Goal: Entertainment & Leisure: Browse casually

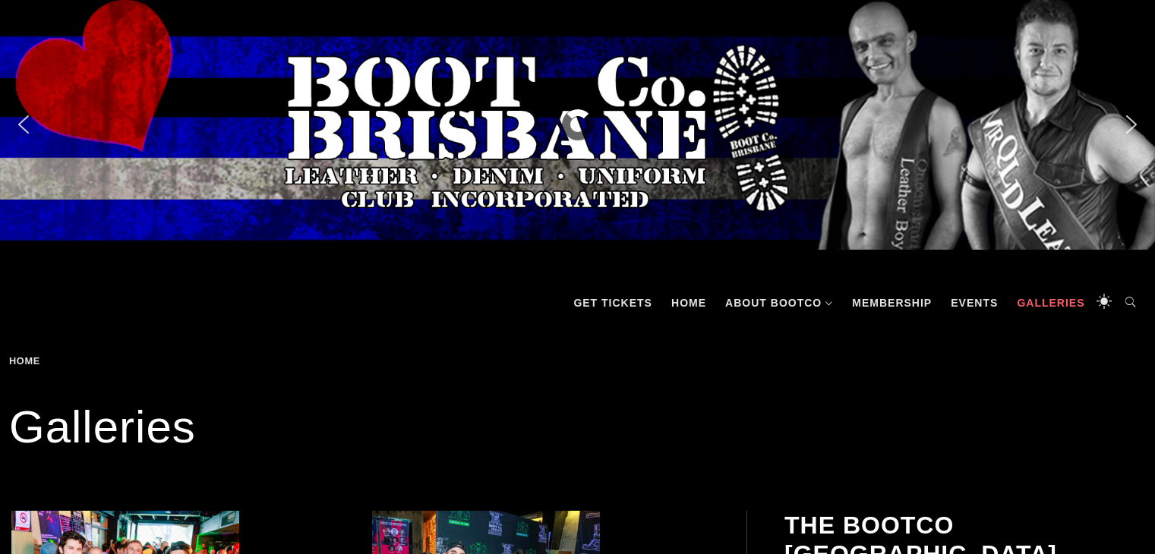
scroll to position [228, 0]
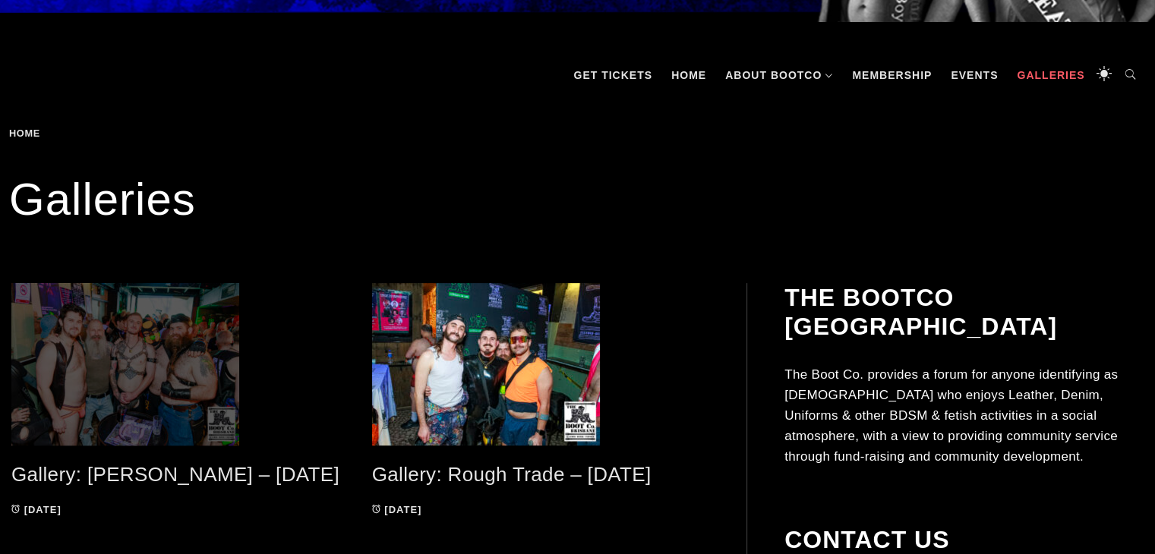
click at [101, 336] on span at bounding box center [180, 364] width 338 height 162
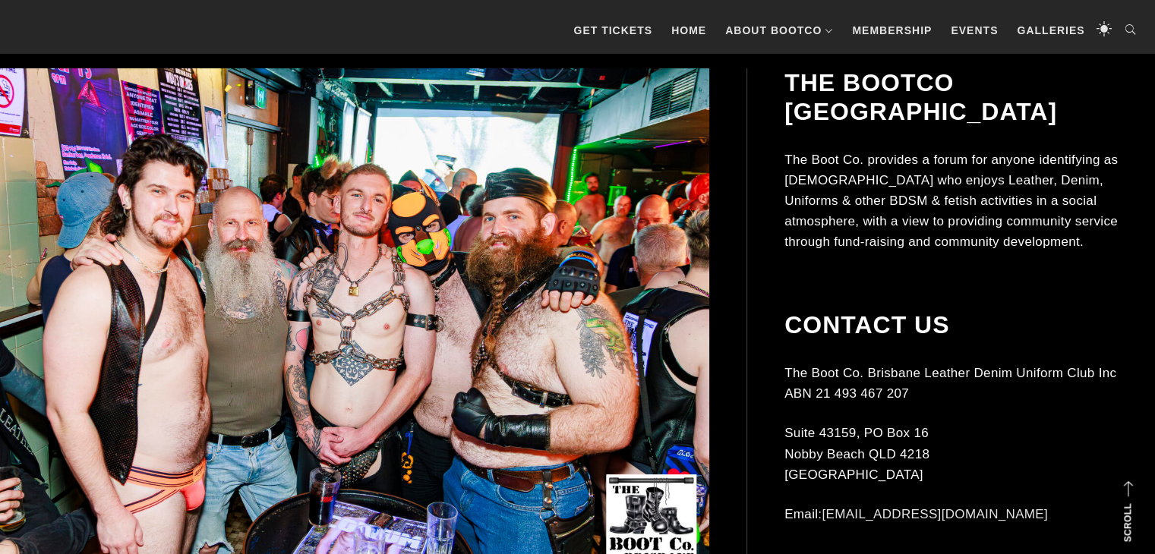
scroll to position [377, 0]
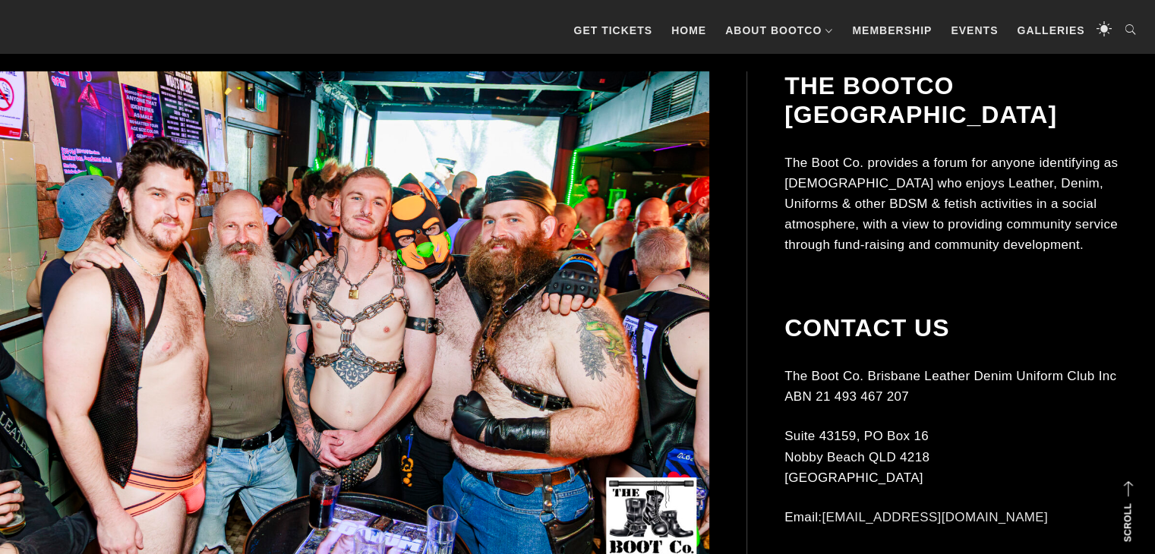
click at [619, 320] on img at bounding box center [336, 337] width 746 height 533
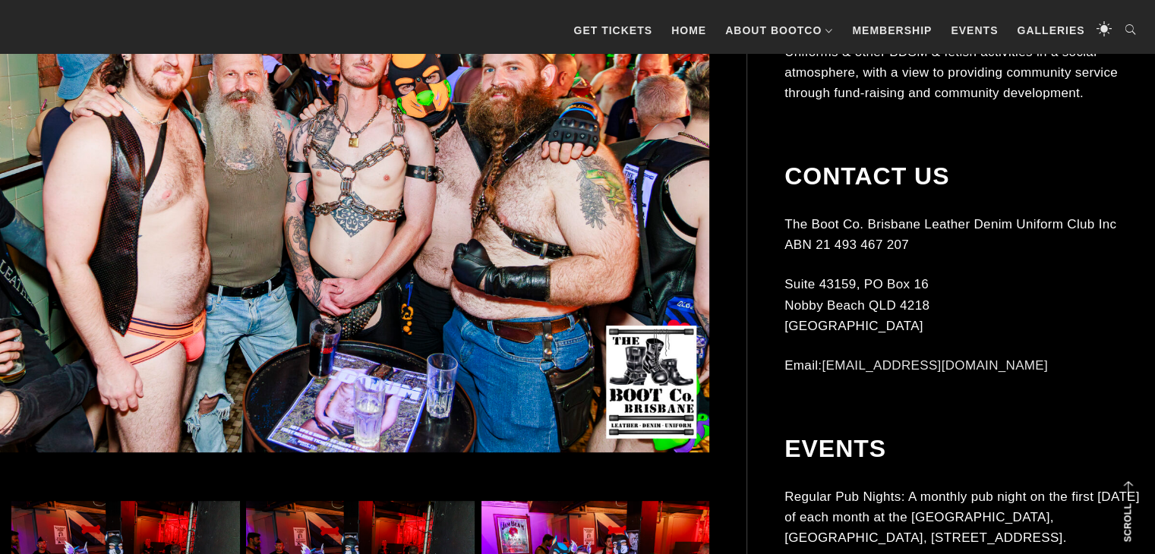
click at [486, 274] on img at bounding box center [336, 186] width 746 height 533
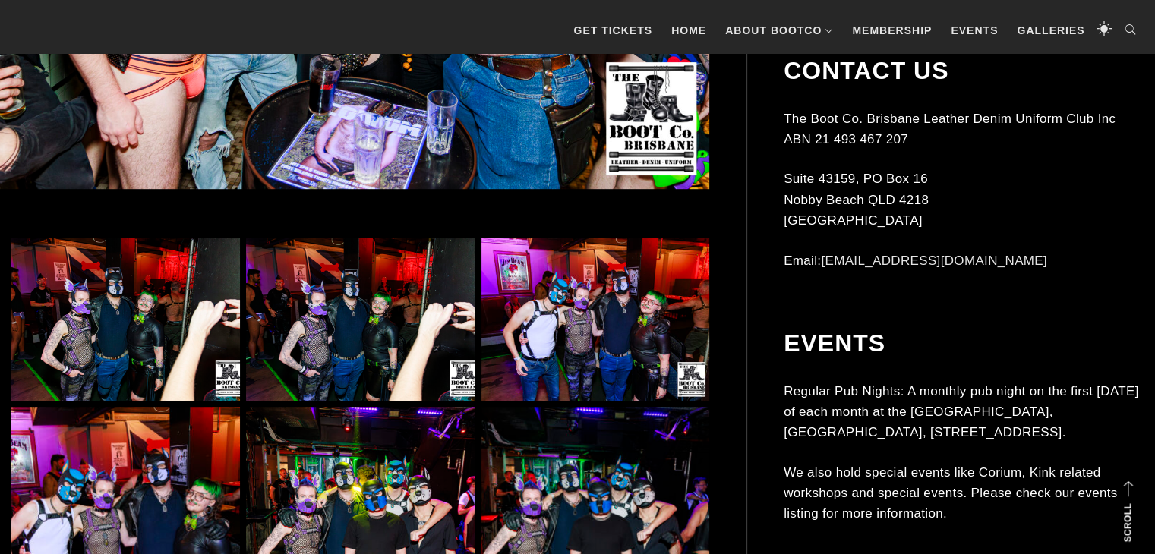
scroll to position [908, 0]
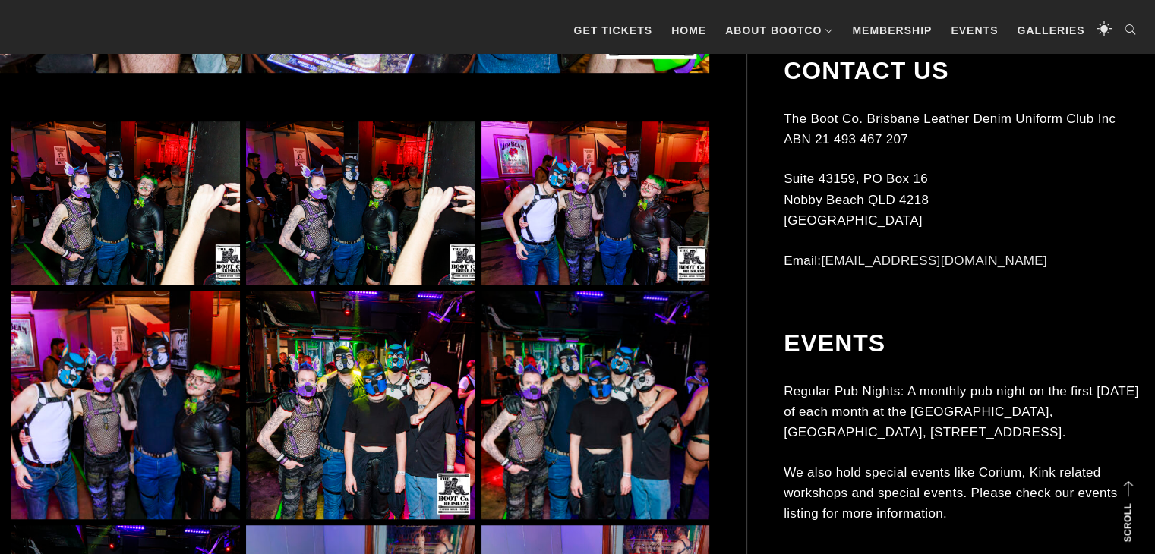
click at [137, 209] on img at bounding box center [125, 202] width 229 height 163
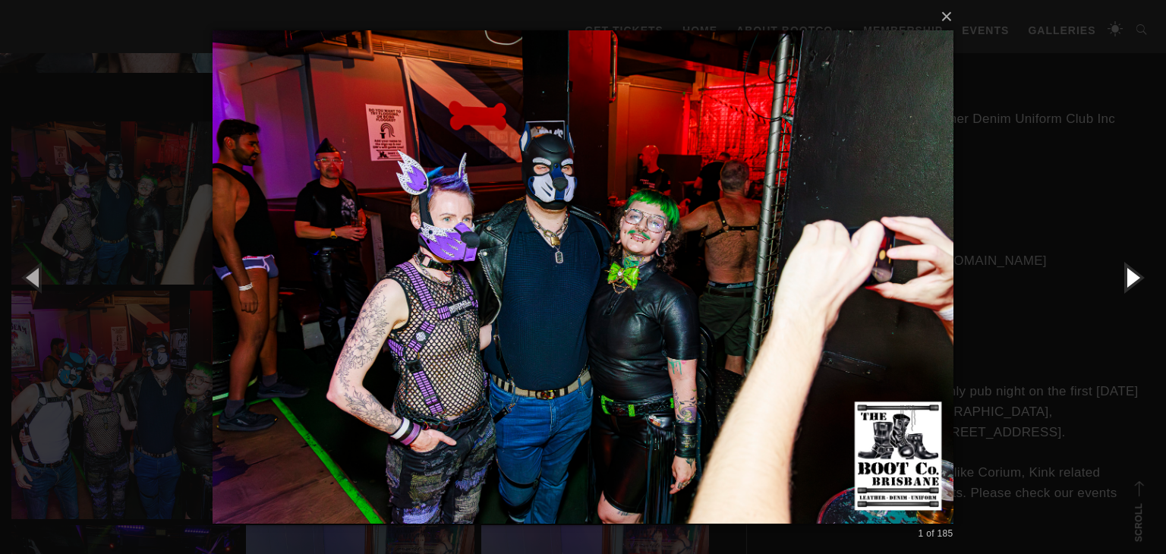
click at [1130, 276] on button "button" at bounding box center [1132, 277] width 68 height 84
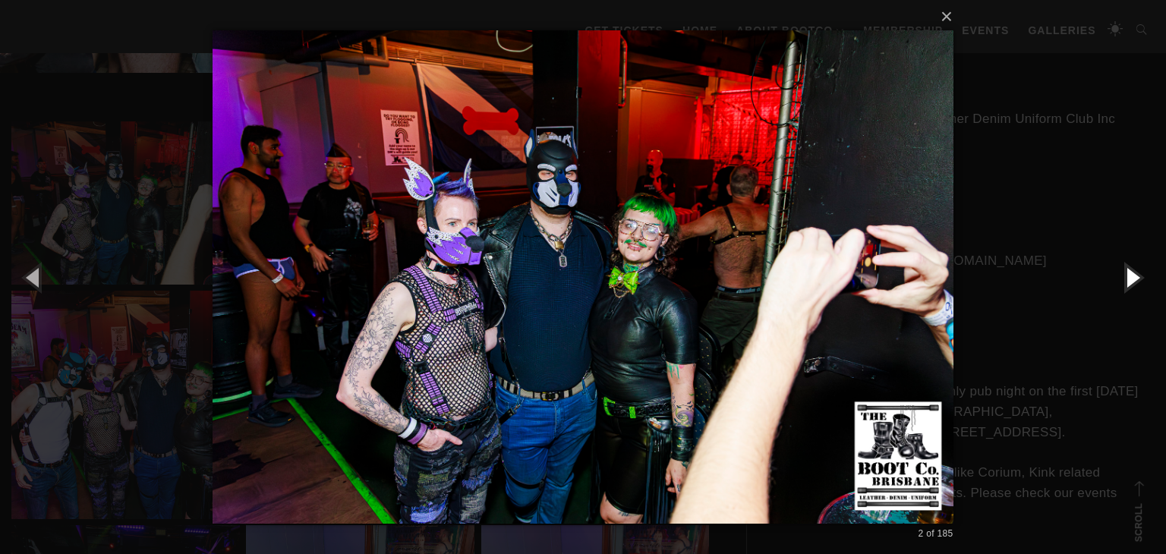
click at [1130, 276] on button "button" at bounding box center [1132, 277] width 68 height 84
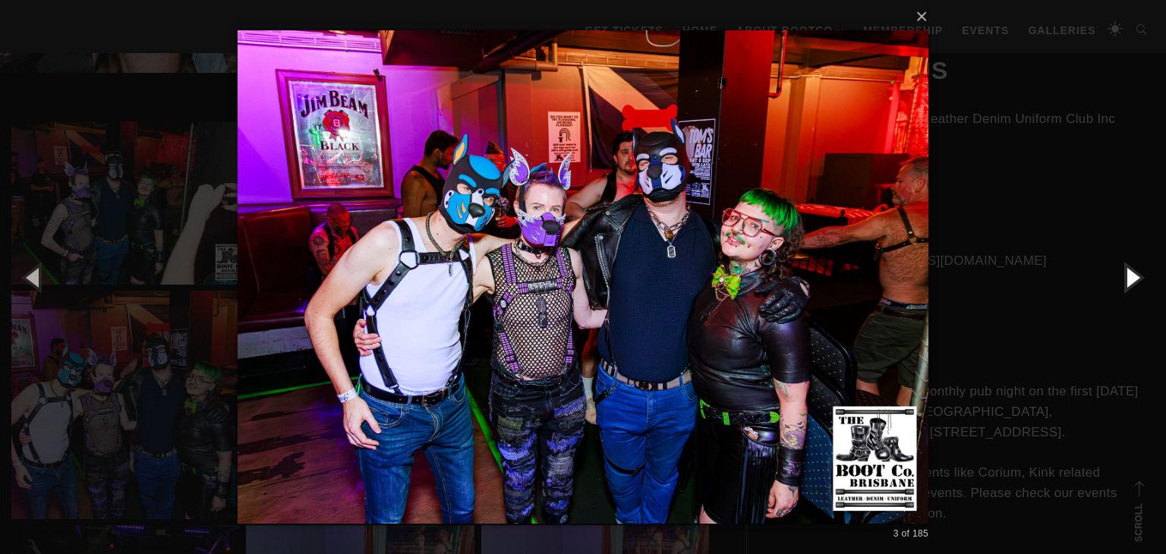
click at [1130, 276] on button "button" at bounding box center [1132, 277] width 68 height 84
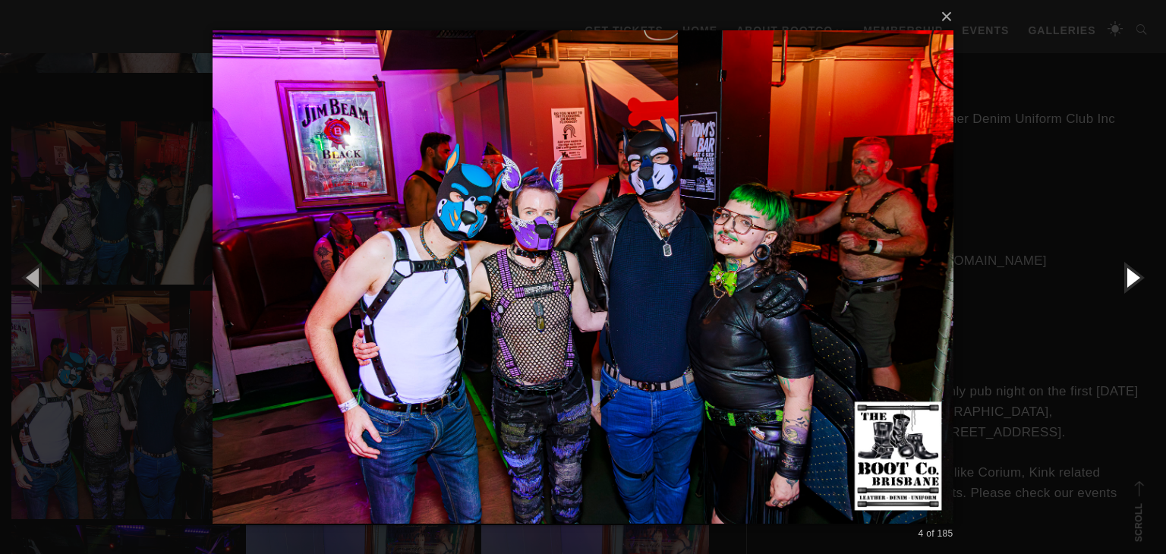
click at [1130, 276] on button "button" at bounding box center [1132, 277] width 68 height 84
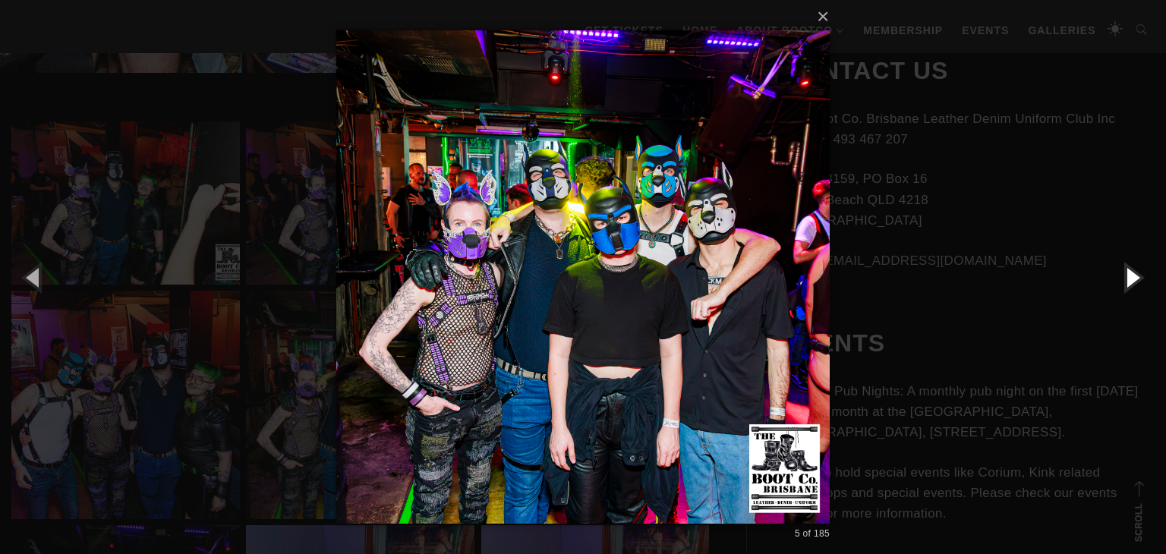
click at [1130, 276] on button "button" at bounding box center [1132, 277] width 68 height 84
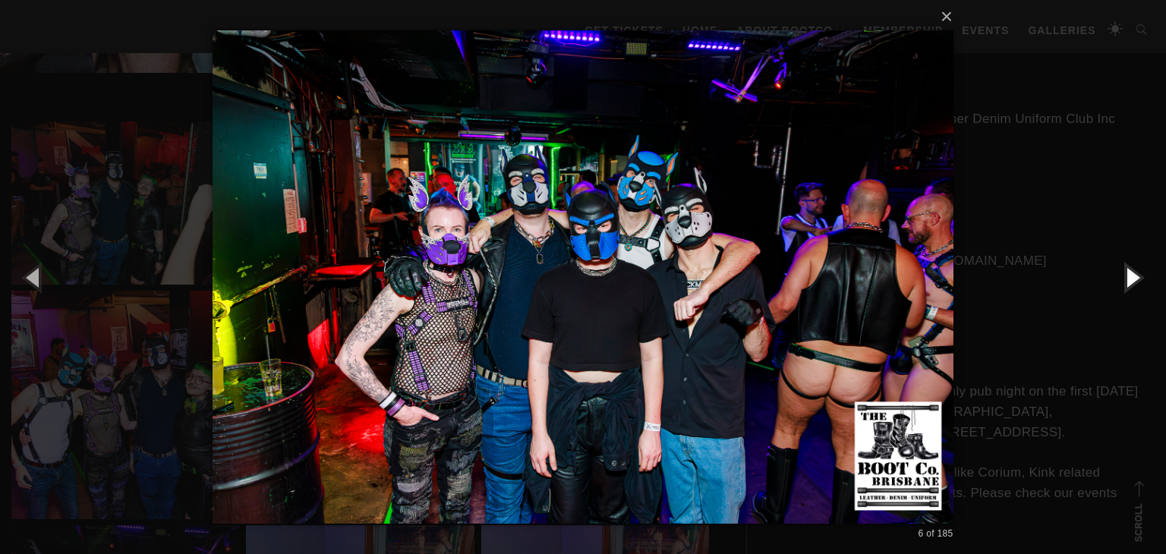
click at [1130, 276] on button "button" at bounding box center [1132, 277] width 68 height 84
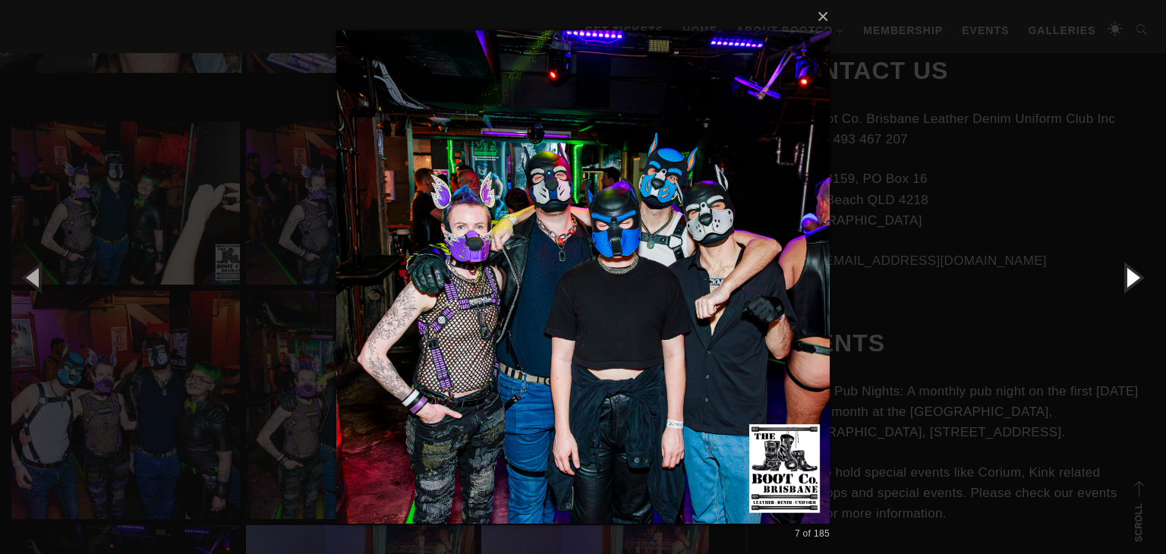
click at [1130, 276] on button "button" at bounding box center [1132, 277] width 68 height 84
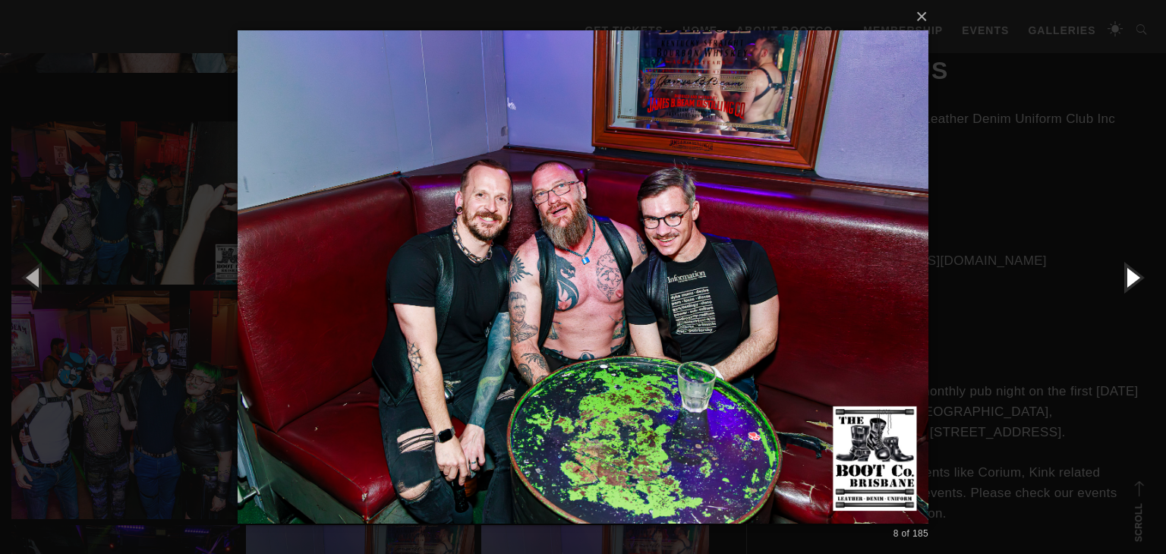
click at [1130, 276] on button "button" at bounding box center [1132, 277] width 68 height 84
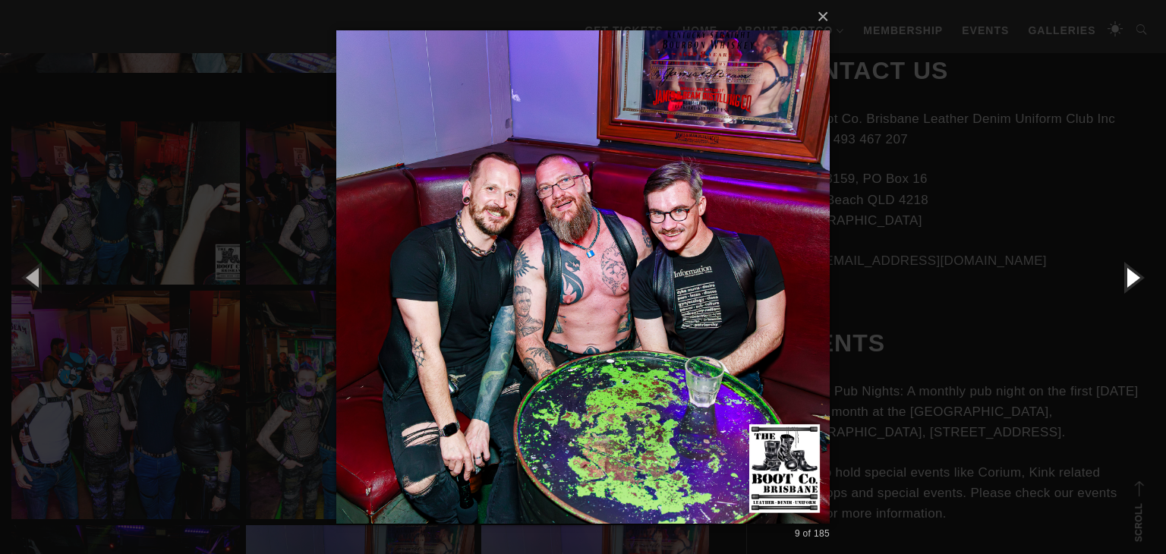
click at [1130, 276] on button "button" at bounding box center [1132, 277] width 68 height 84
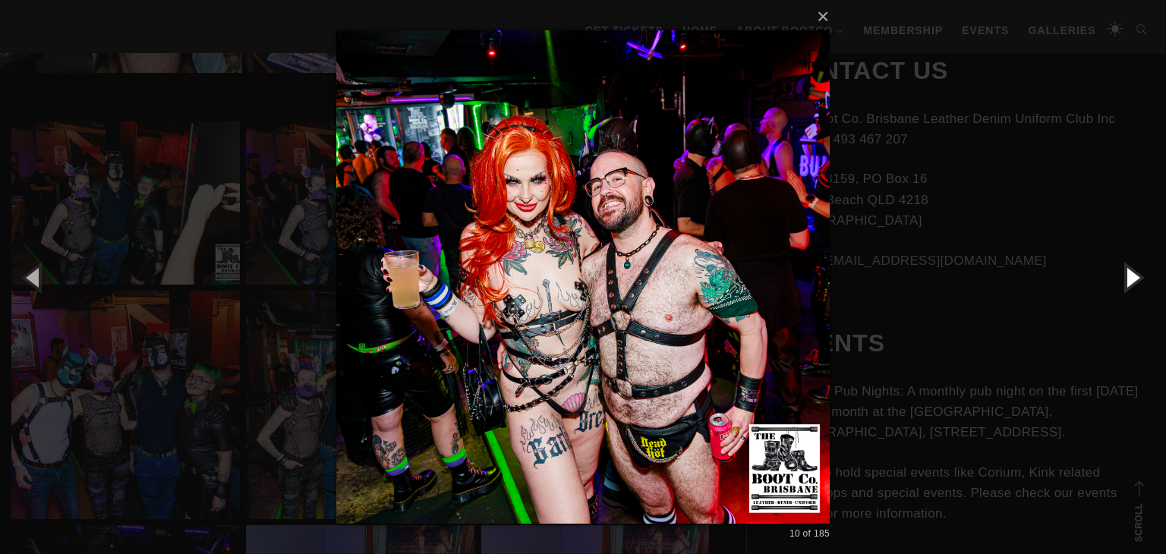
click at [1130, 276] on button "button" at bounding box center [1132, 277] width 68 height 84
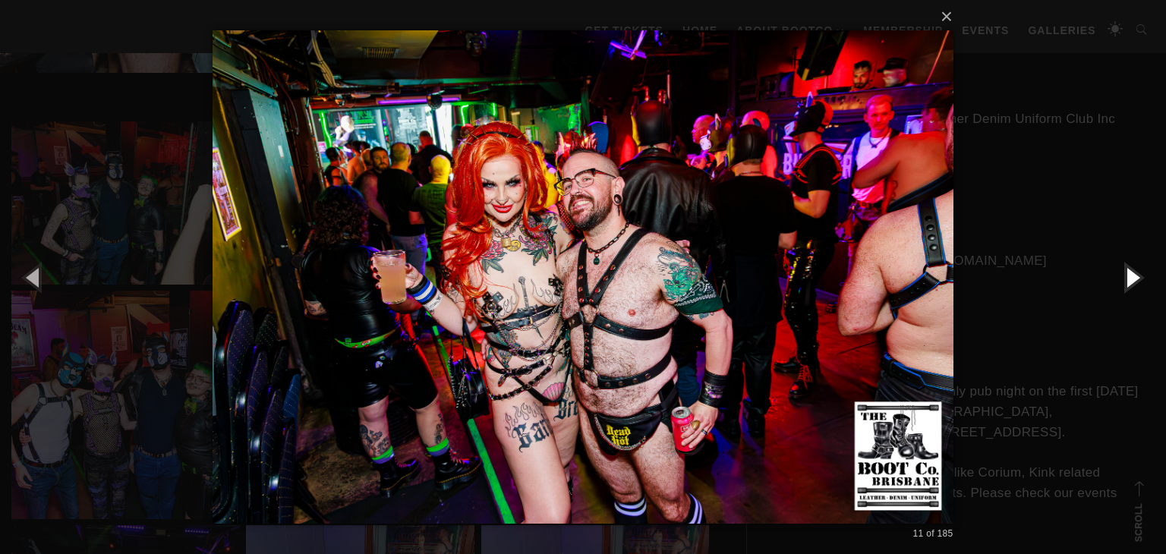
click at [1130, 273] on button "button" at bounding box center [1132, 277] width 68 height 84
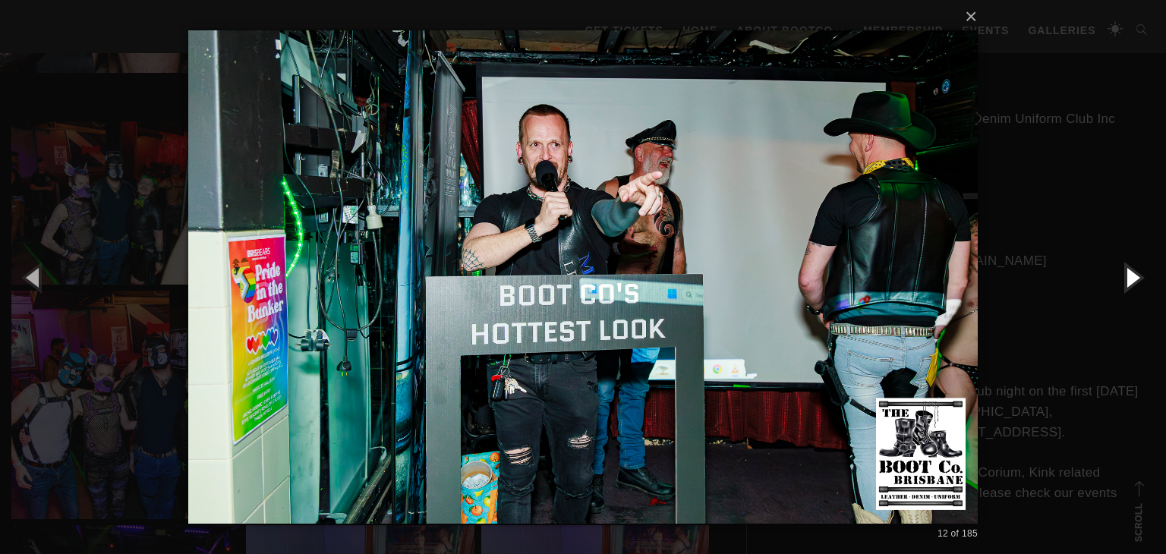
click at [1130, 272] on button "button" at bounding box center [1132, 277] width 68 height 84
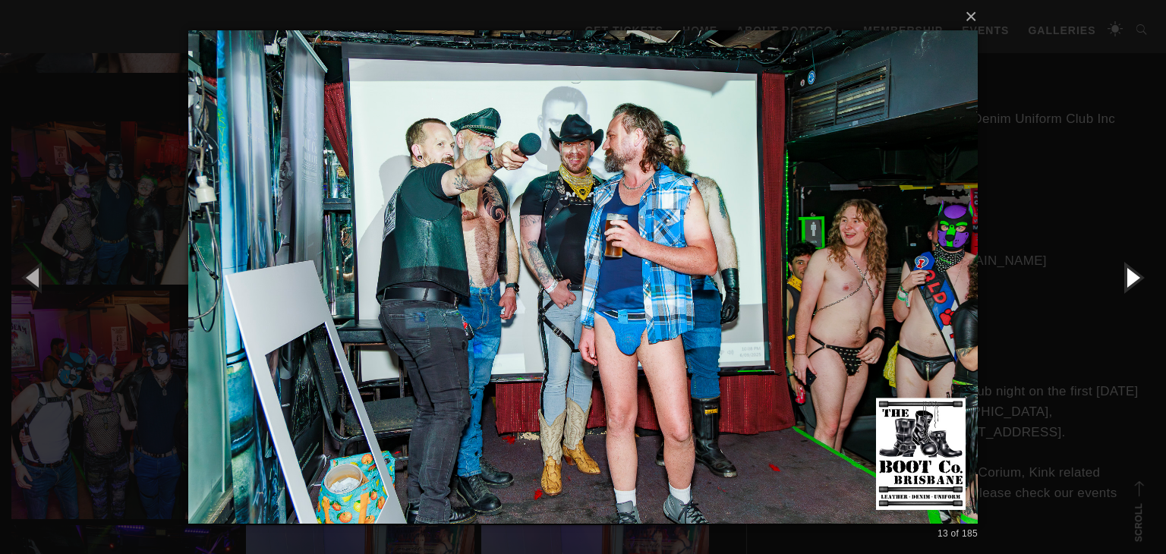
click at [1130, 272] on button "button" at bounding box center [1132, 277] width 68 height 84
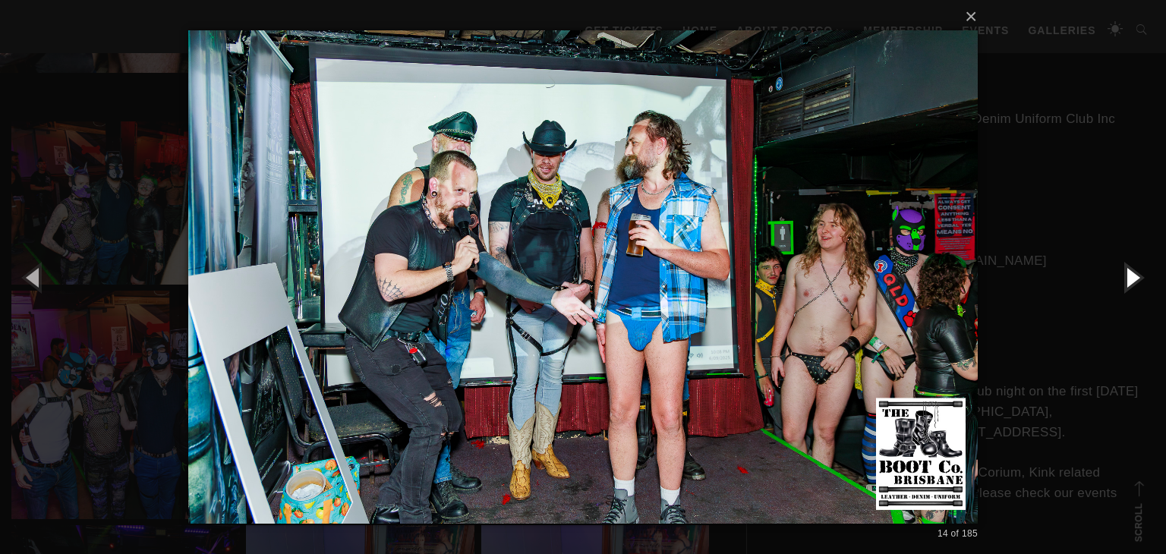
click at [1130, 272] on button "button" at bounding box center [1132, 277] width 68 height 84
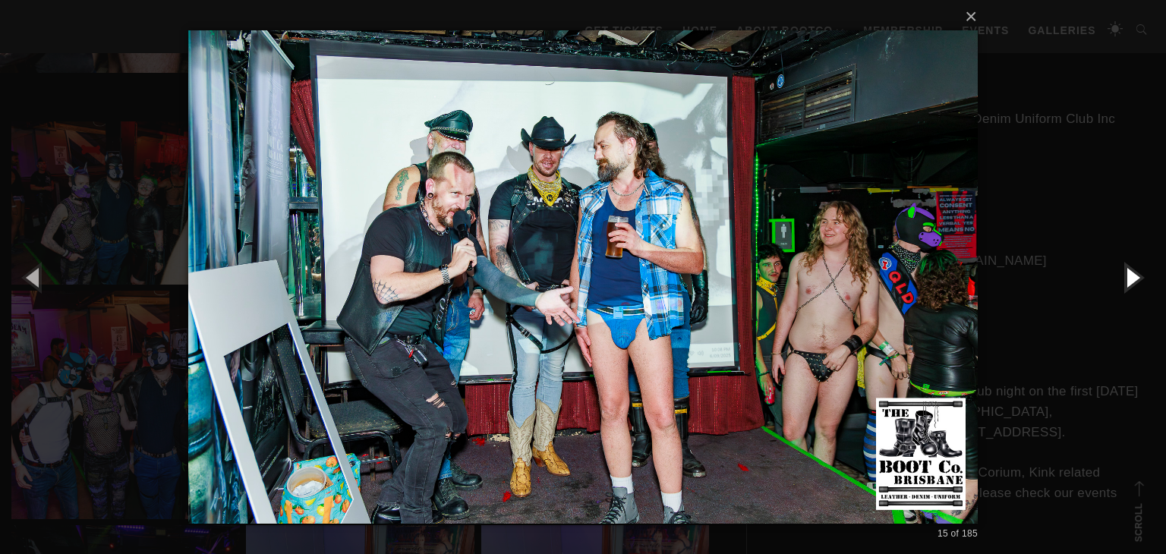
click at [1130, 272] on button "button" at bounding box center [1132, 277] width 68 height 84
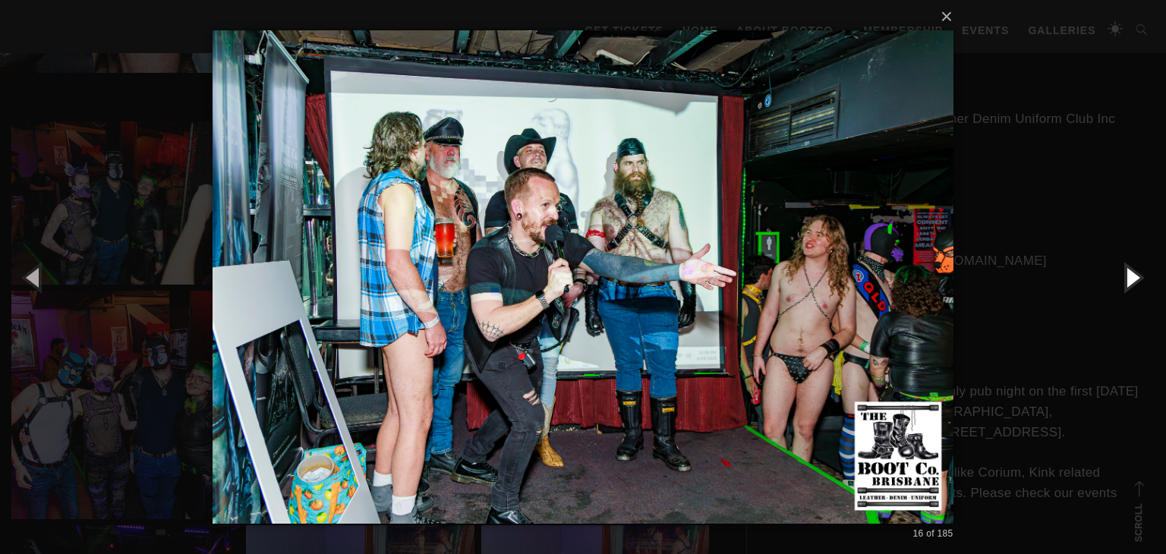
click at [1130, 272] on button "button" at bounding box center [1132, 277] width 68 height 84
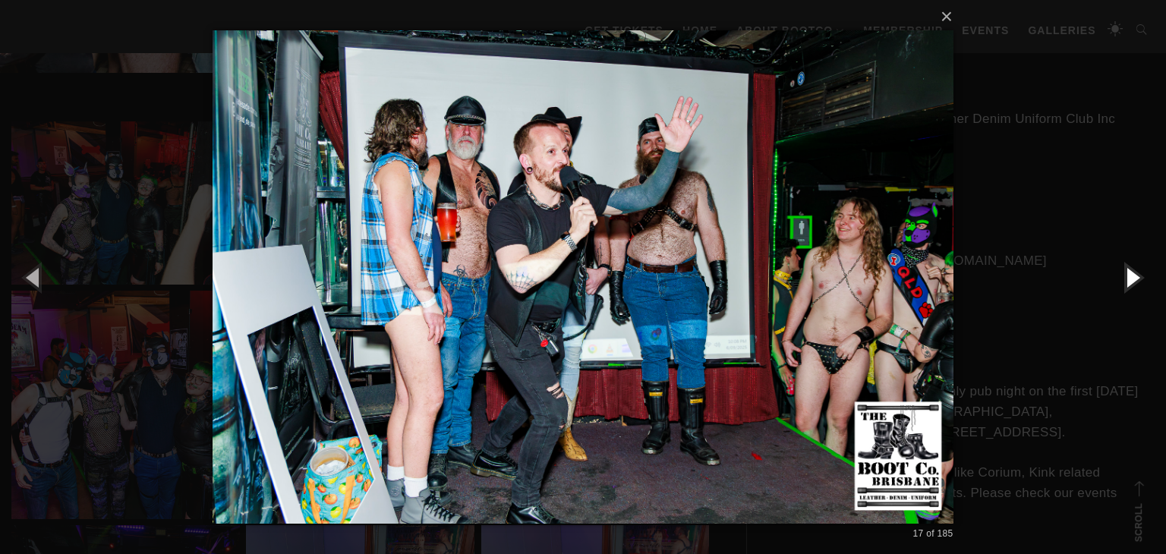
click at [1130, 272] on button "button" at bounding box center [1132, 277] width 68 height 84
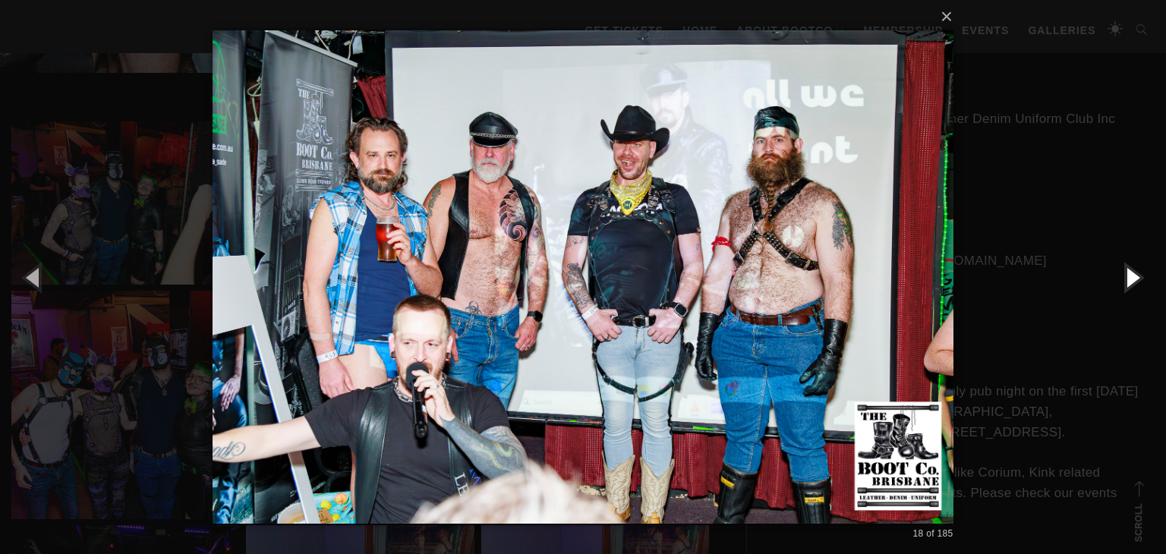
click at [1130, 272] on button "button" at bounding box center [1132, 277] width 68 height 84
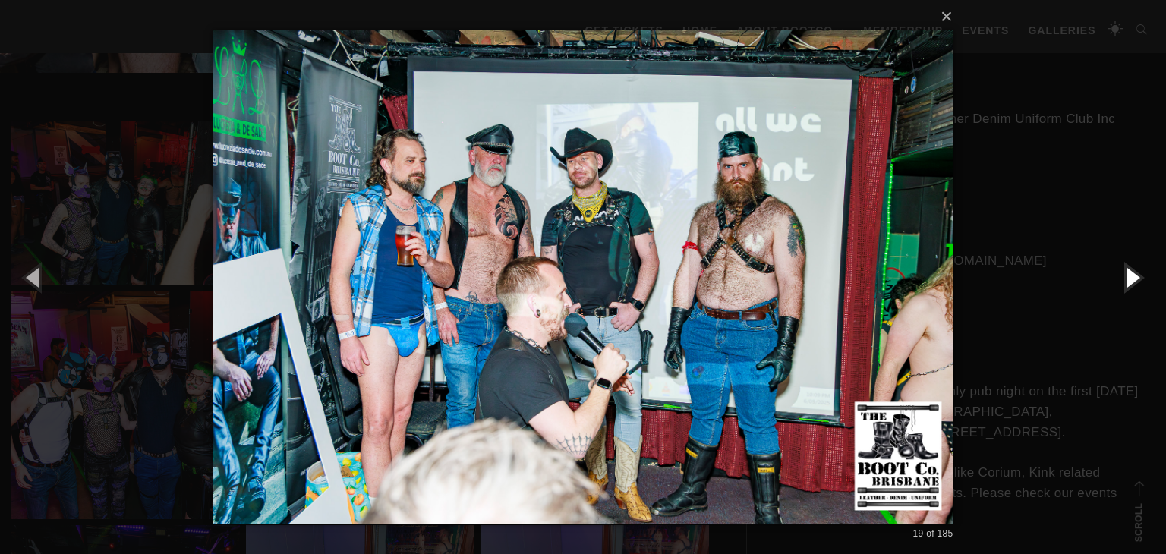
click at [1130, 272] on button "button" at bounding box center [1132, 277] width 68 height 84
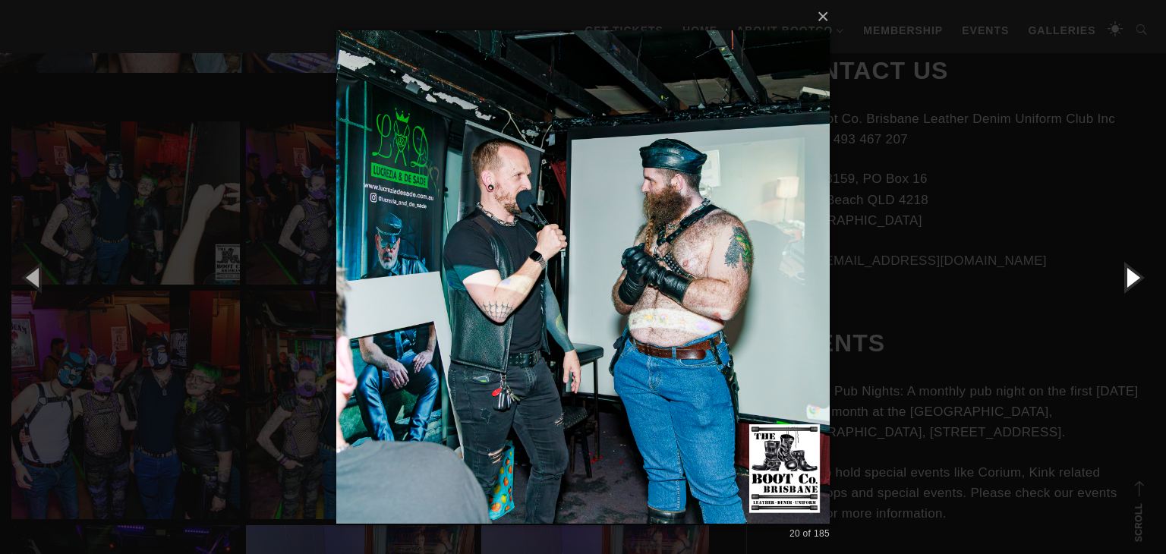
click at [1130, 272] on button "button" at bounding box center [1132, 277] width 68 height 84
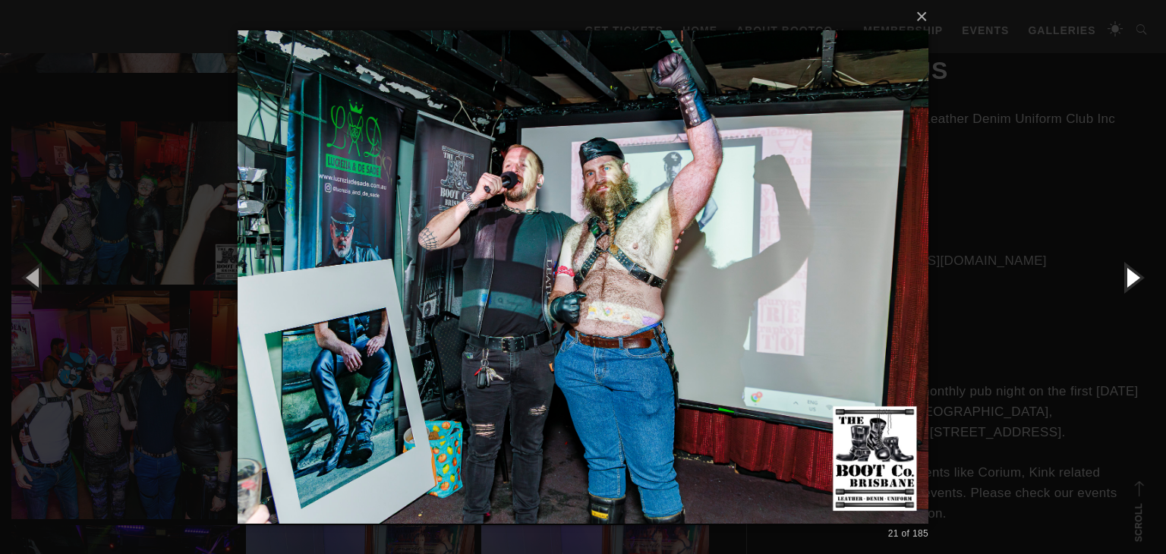
click at [1130, 272] on button "button" at bounding box center [1132, 277] width 68 height 84
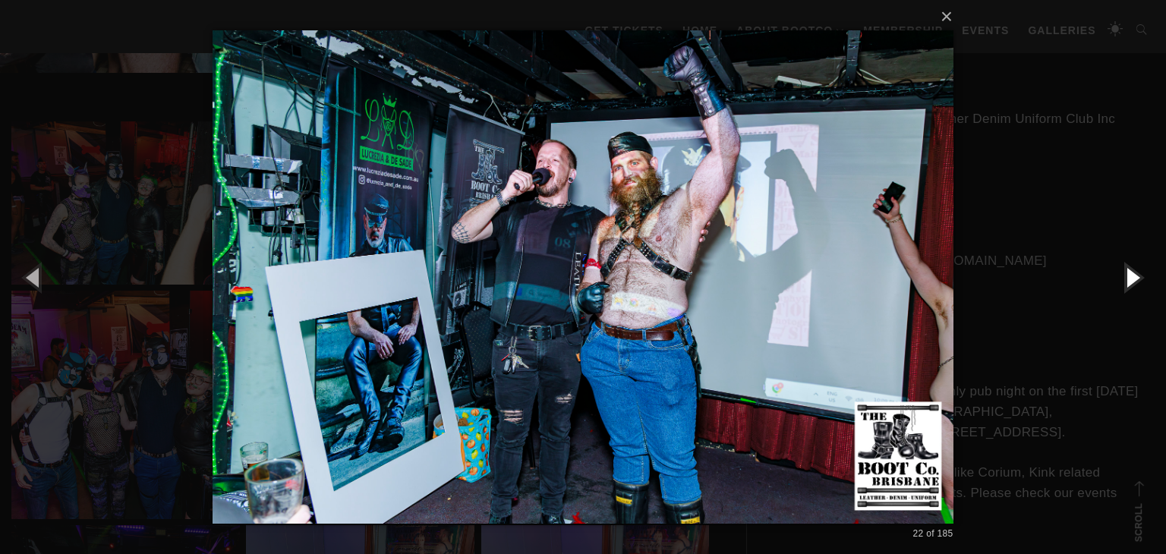
click at [1130, 272] on button "button" at bounding box center [1132, 277] width 68 height 84
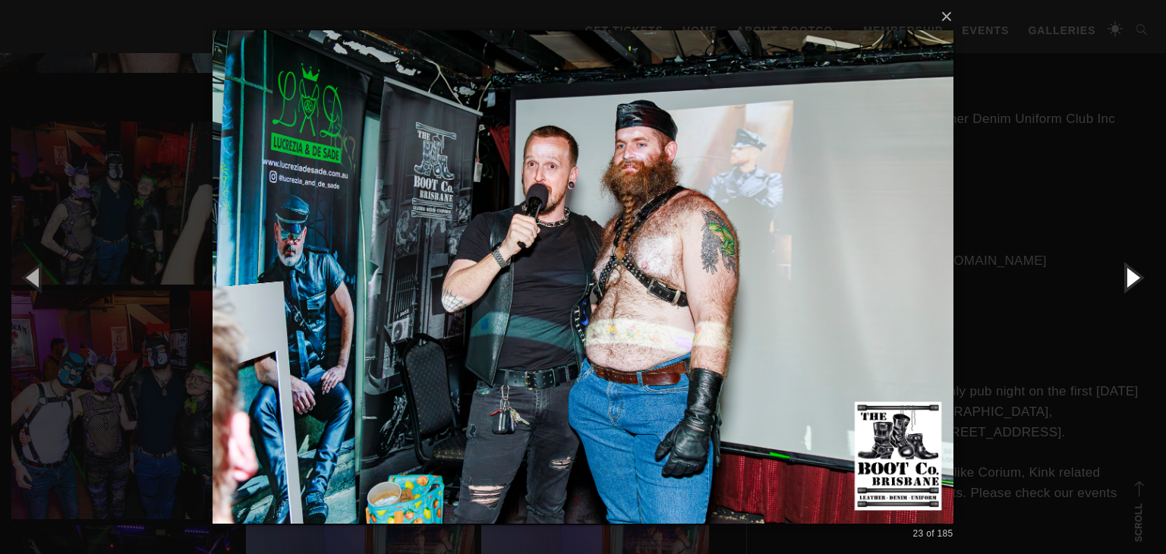
click at [1130, 272] on button "button" at bounding box center [1132, 277] width 68 height 84
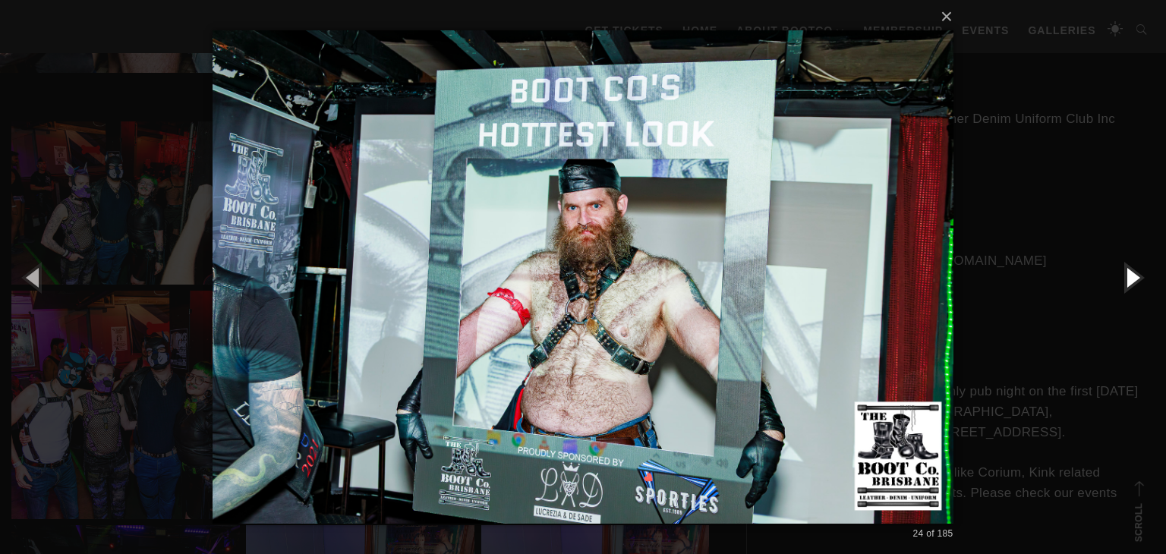
click at [1130, 272] on button "button" at bounding box center [1132, 277] width 68 height 84
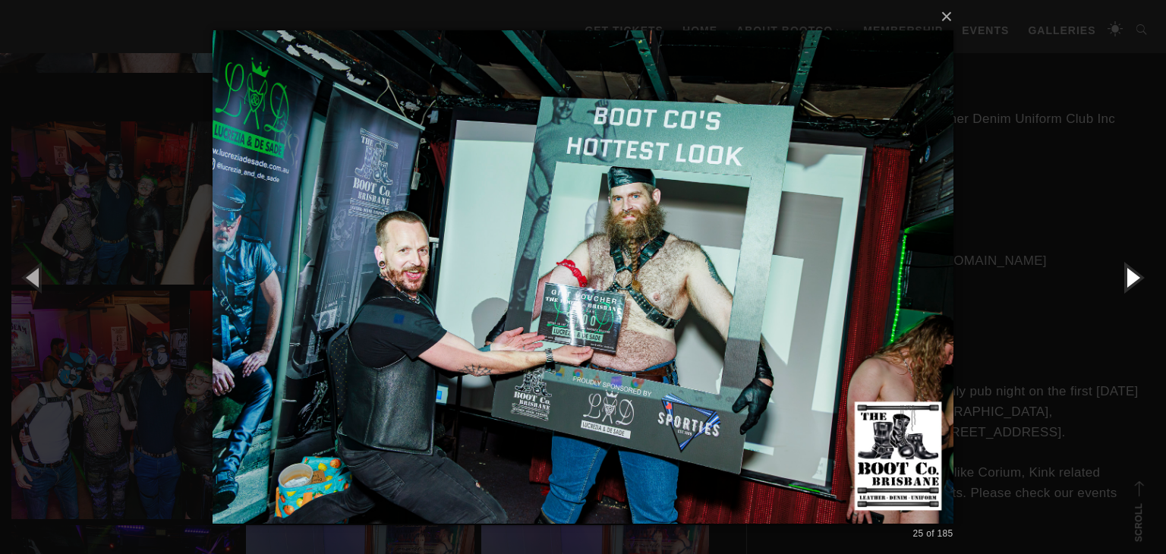
click at [1131, 271] on button "button" at bounding box center [1132, 277] width 68 height 84
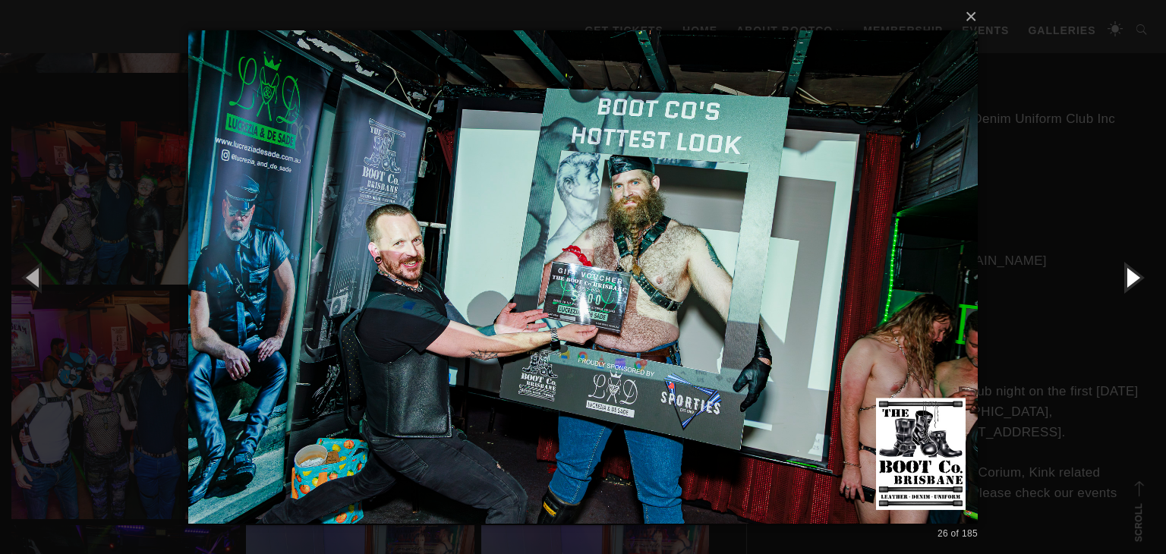
click at [1131, 271] on button "button" at bounding box center [1132, 277] width 68 height 84
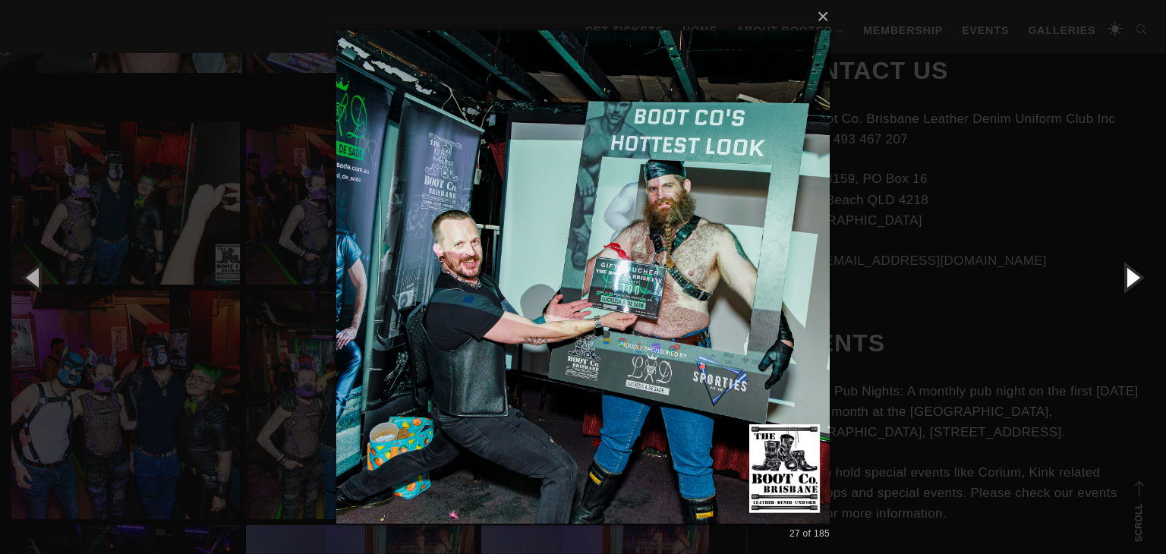
click at [1131, 271] on button "button" at bounding box center [1132, 277] width 68 height 84
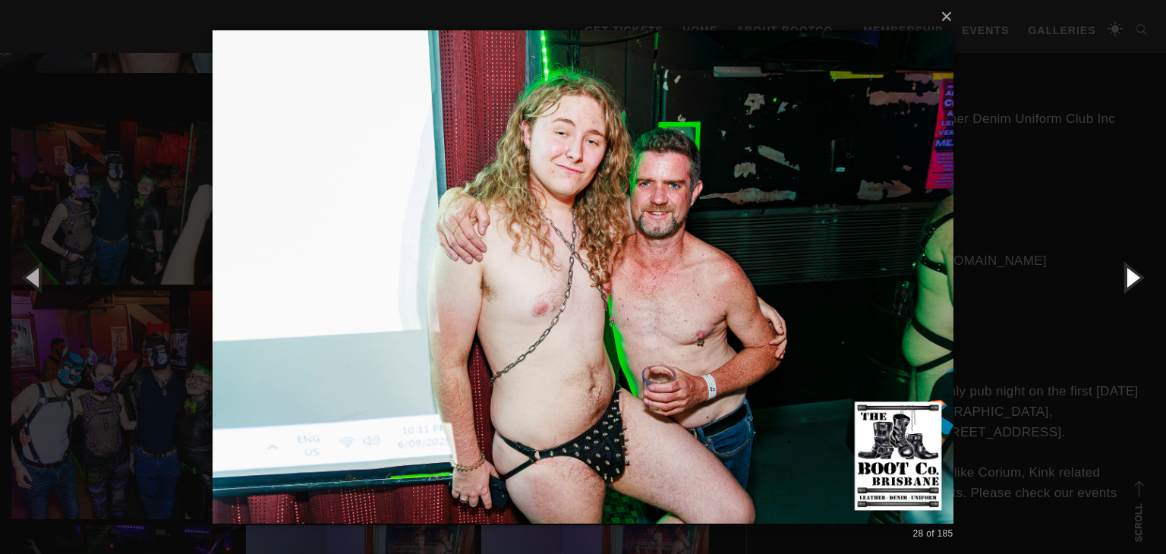
click at [1131, 271] on button "button" at bounding box center [1132, 277] width 68 height 84
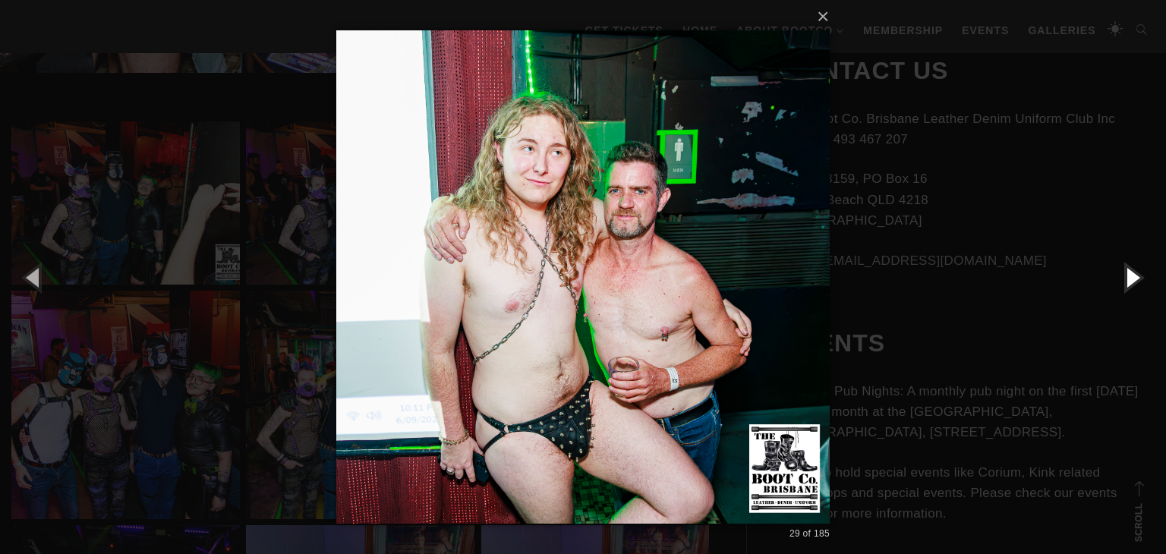
click at [1131, 271] on button "button" at bounding box center [1132, 277] width 68 height 84
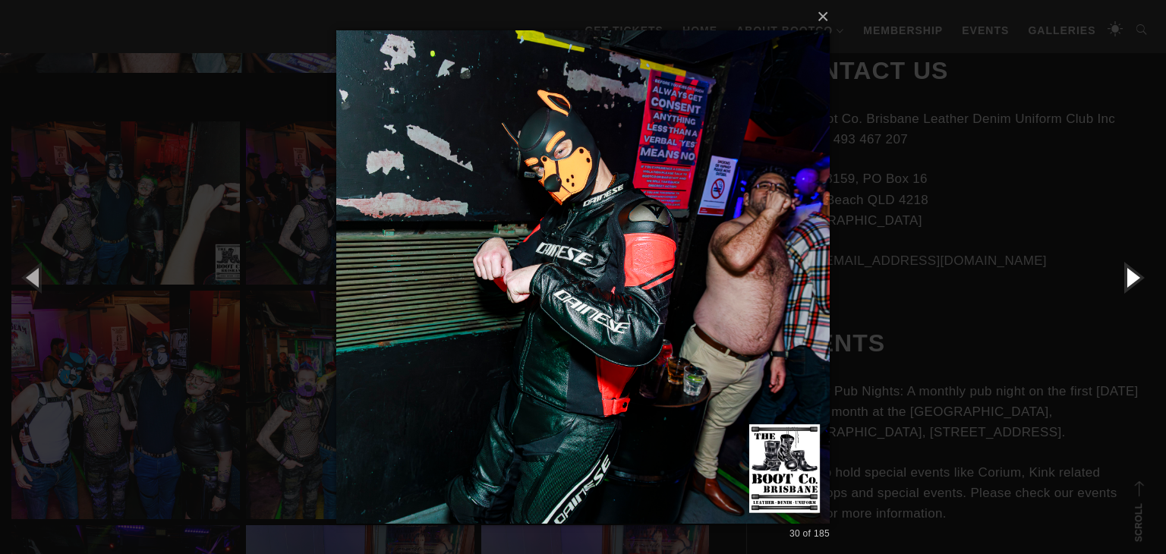
click at [1131, 271] on button "button" at bounding box center [1132, 277] width 68 height 84
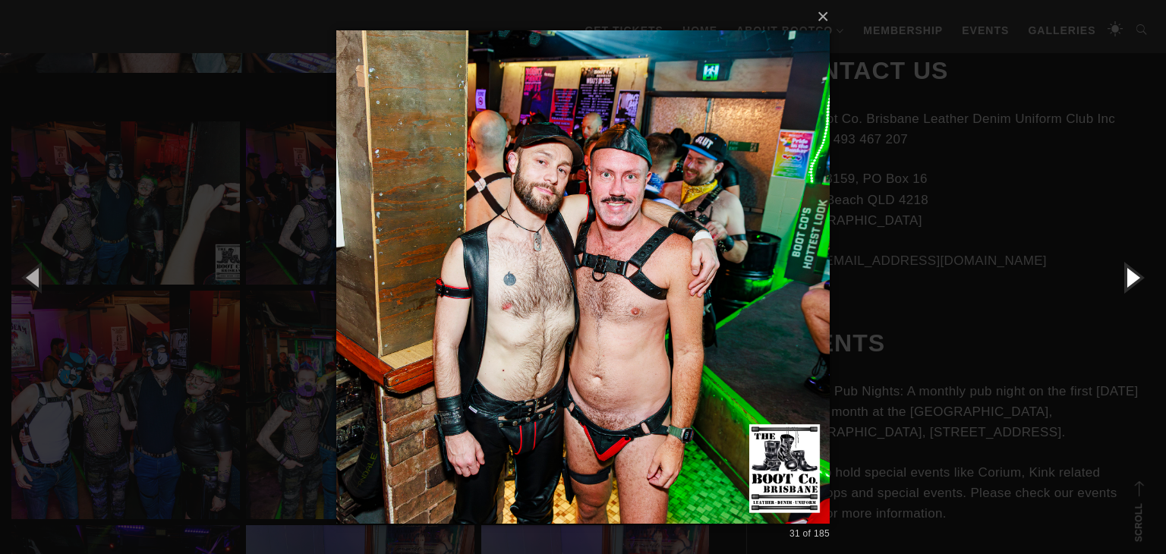
click at [1131, 271] on button "button" at bounding box center [1132, 277] width 68 height 84
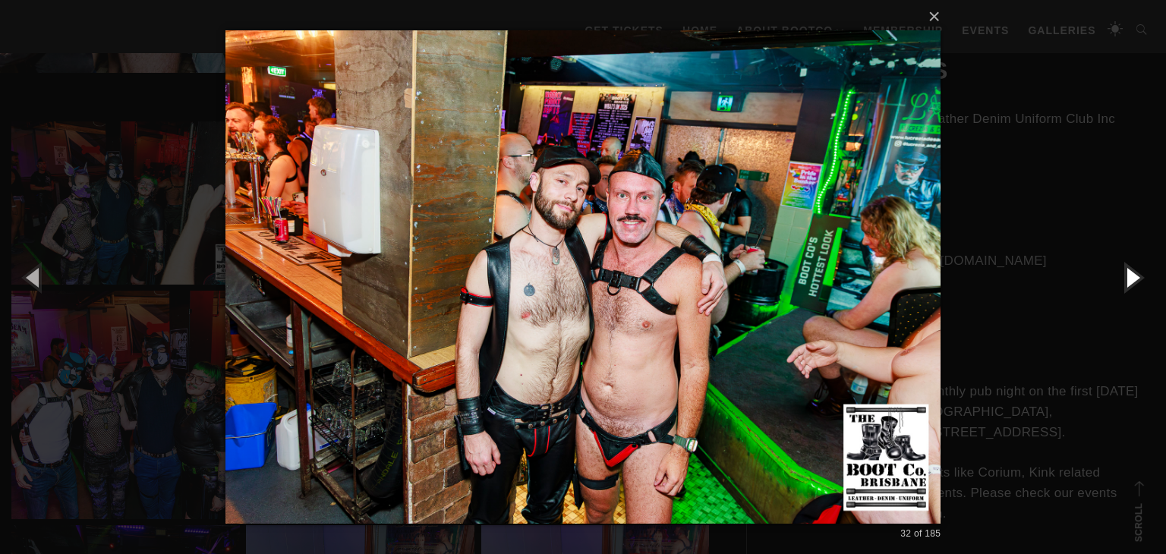
click at [1131, 271] on button "button" at bounding box center [1132, 277] width 68 height 84
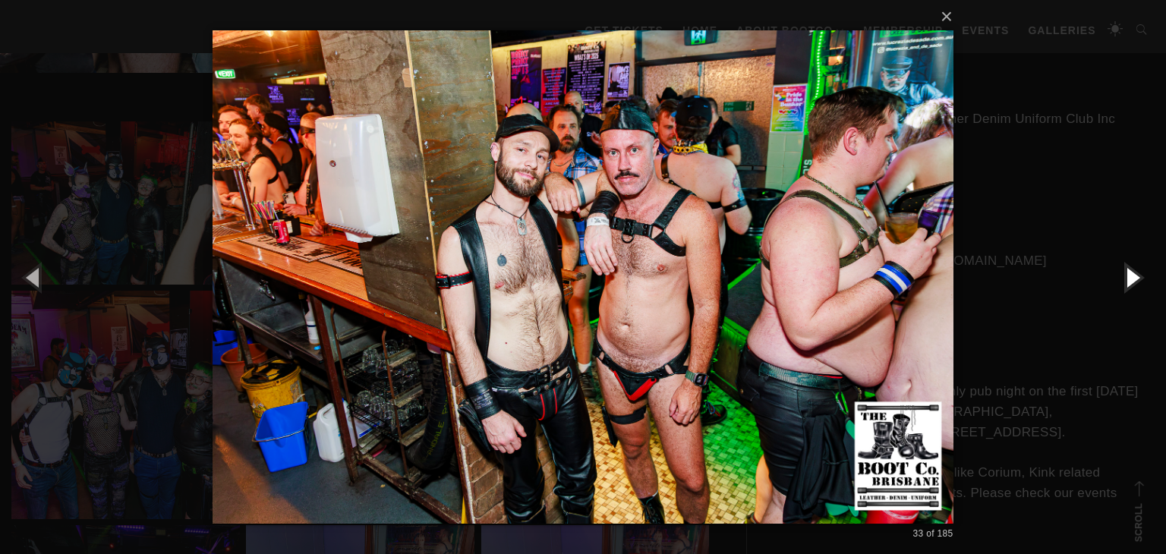
click at [1131, 271] on button "button" at bounding box center [1132, 277] width 68 height 84
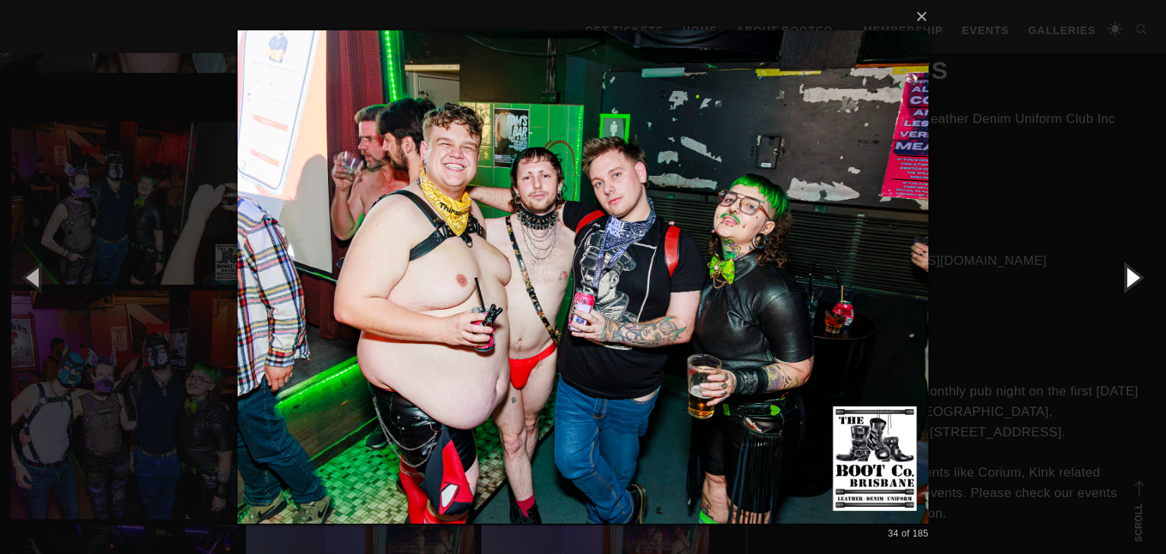
click at [1131, 271] on button "button" at bounding box center [1132, 277] width 68 height 84
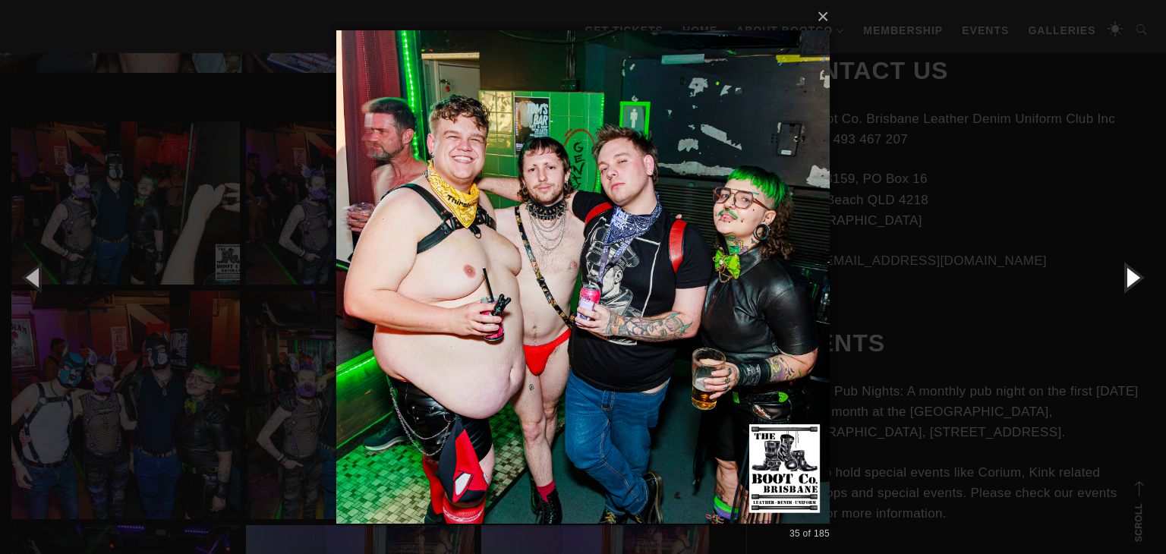
click at [1131, 271] on button "button" at bounding box center [1132, 277] width 68 height 84
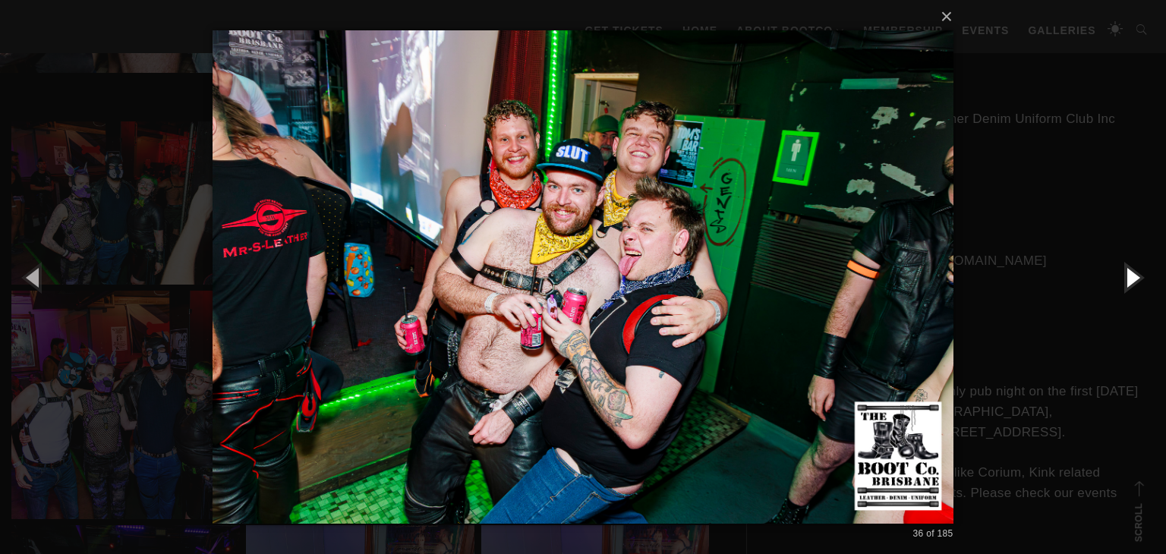
click at [1131, 271] on button "button" at bounding box center [1132, 277] width 68 height 84
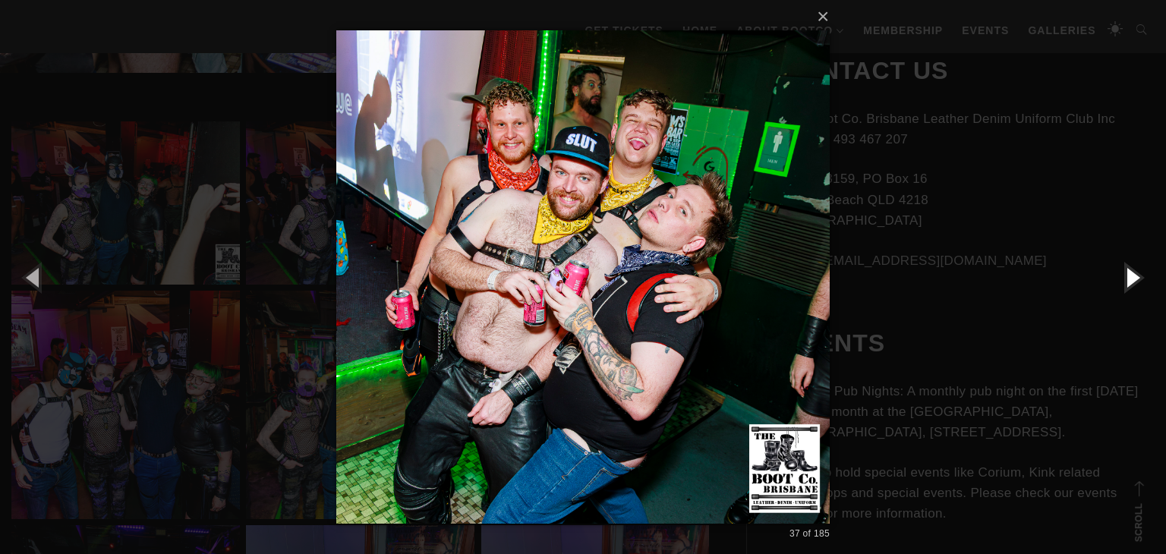
click at [1131, 271] on button "button" at bounding box center [1132, 277] width 68 height 84
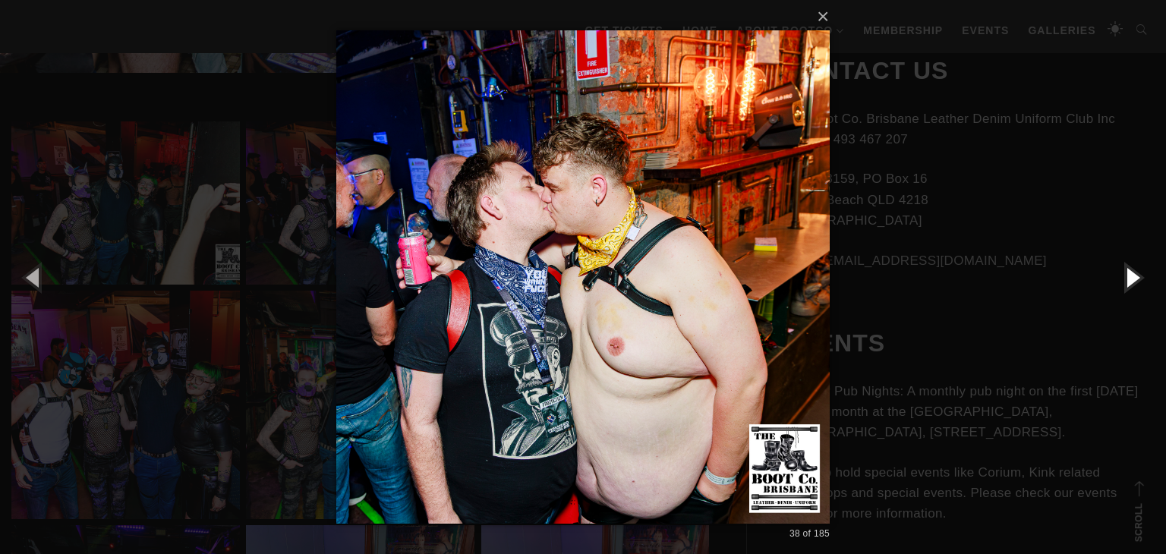
click at [1130, 271] on button "button" at bounding box center [1132, 277] width 68 height 84
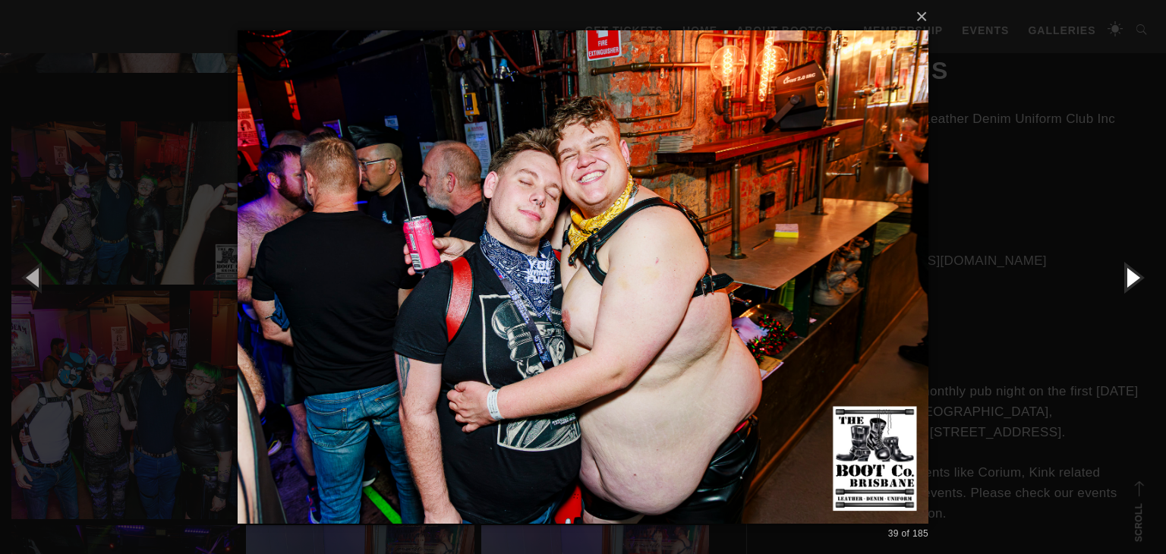
click at [1130, 271] on button "button" at bounding box center [1132, 277] width 68 height 84
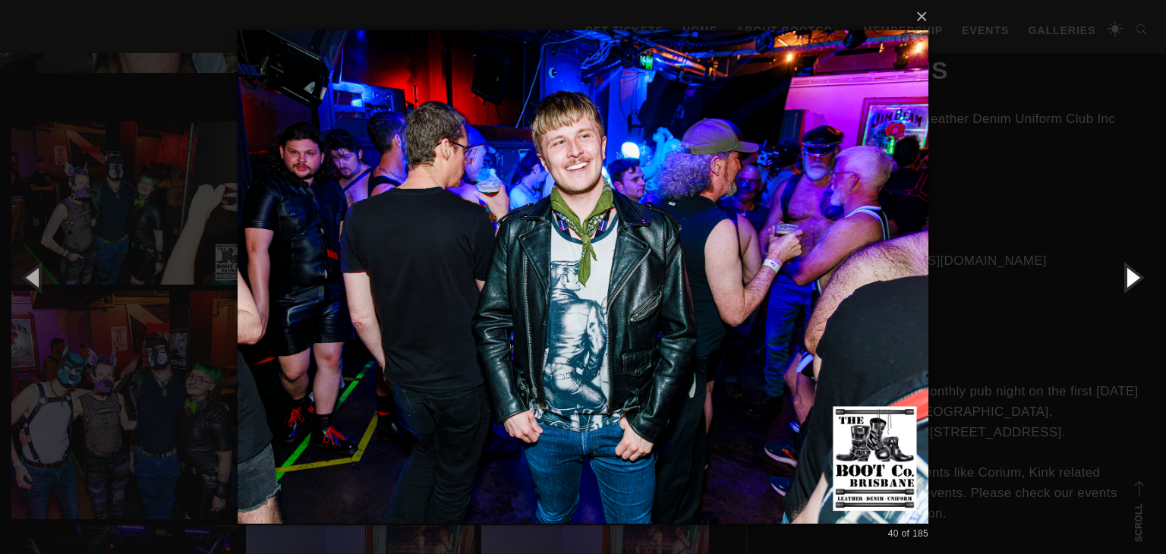
click at [1130, 271] on button "button" at bounding box center [1132, 277] width 68 height 84
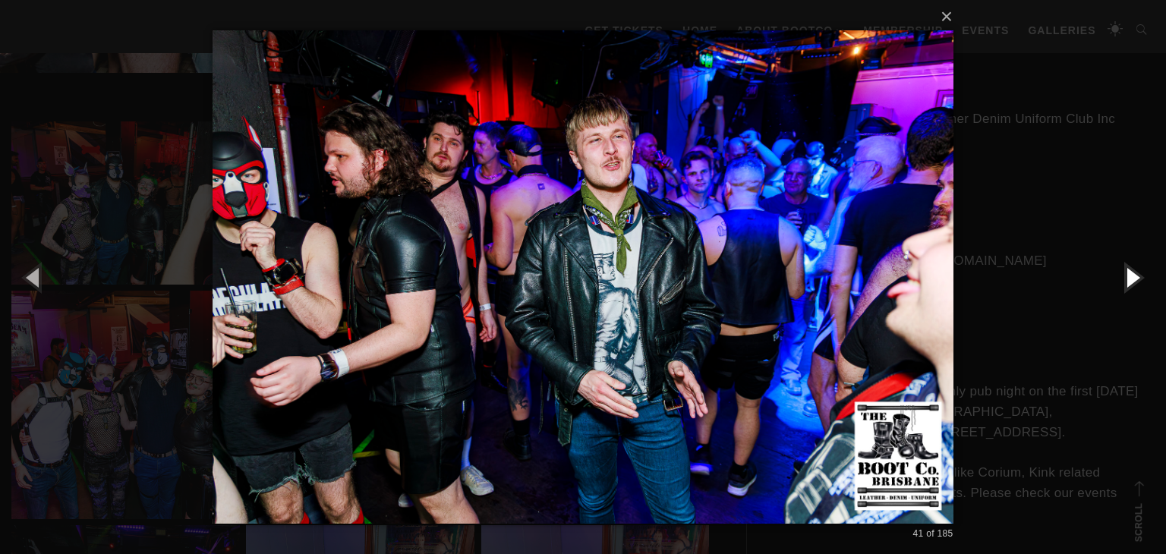
click at [1130, 271] on button "button" at bounding box center [1132, 277] width 68 height 84
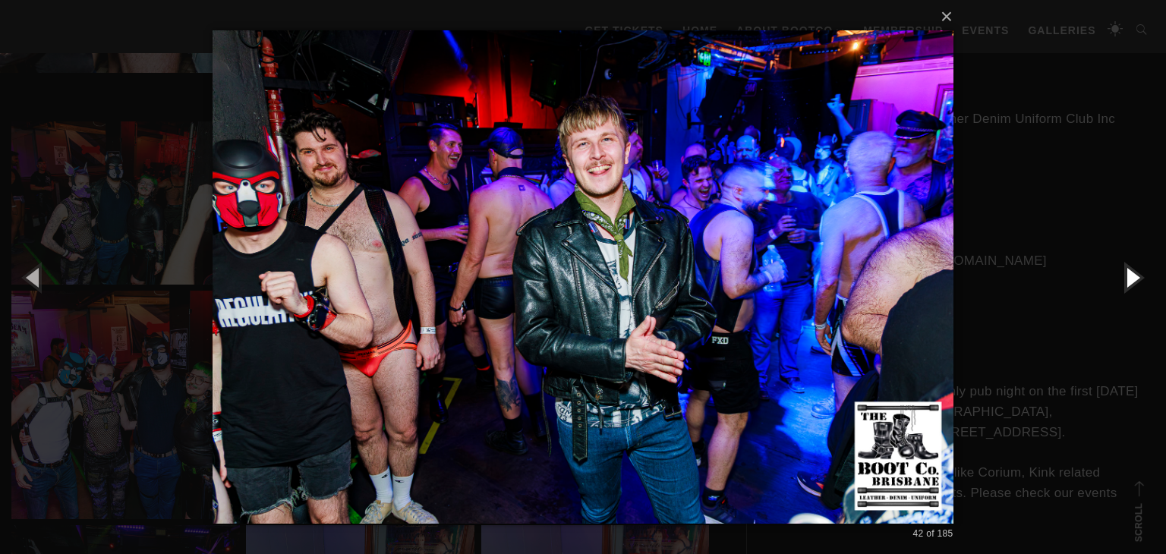
click at [1130, 271] on button "button" at bounding box center [1132, 277] width 68 height 84
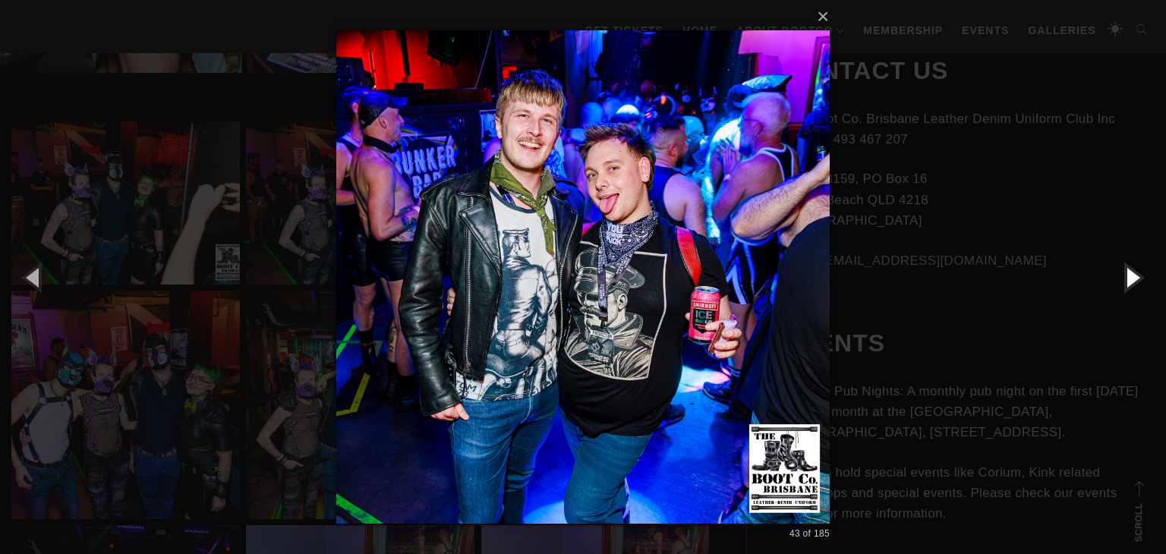
click at [1130, 271] on button "button" at bounding box center [1132, 277] width 68 height 84
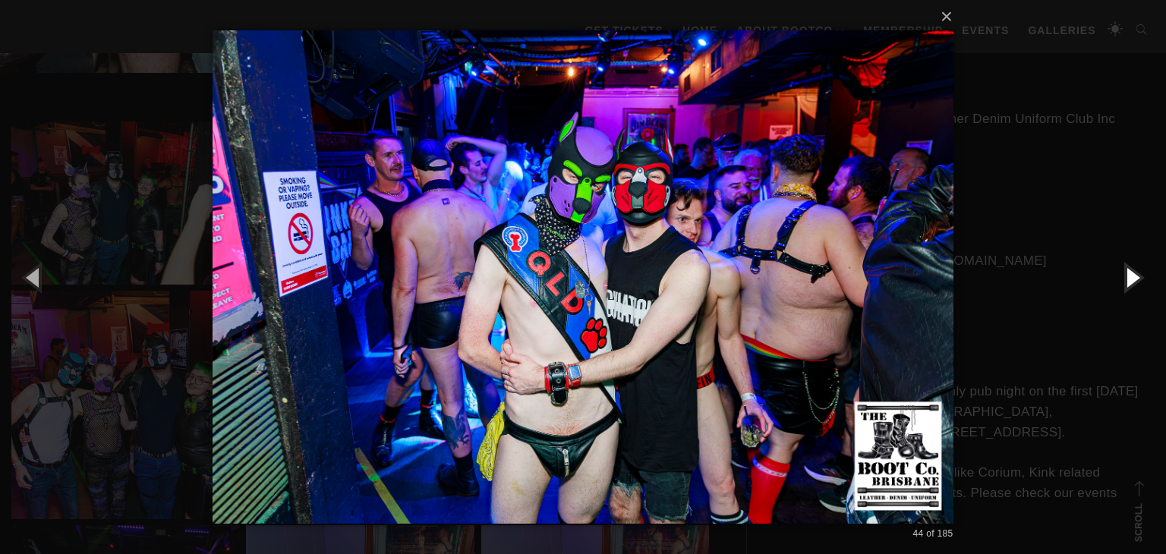
click at [1130, 271] on button "button" at bounding box center [1132, 277] width 68 height 84
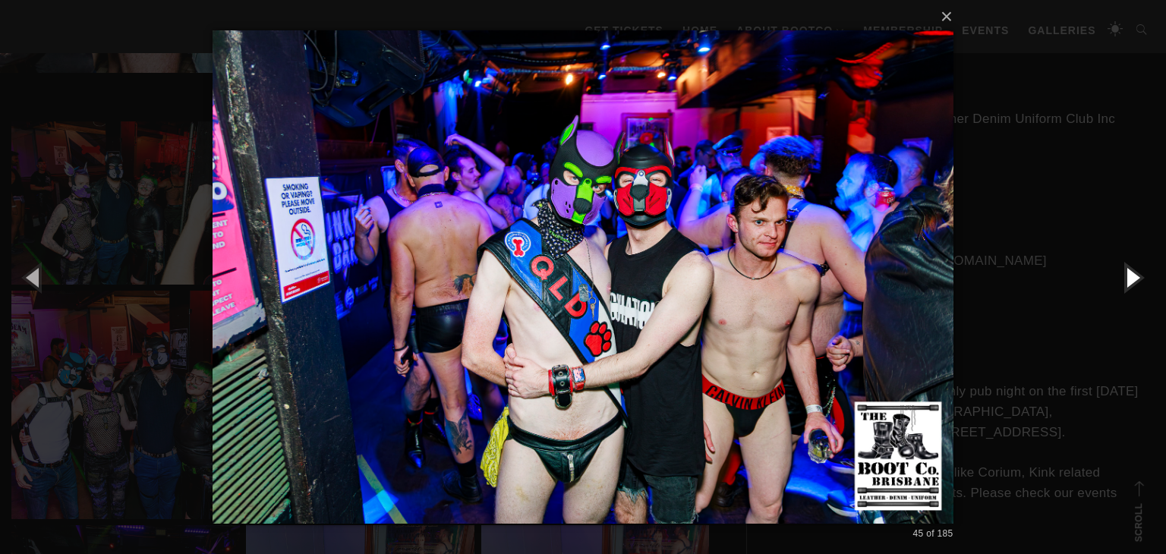
click at [1130, 271] on button "button" at bounding box center [1132, 277] width 68 height 84
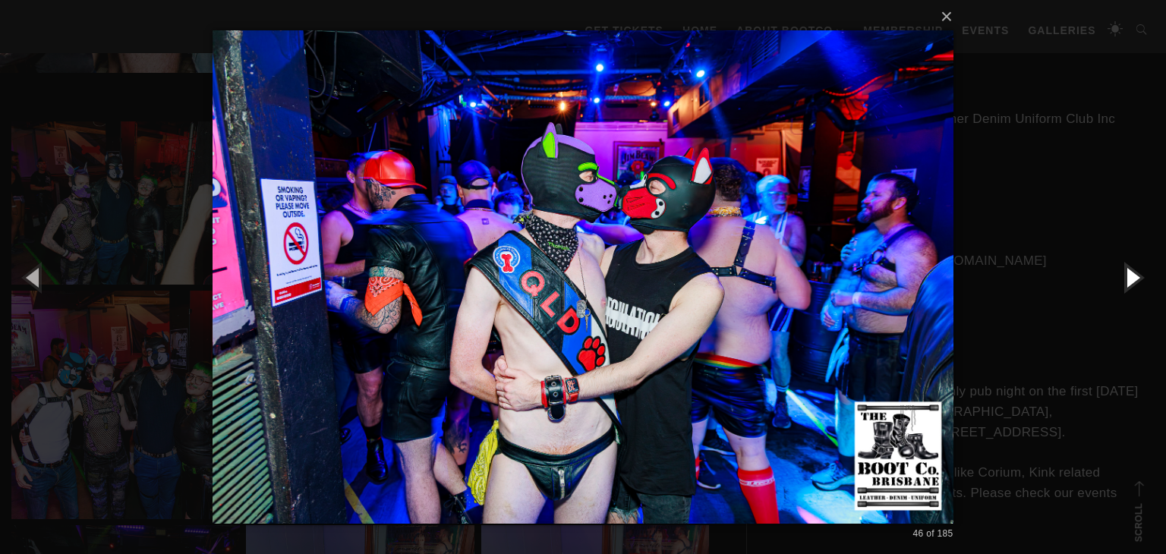
click at [1130, 271] on button "button" at bounding box center [1132, 277] width 68 height 84
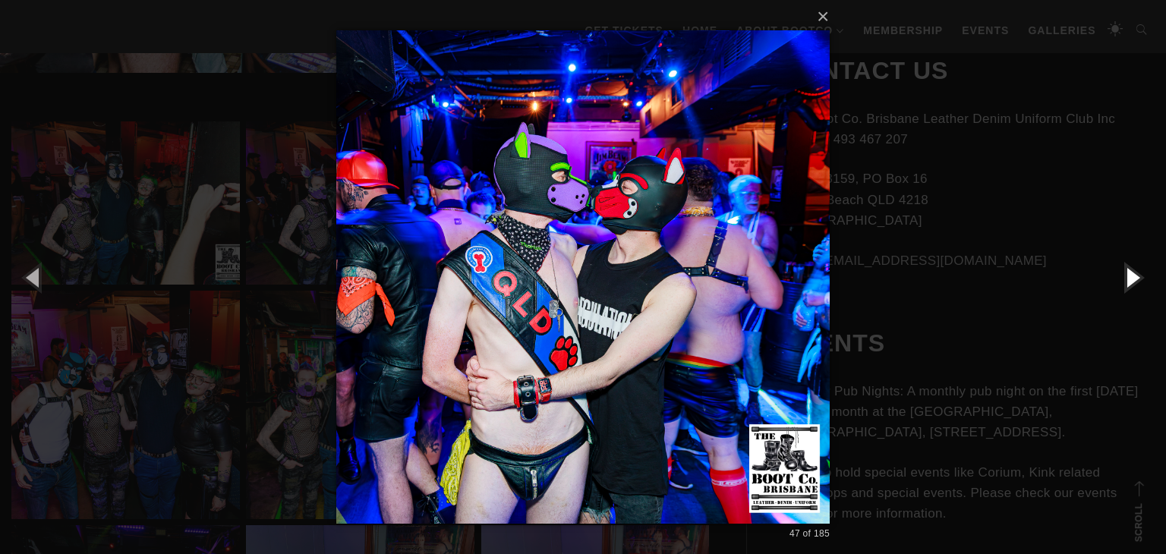
click at [1130, 271] on button "button" at bounding box center [1132, 277] width 68 height 84
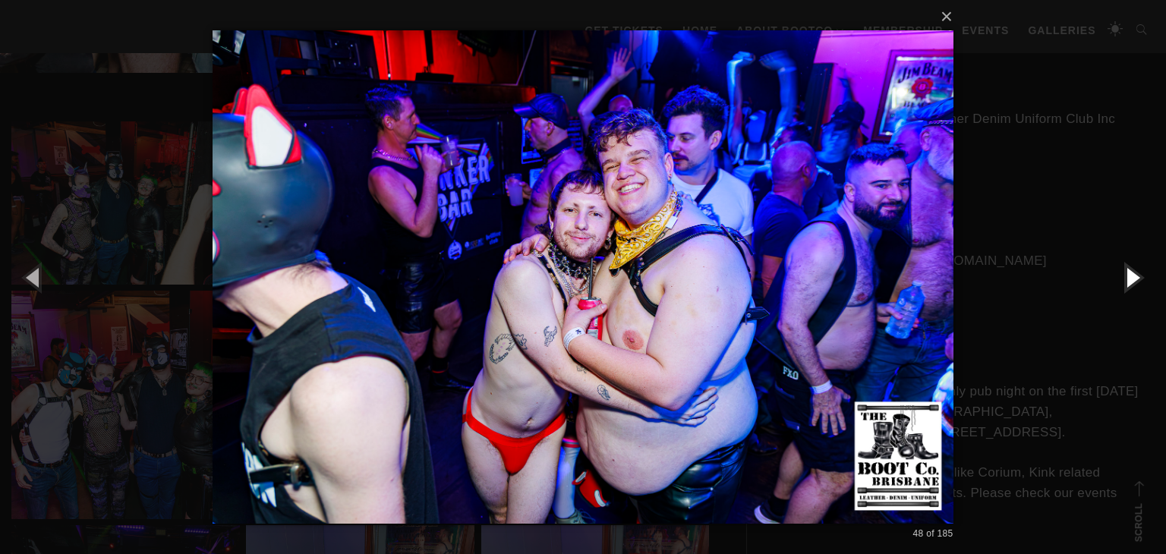
click at [1130, 271] on button "button" at bounding box center [1132, 277] width 68 height 84
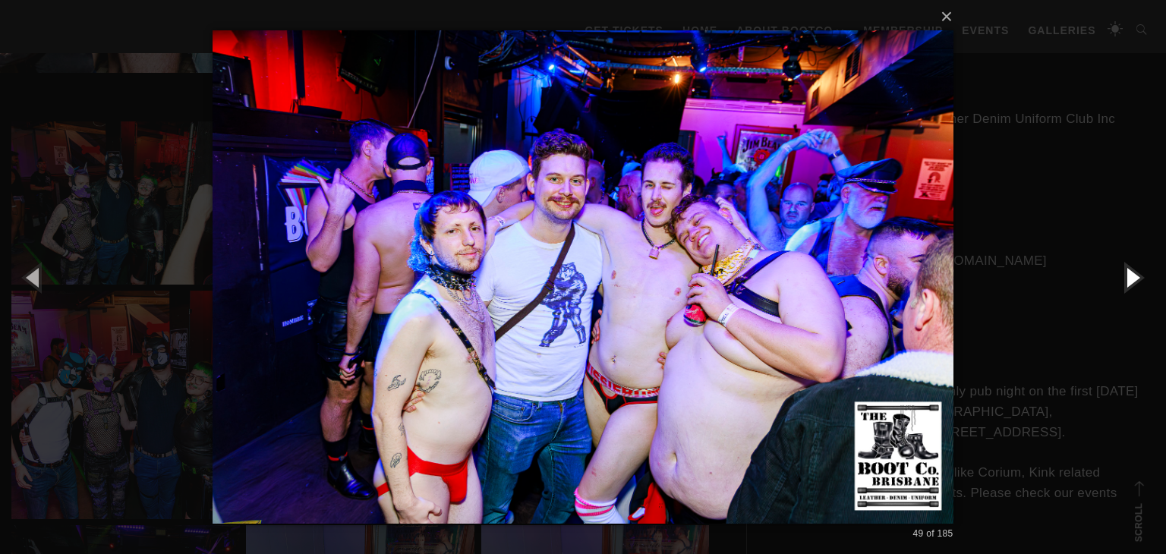
click at [1130, 271] on button "button" at bounding box center [1132, 277] width 68 height 84
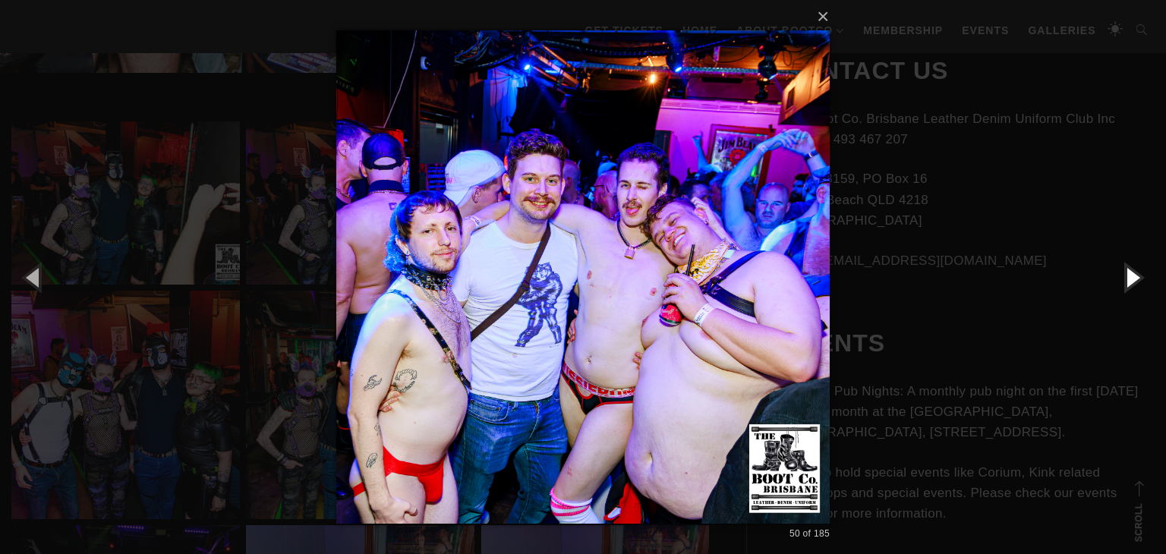
click at [1130, 271] on button "button" at bounding box center [1132, 277] width 68 height 84
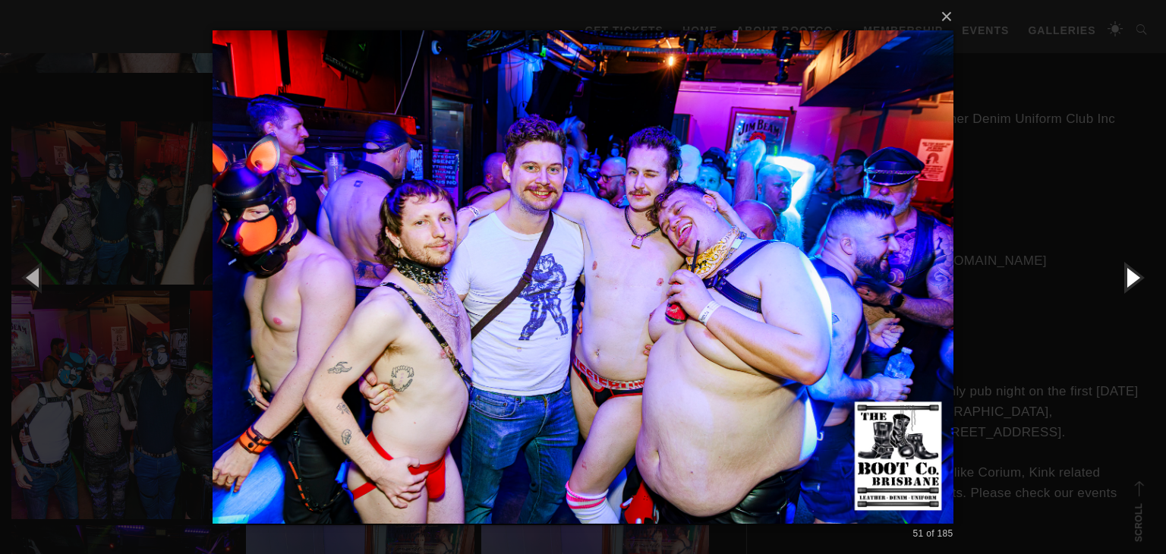
click at [1130, 271] on button "button" at bounding box center [1132, 277] width 68 height 84
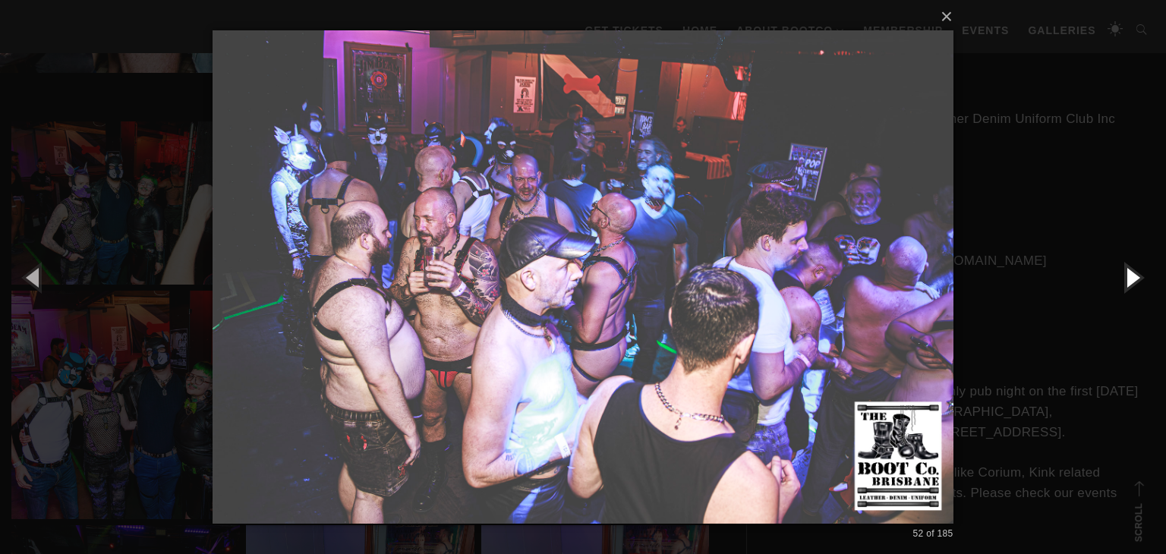
click at [1130, 271] on button "button" at bounding box center [1132, 277] width 68 height 84
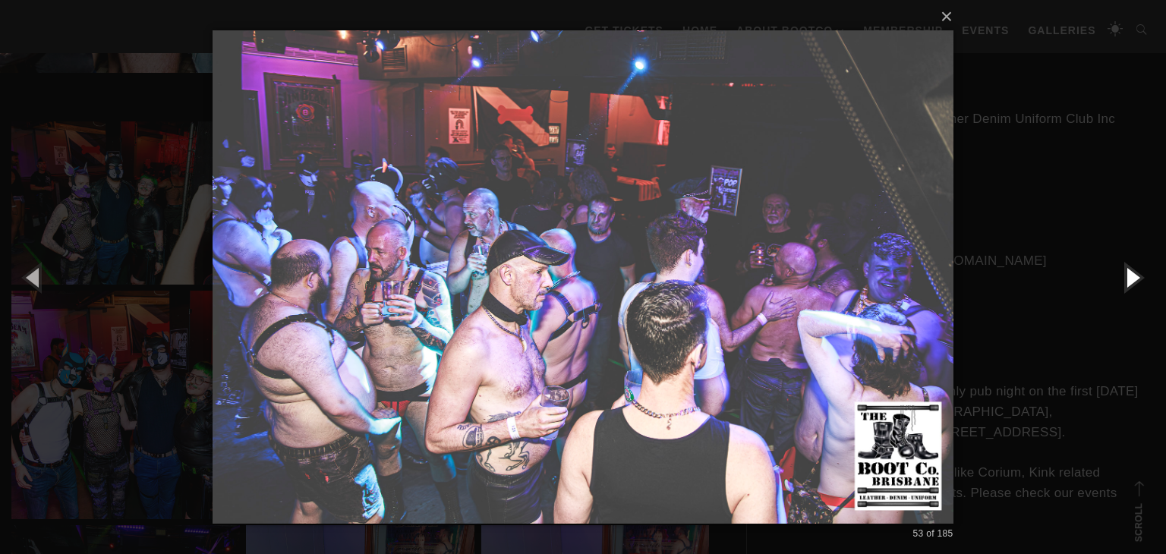
click at [1130, 271] on button "button" at bounding box center [1132, 277] width 68 height 84
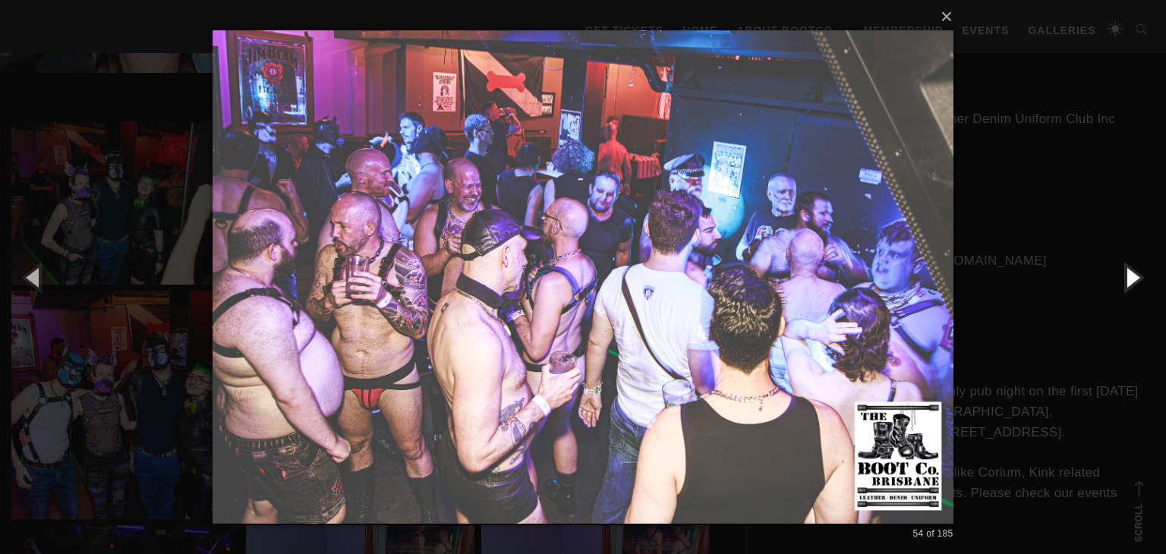
click at [1130, 271] on button "button" at bounding box center [1132, 277] width 68 height 84
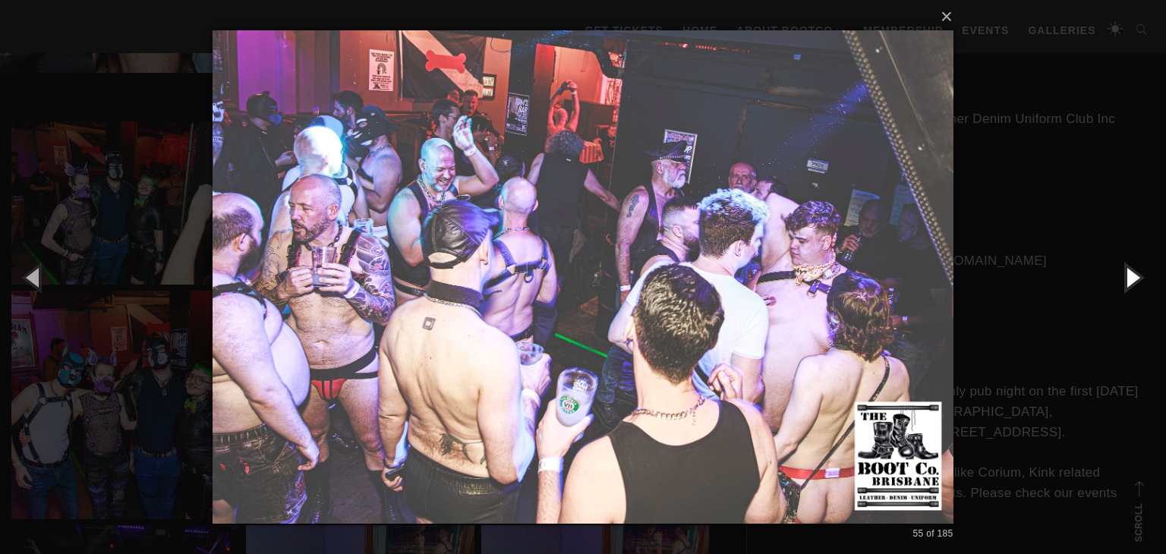
click at [1130, 271] on button "button" at bounding box center [1132, 277] width 68 height 84
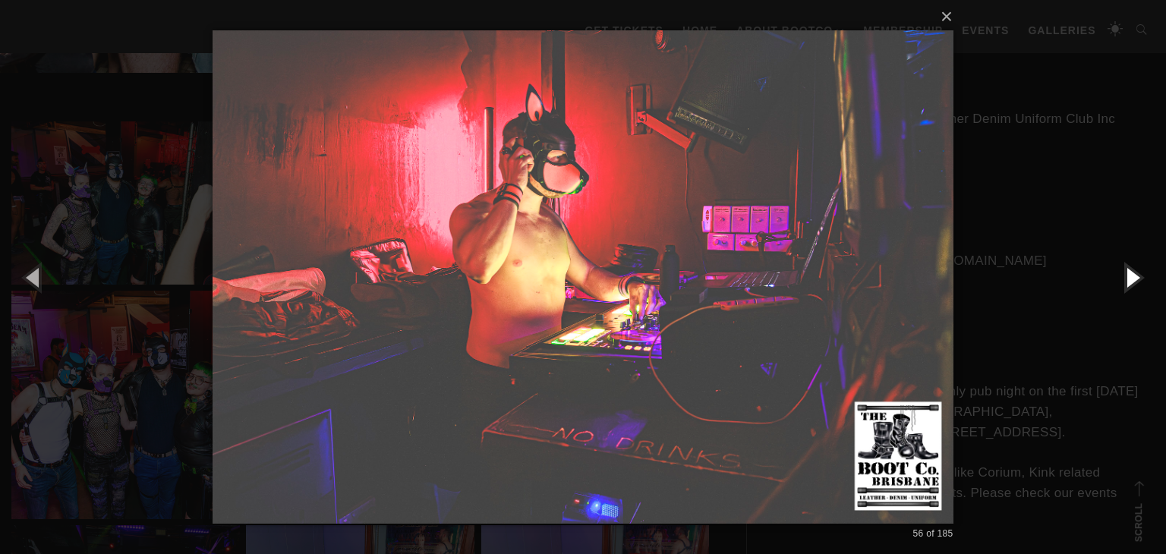
click at [1130, 271] on button "button" at bounding box center [1132, 277] width 68 height 84
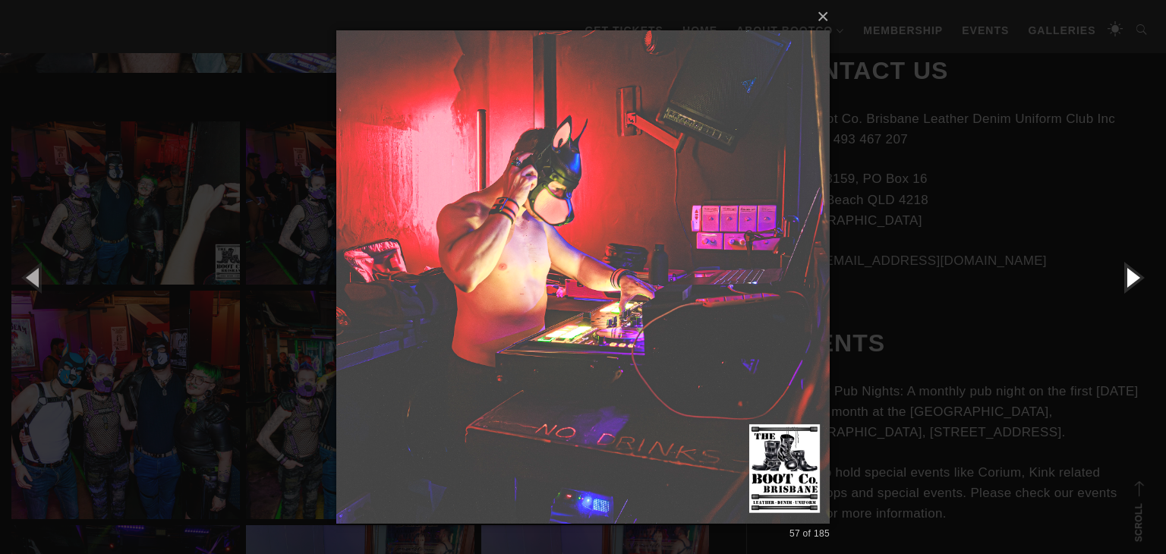
click at [1130, 271] on button "button" at bounding box center [1132, 277] width 68 height 84
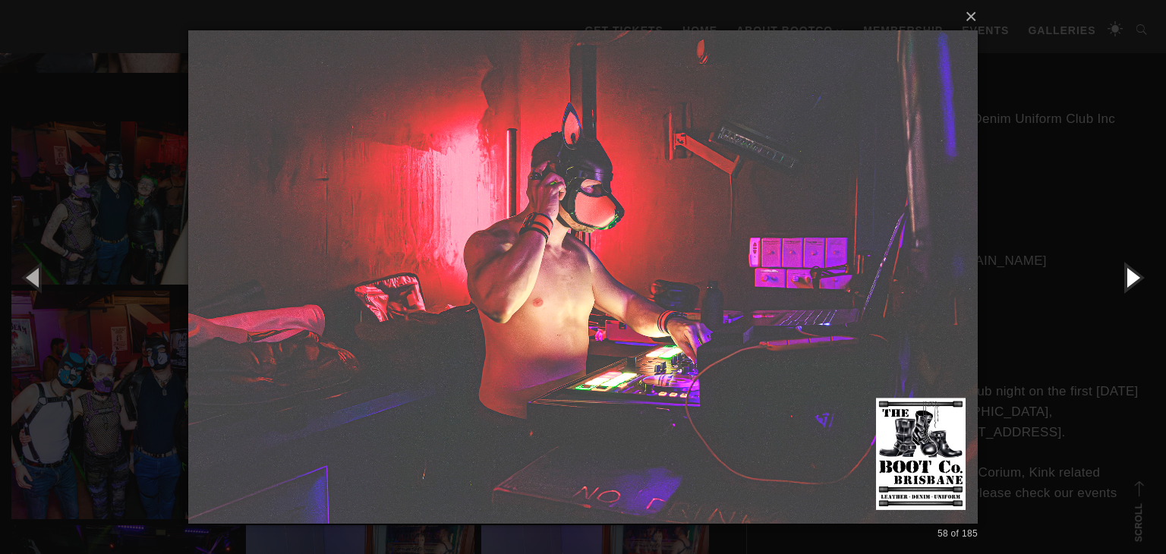
click at [1130, 271] on button "button" at bounding box center [1132, 277] width 68 height 84
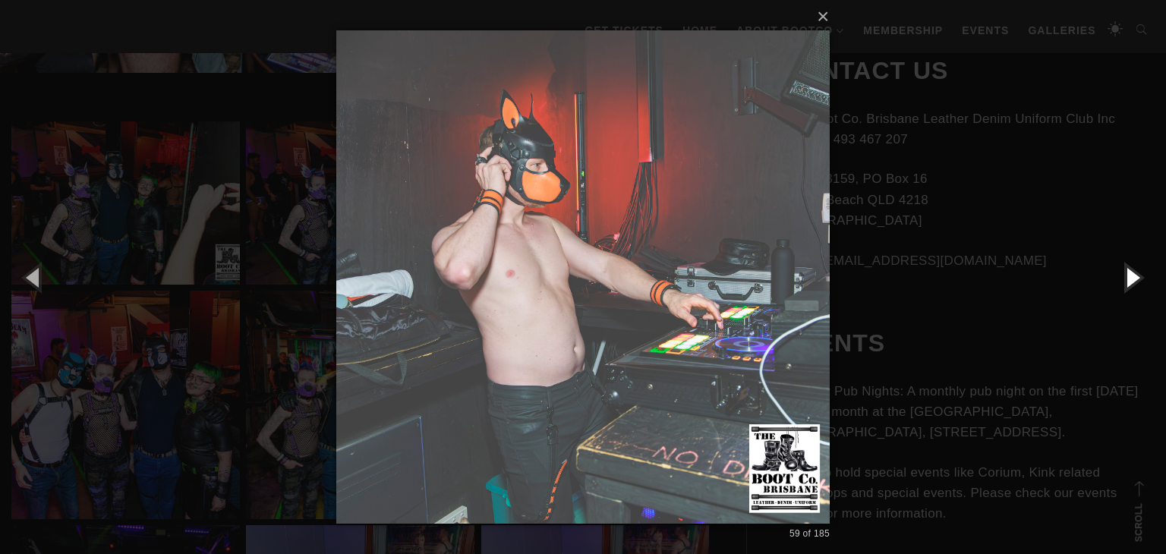
click at [1130, 271] on button "button" at bounding box center [1132, 277] width 68 height 84
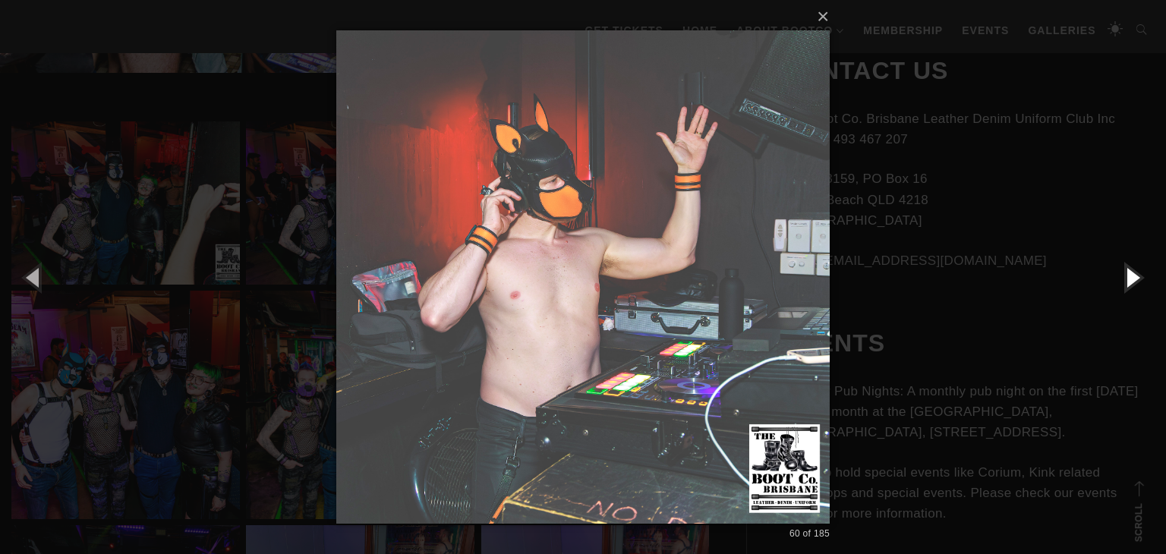
click at [1130, 271] on button "button" at bounding box center [1132, 277] width 68 height 84
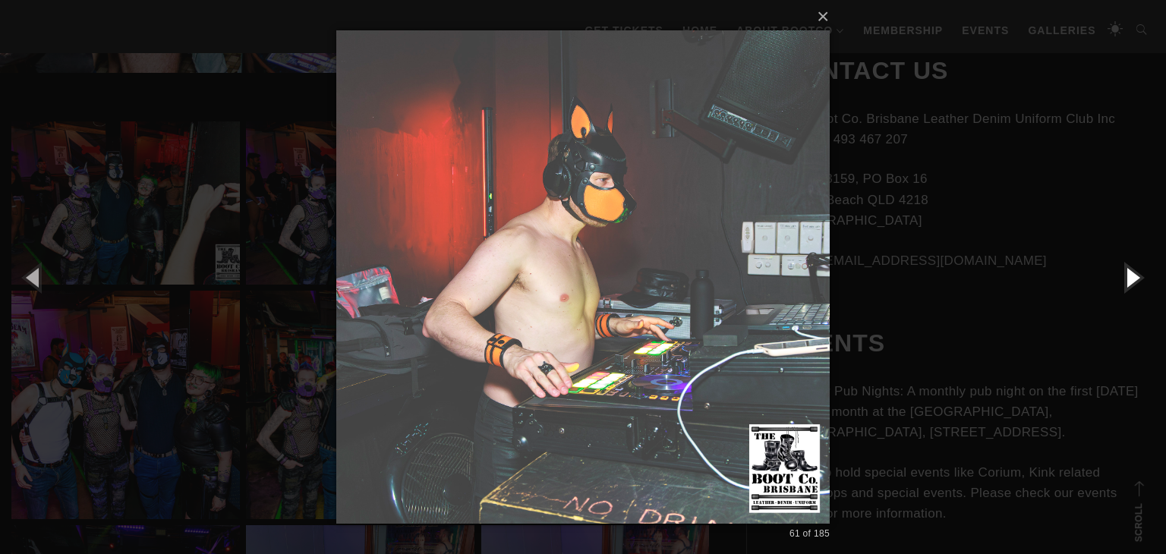
click at [1130, 271] on button "button" at bounding box center [1132, 277] width 68 height 84
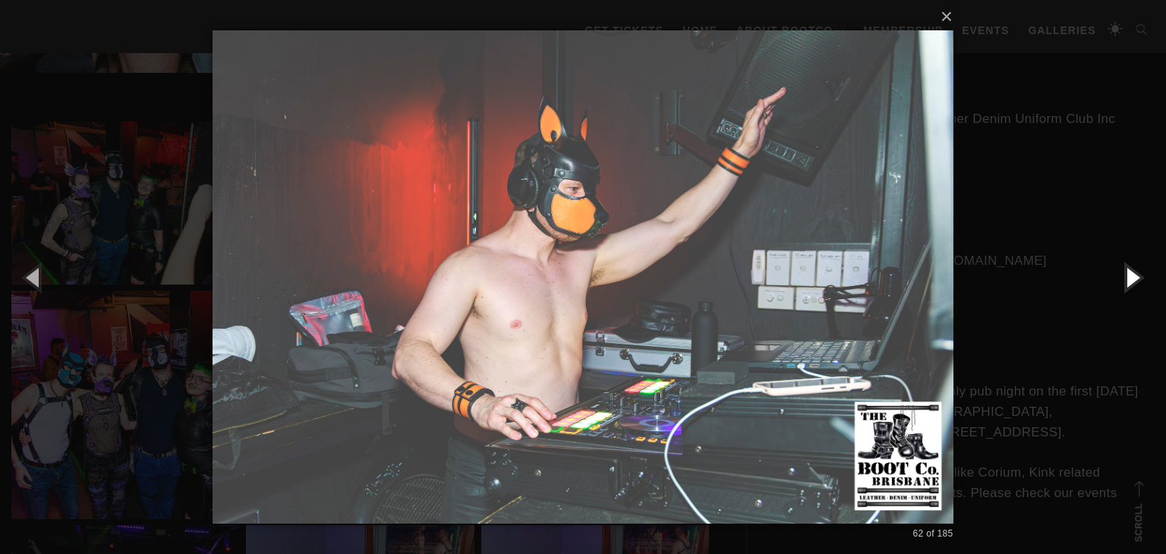
click at [1130, 271] on button "button" at bounding box center [1132, 277] width 68 height 84
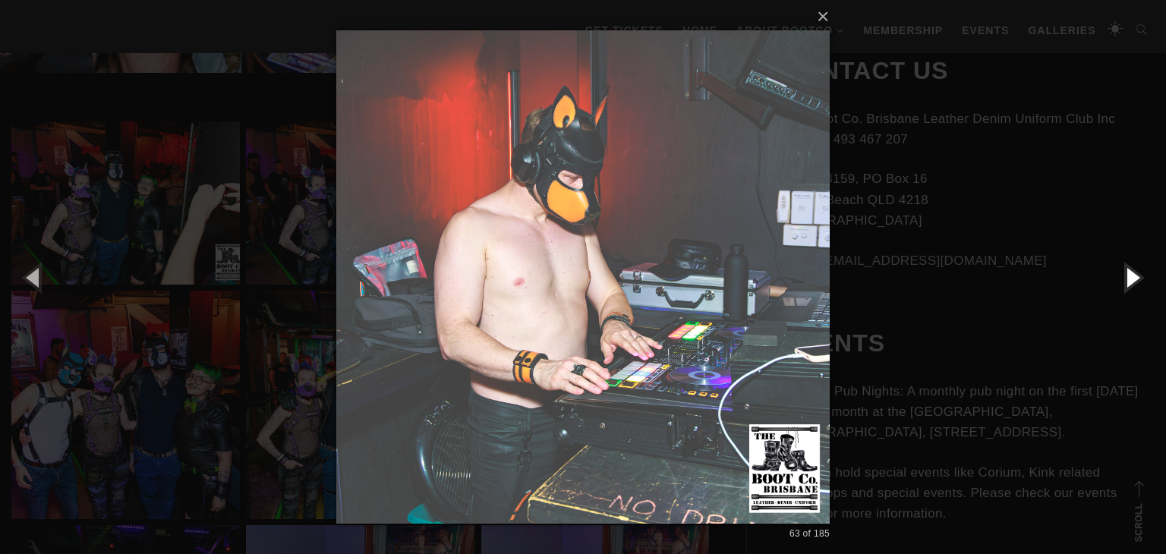
click at [1130, 271] on button "button" at bounding box center [1132, 277] width 68 height 84
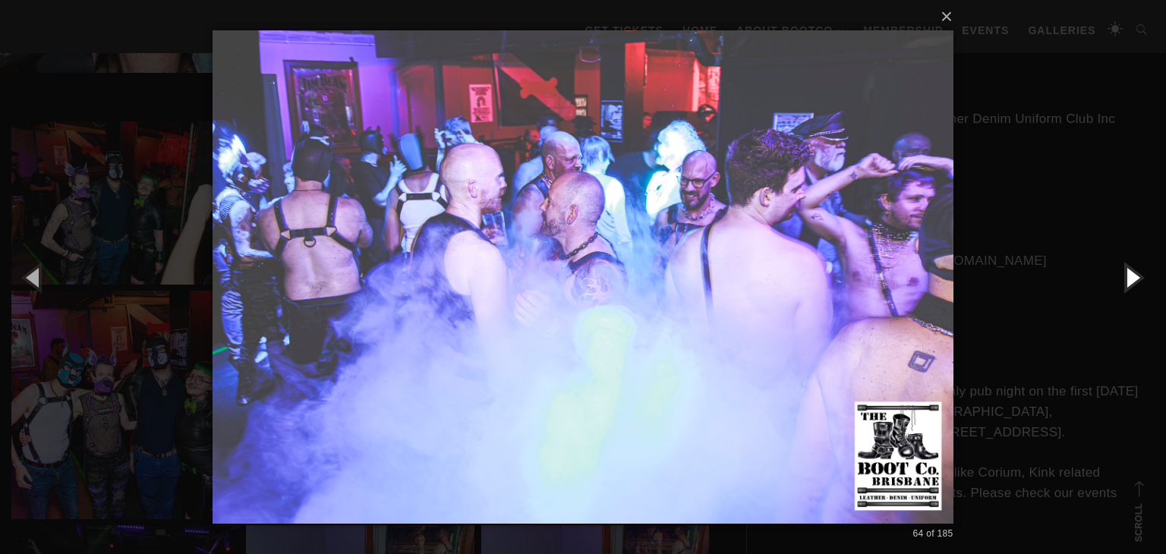
click at [1136, 273] on button "button" at bounding box center [1132, 277] width 68 height 84
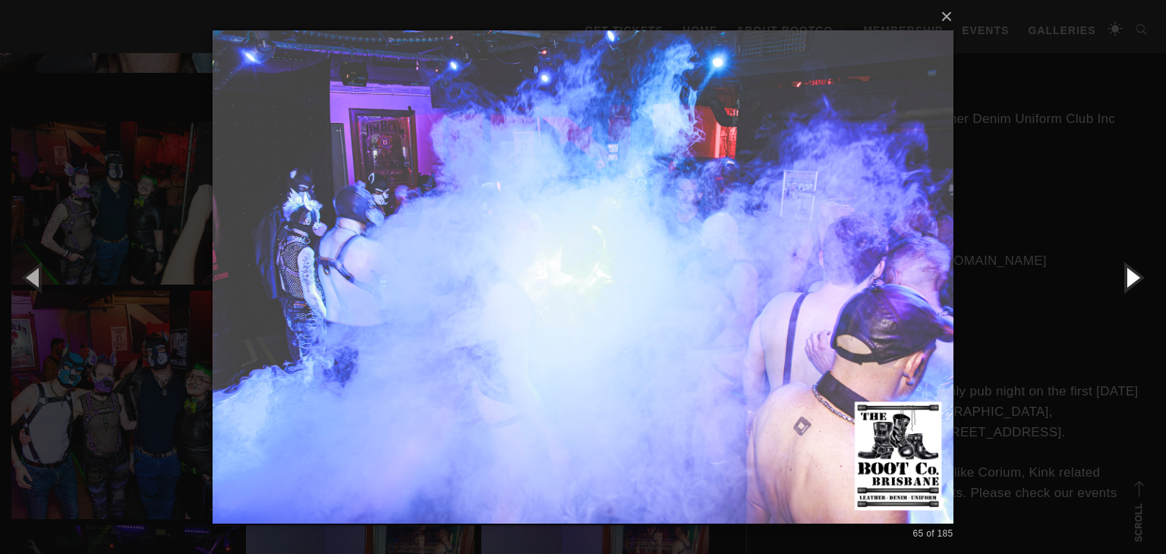
click at [1136, 273] on button "button" at bounding box center [1132, 277] width 68 height 84
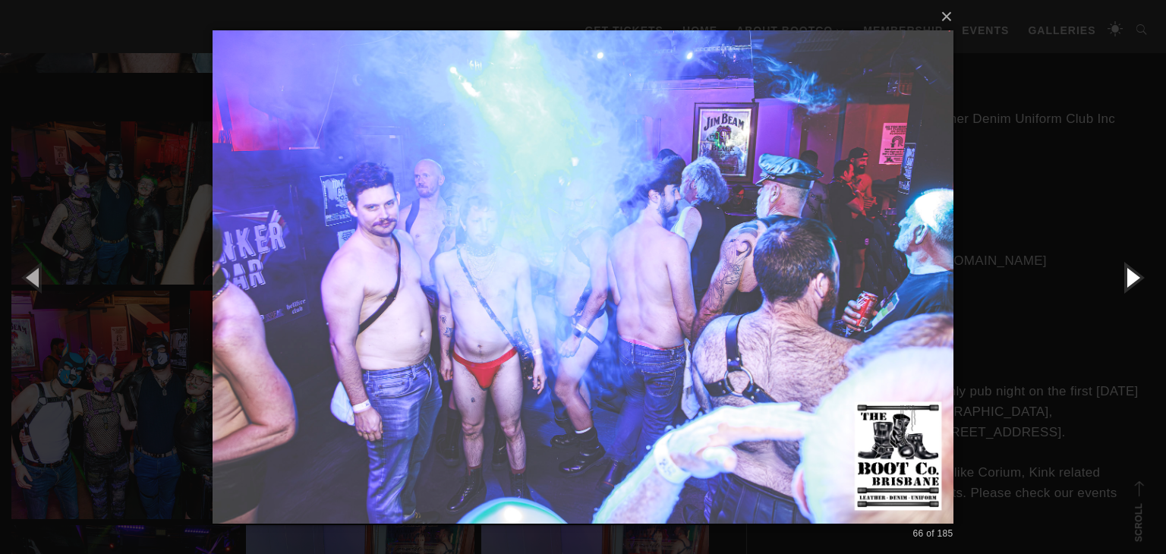
click at [1136, 273] on button "button" at bounding box center [1132, 277] width 68 height 84
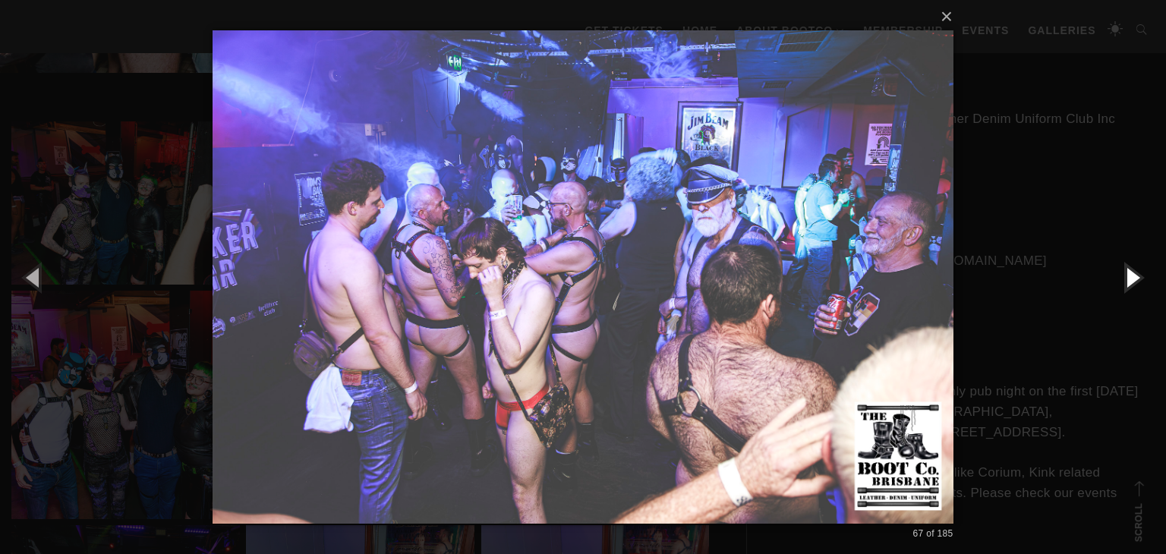
click at [1136, 273] on button "button" at bounding box center [1132, 277] width 68 height 84
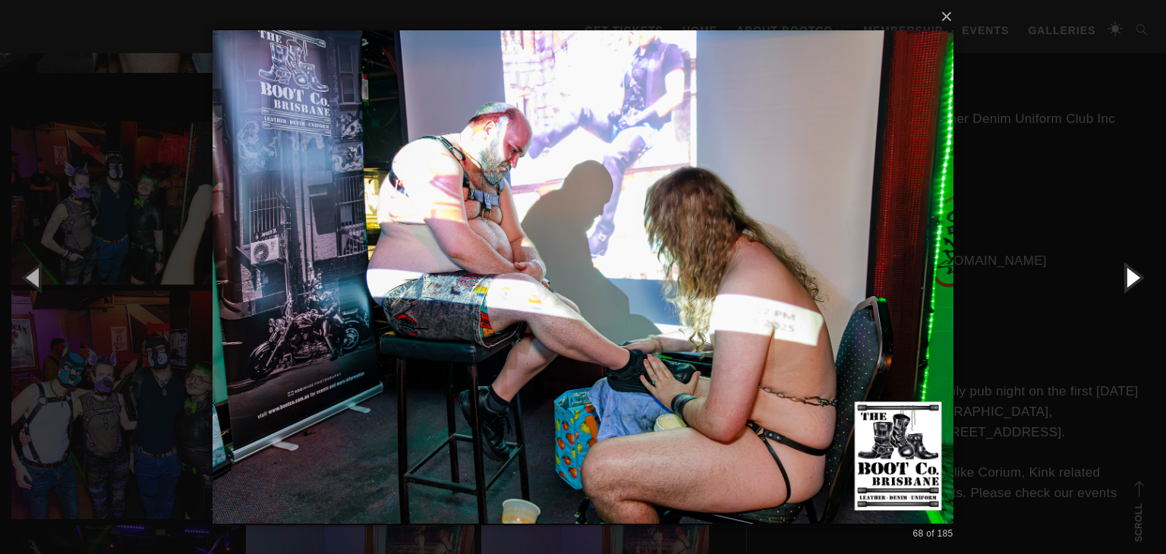
click at [1136, 273] on button "button" at bounding box center [1132, 277] width 68 height 84
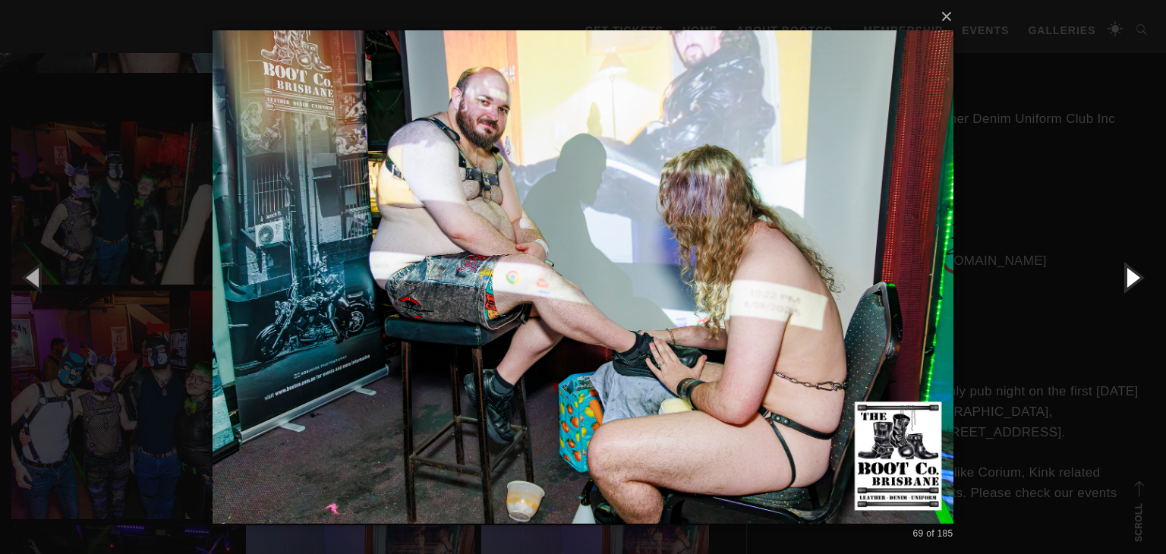
click at [1136, 273] on button "button" at bounding box center [1132, 277] width 68 height 84
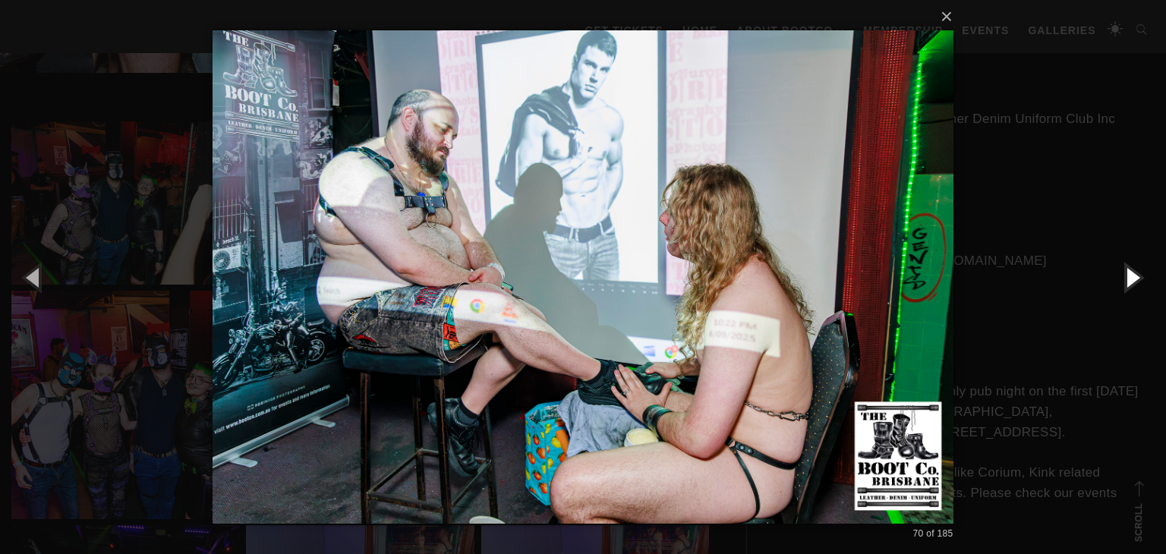
click at [1136, 273] on button "button" at bounding box center [1132, 277] width 68 height 84
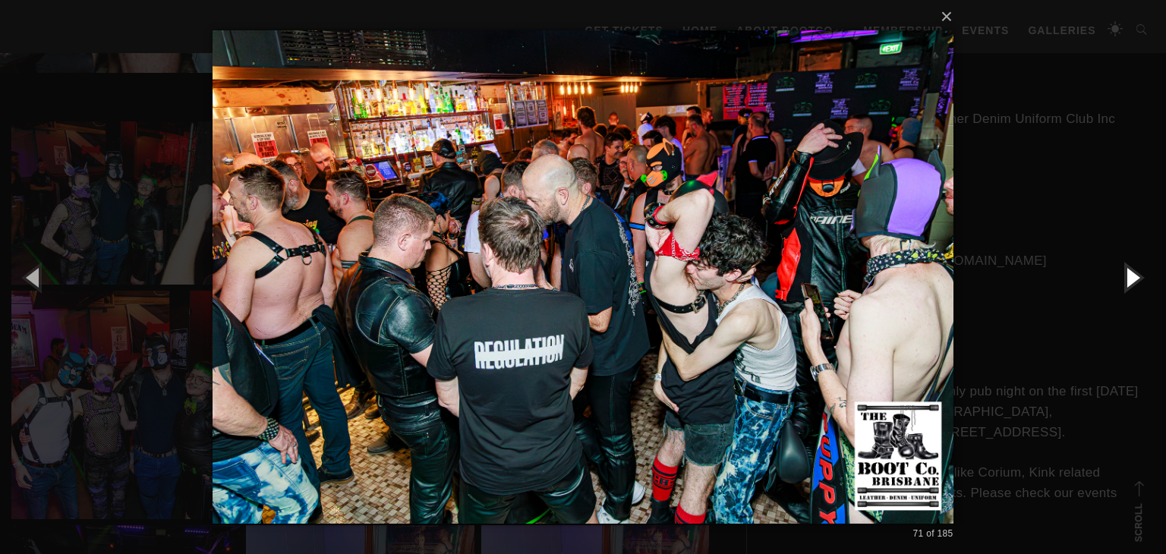
click at [1136, 273] on button "button" at bounding box center [1132, 277] width 68 height 84
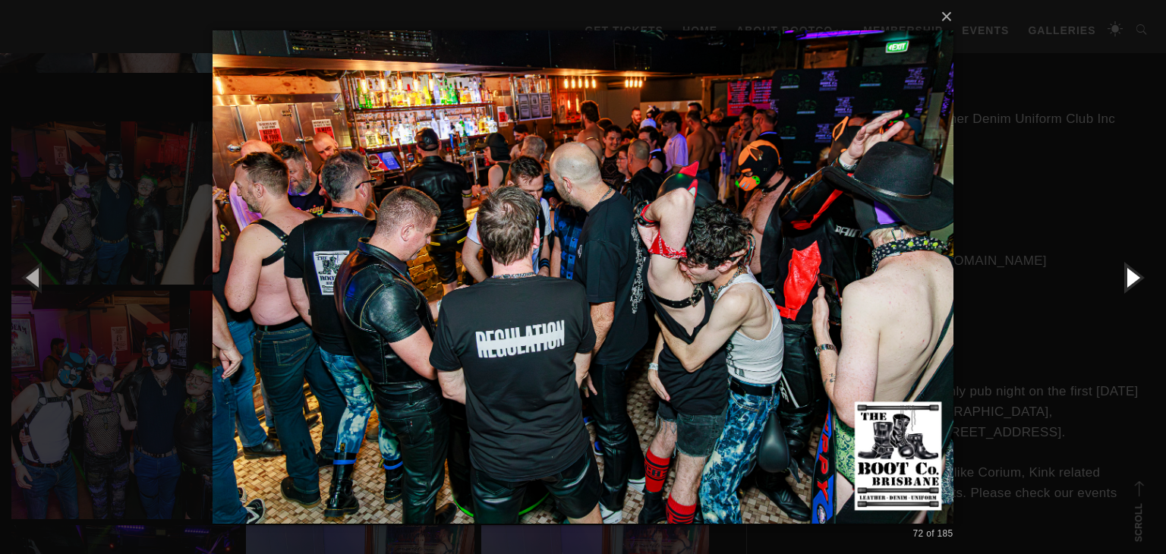
click at [1136, 272] on button "button" at bounding box center [1132, 277] width 68 height 84
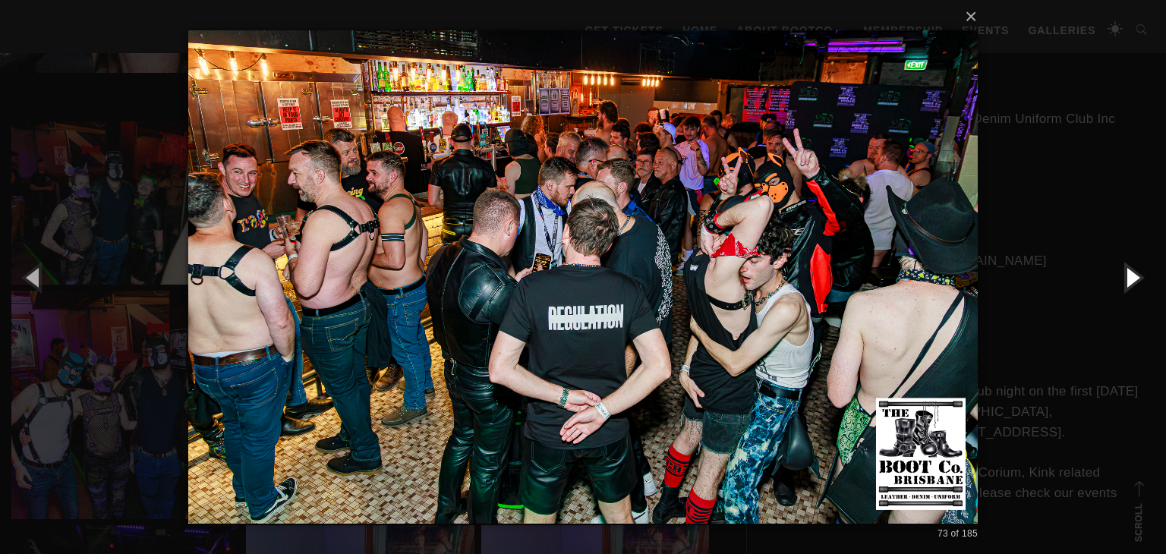
click at [1136, 272] on button "button" at bounding box center [1132, 277] width 68 height 84
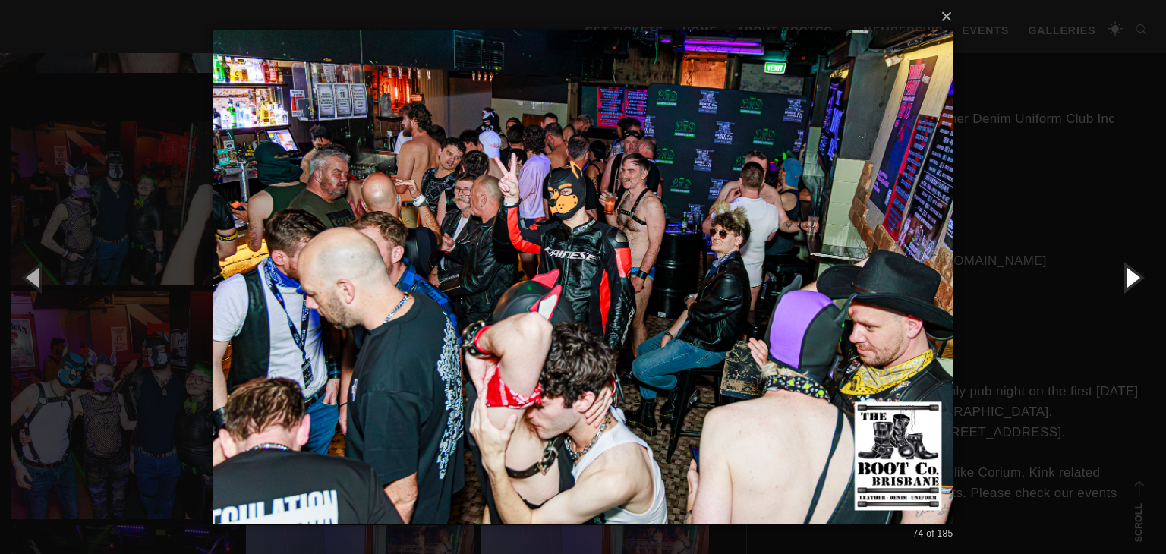
click at [1136, 272] on button "button" at bounding box center [1132, 277] width 68 height 84
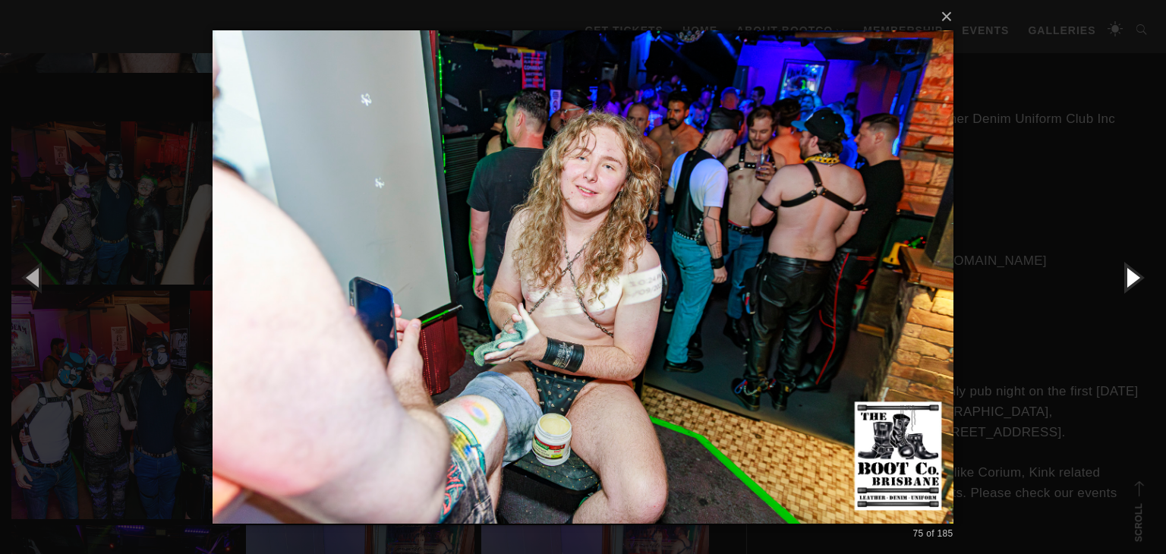
click at [1136, 272] on button "button" at bounding box center [1132, 277] width 68 height 84
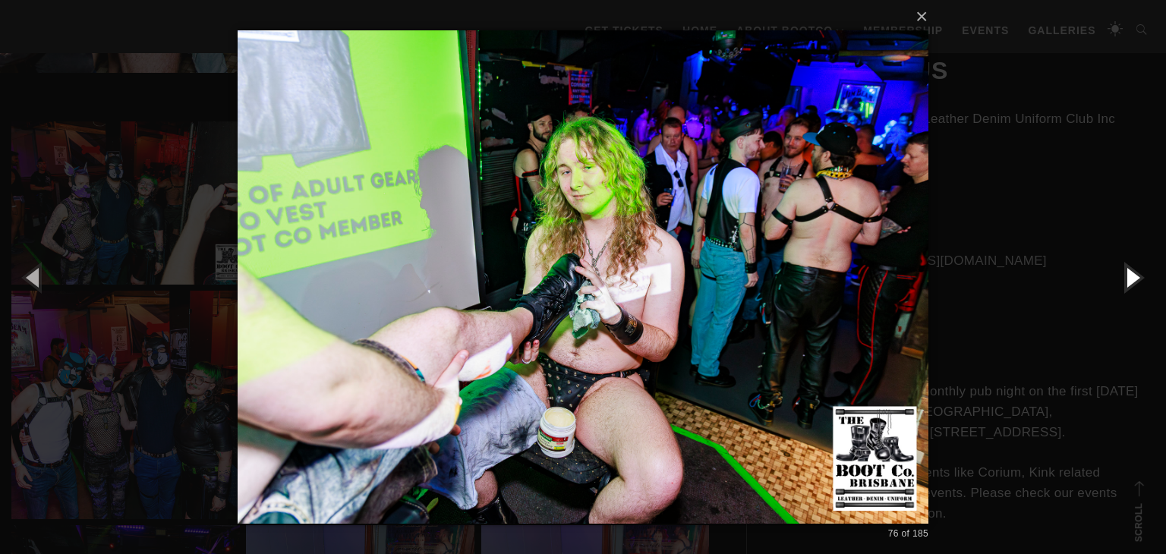
click at [1136, 272] on button "button" at bounding box center [1132, 277] width 68 height 84
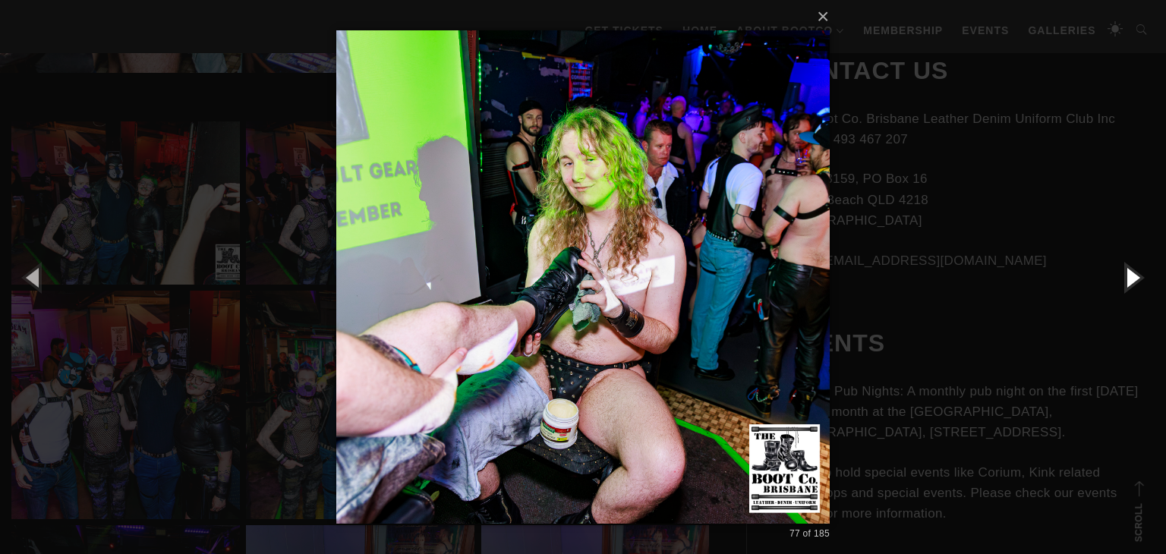
click at [1136, 272] on button "button" at bounding box center [1132, 277] width 68 height 84
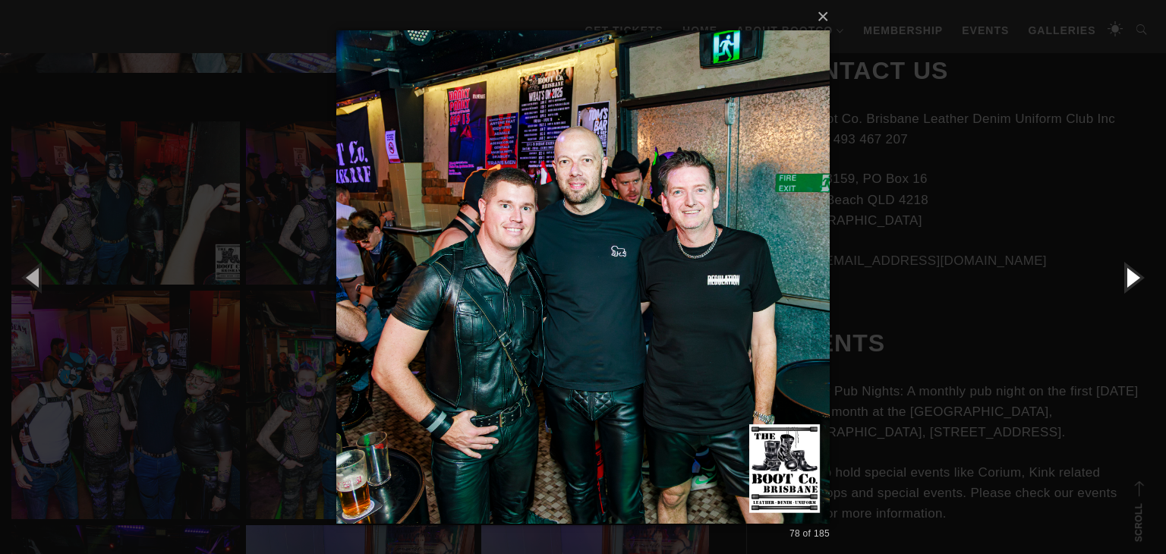
click at [1136, 272] on button "button" at bounding box center [1132, 277] width 68 height 84
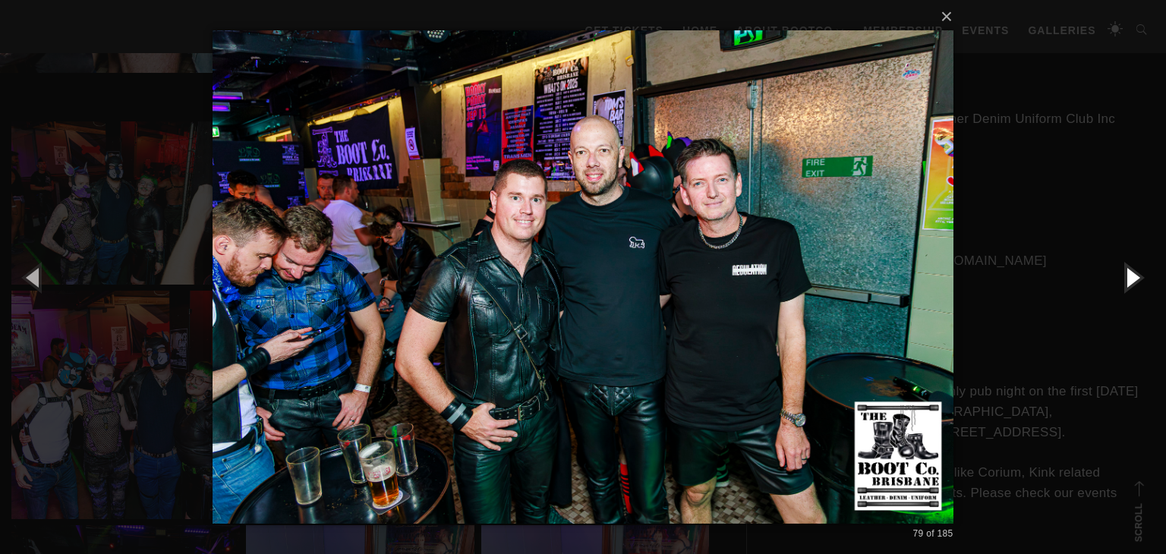
click at [1136, 272] on button "button" at bounding box center [1132, 277] width 68 height 84
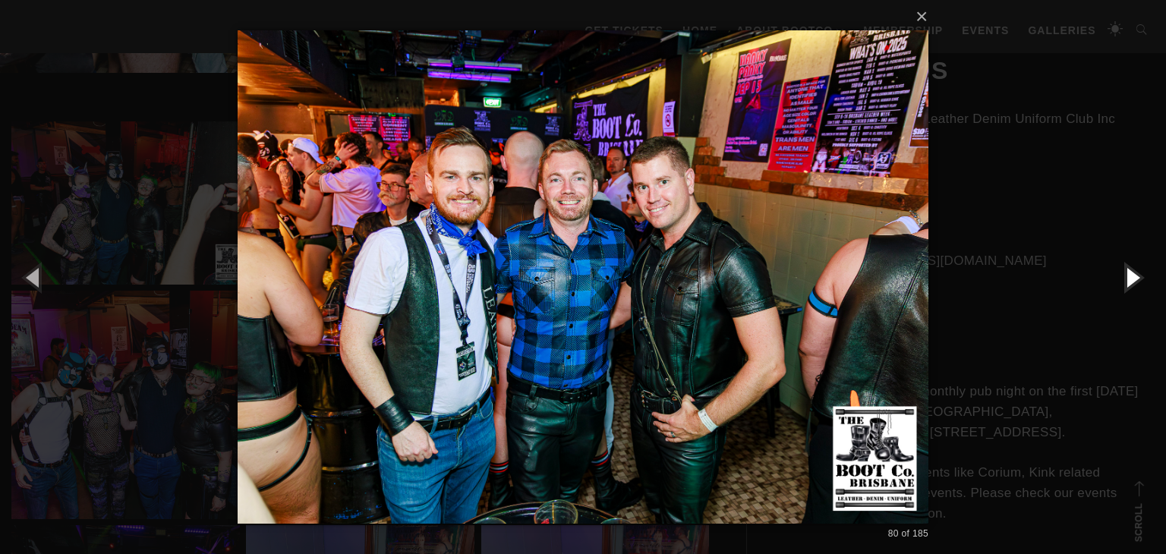
click at [1136, 272] on button "button" at bounding box center [1132, 277] width 68 height 84
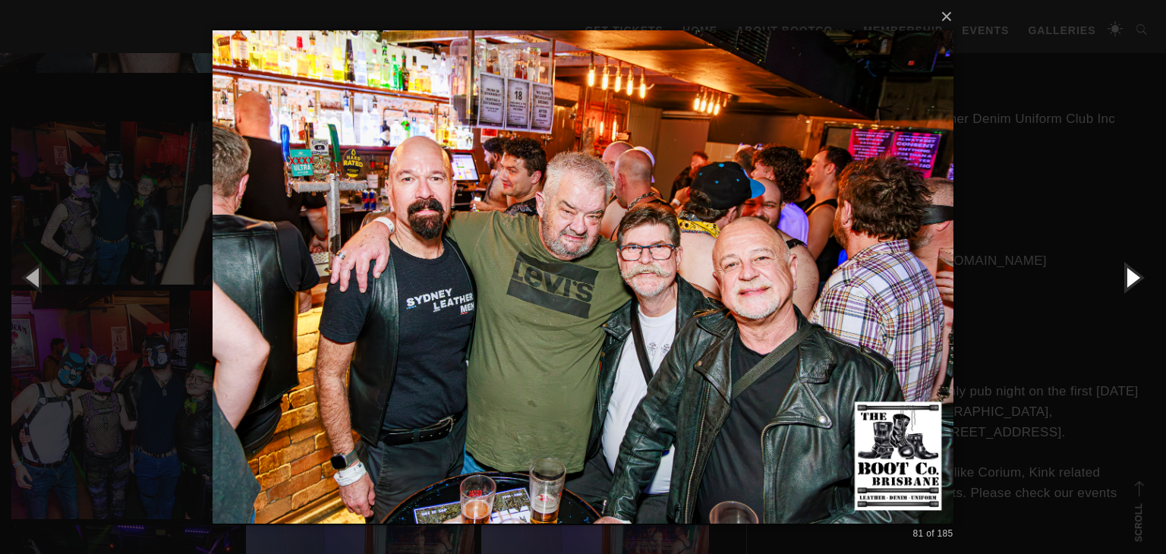
click at [1136, 272] on button "button" at bounding box center [1132, 277] width 68 height 84
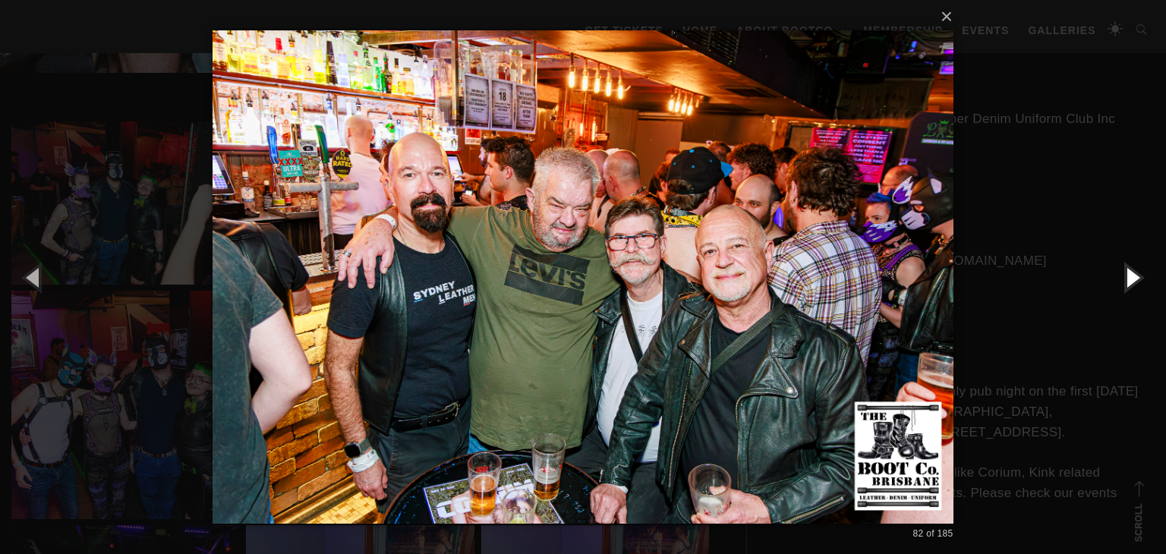
click at [1136, 272] on button "button" at bounding box center [1132, 277] width 68 height 84
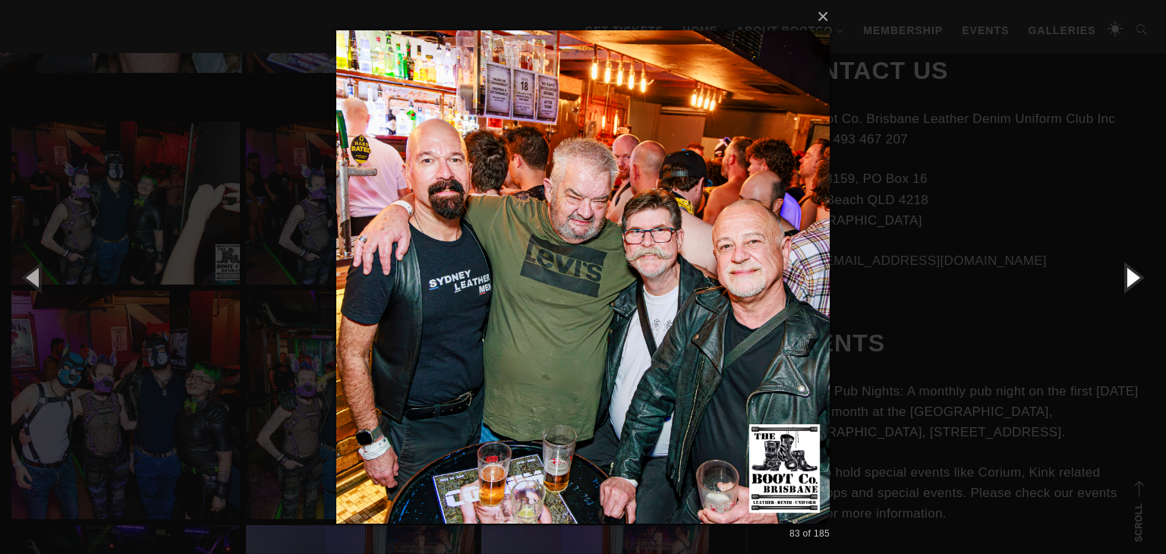
click at [1136, 272] on button "button" at bounding box center [1132, 277] width 68 height 84
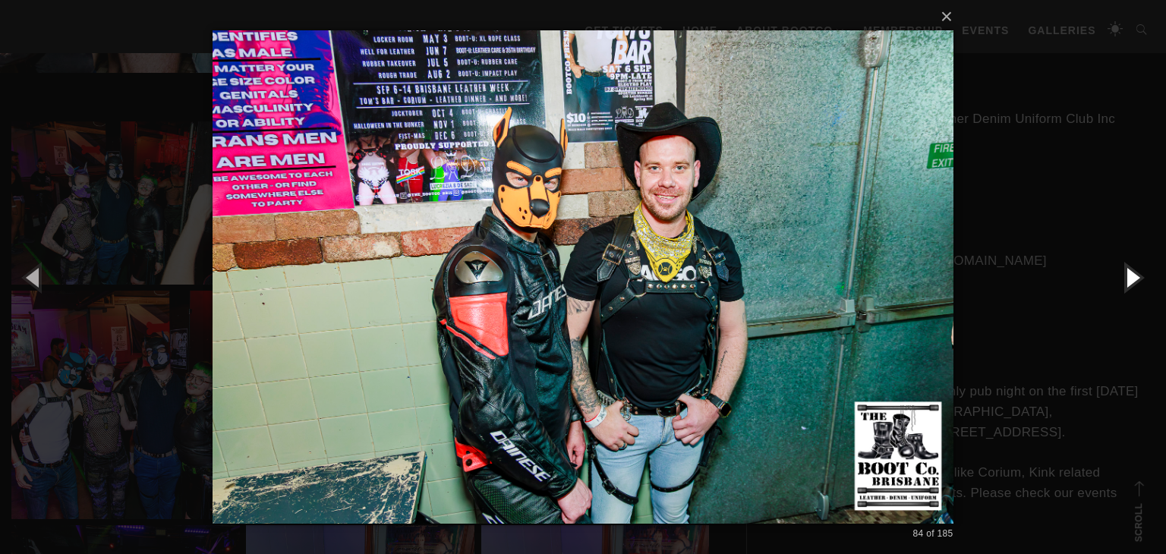
click at [1136, 272] on button "button" at bounding box center [1132, 277] width 68 height 84
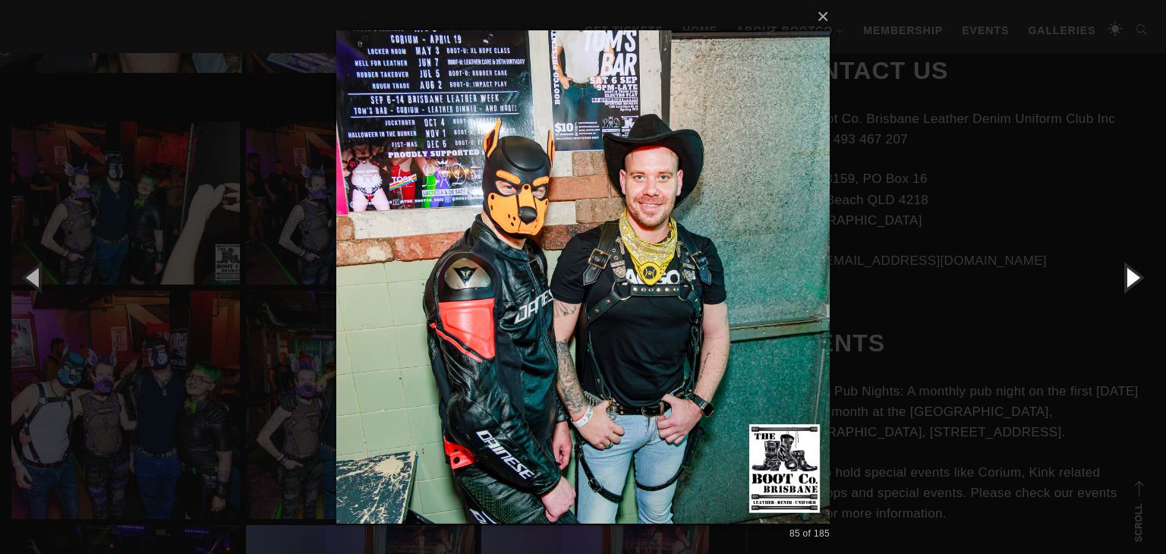
click at [1136, 272] on button "button" at bounding box center [1132, 277] width 68 height 84
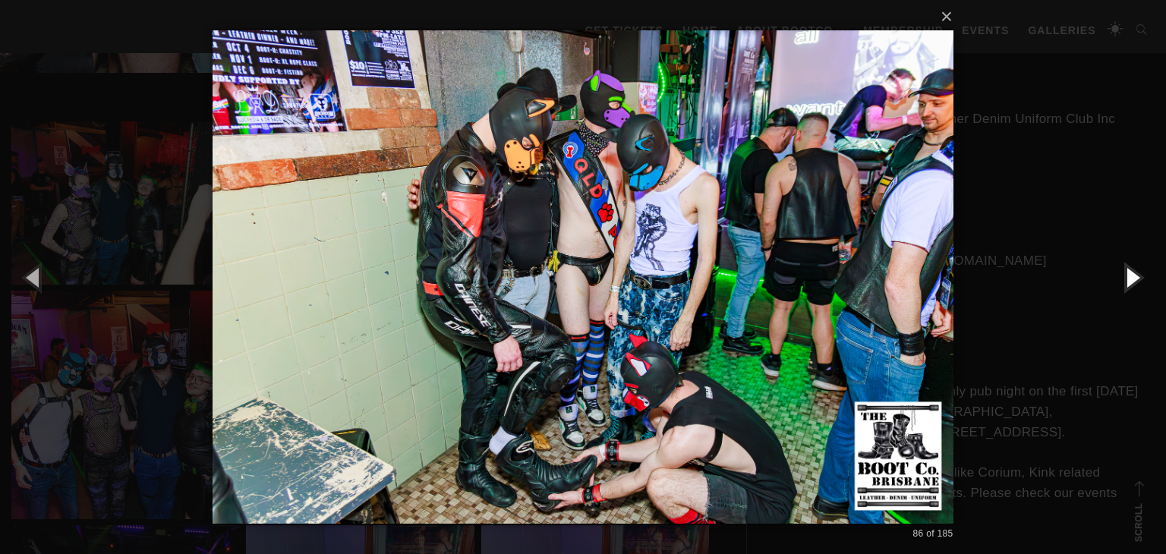
click at [1136, 272] on button "button" at bounding box center [1132, 277] width 68 height 84
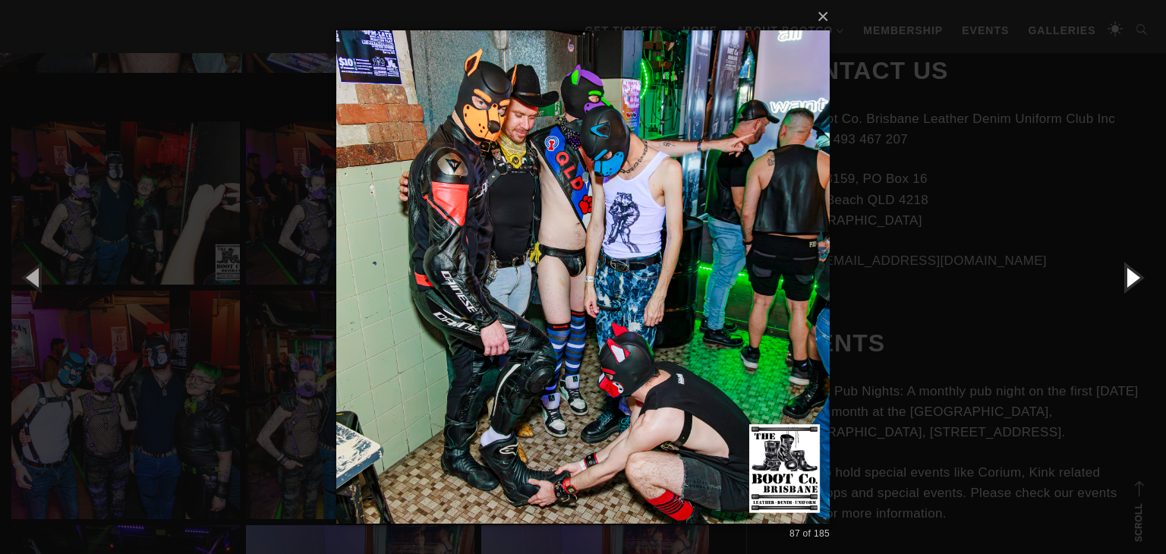
click at [1136, 272] on button "button" at bounding box center [1132, 277] width 68 height 84
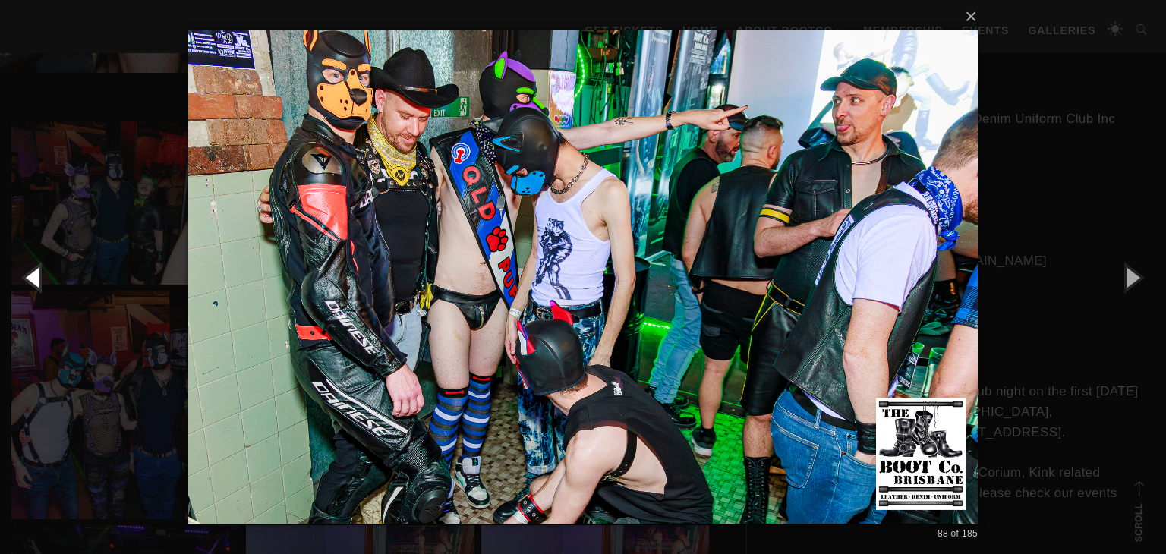
click at [33, 273] on button "button" at bounding box center [34, 277] width 68 height 84
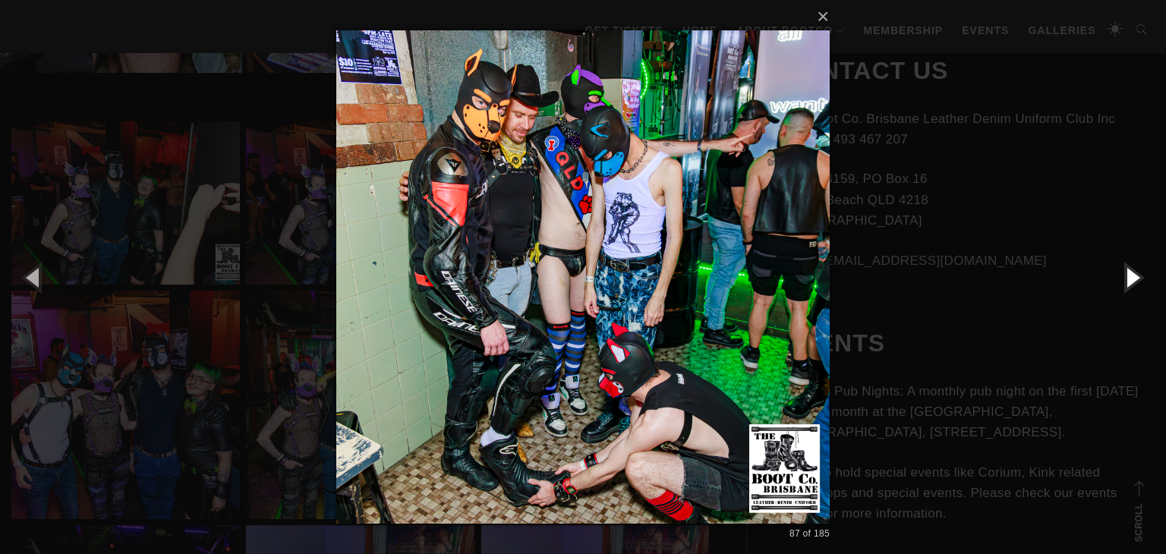
click at [1120, 272] on button "button" at bounding box center [1132, 277] width 68 height 84
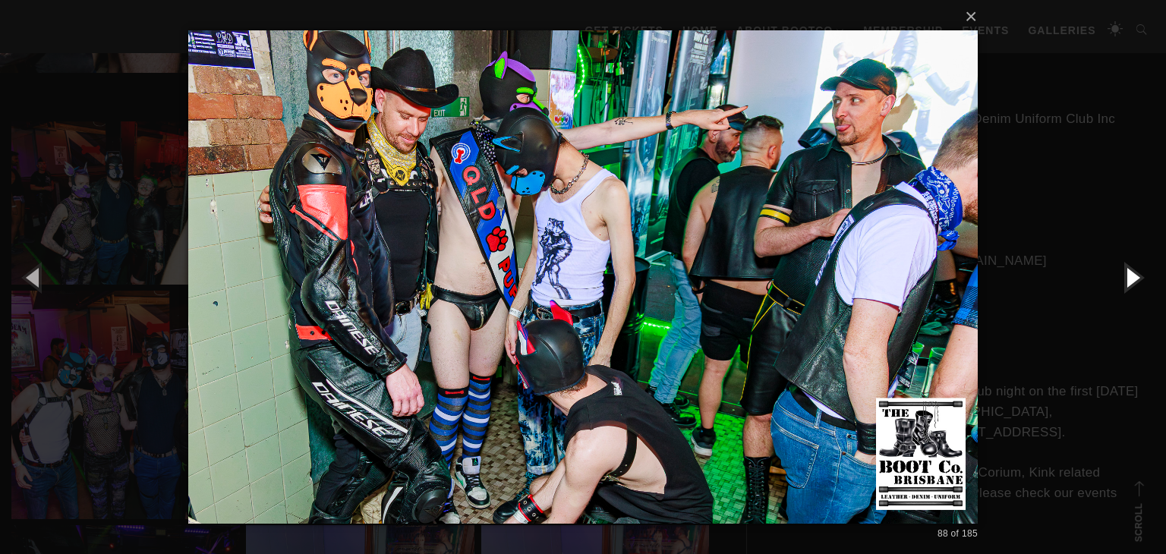
click at [1119, 277] on button "button" at bounding box center [1132, 277] width 68 height 84
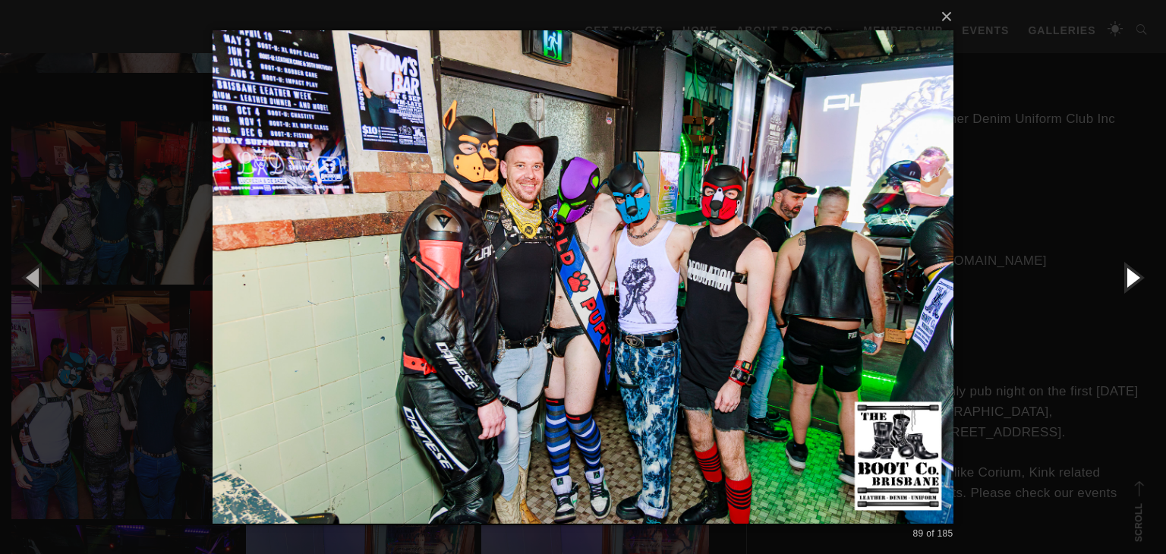
click at [1132, 277] on button "button" at bounding box center [1132, 277] width 68 height 84
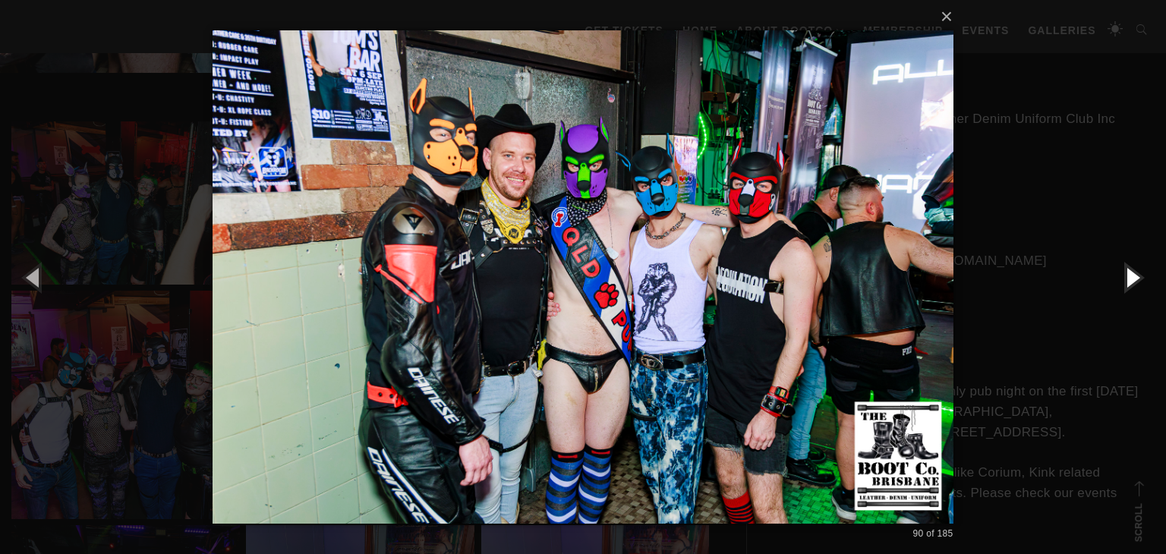
click at [1131, 277] on button "button" at bounding box center [1132, 277] width 68 height 84
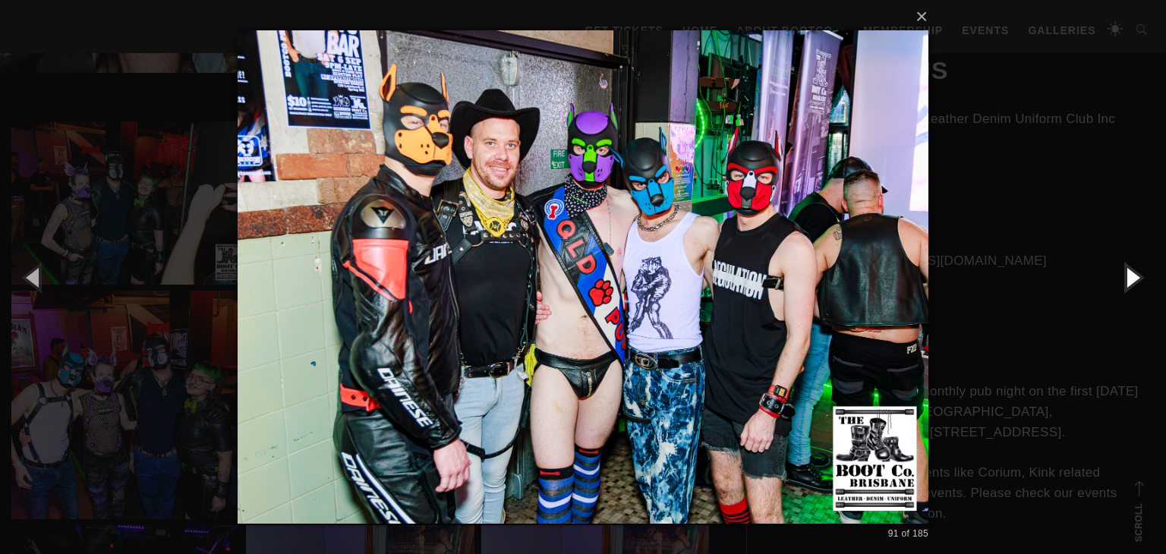
click at [1131, 277] on button "button" at bounding box center [1132, 277] width 68 height 84
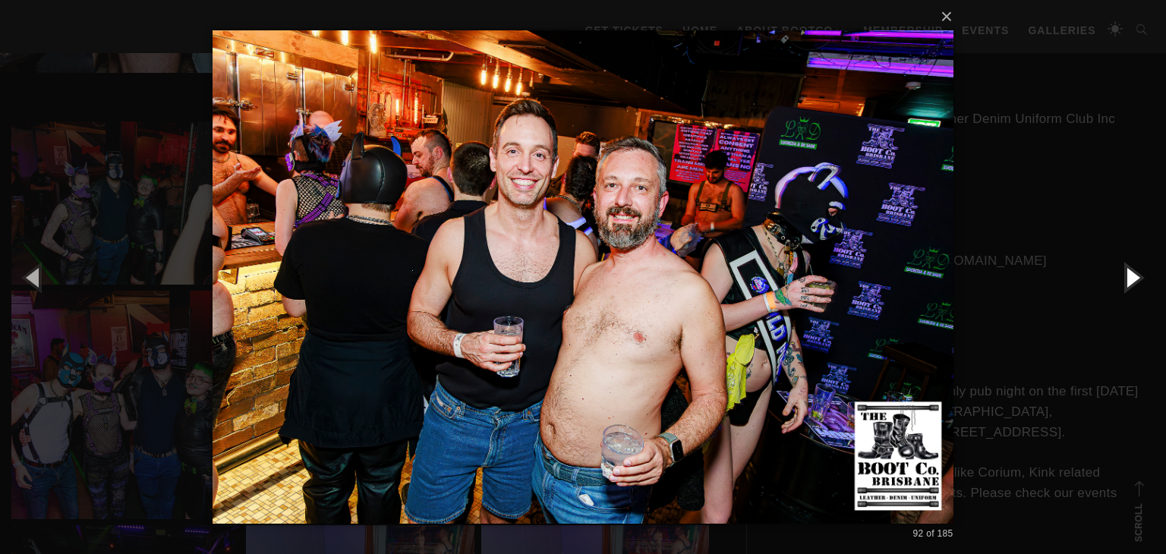
click at [1131, 277] on button "button" at bounding box center [1132, 277] width 68 height 84
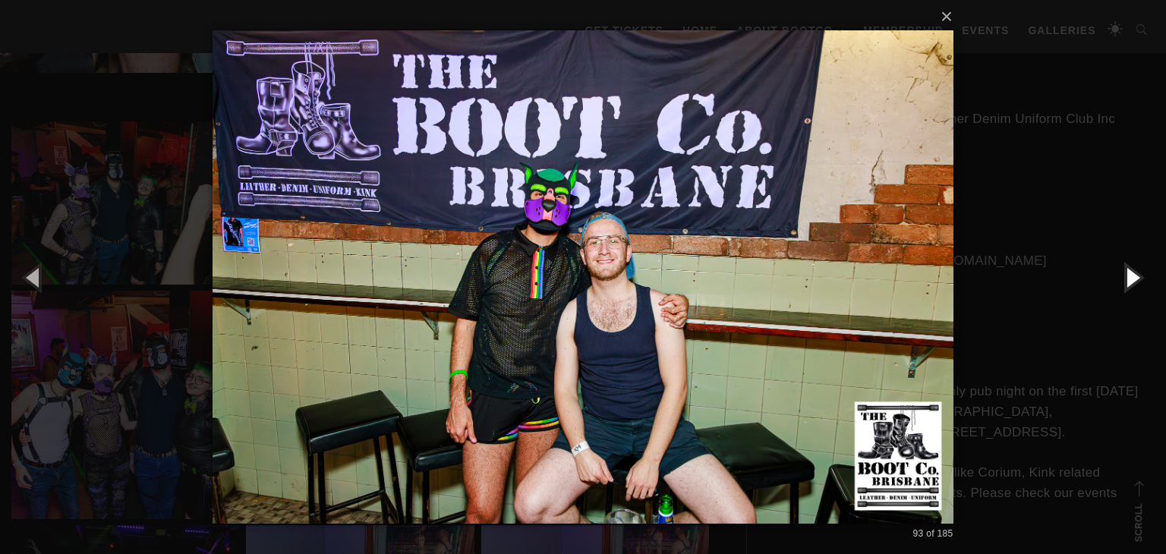
click at [1131, 277] on button "button" at bounding box center [1132, 277] width 68 height 84
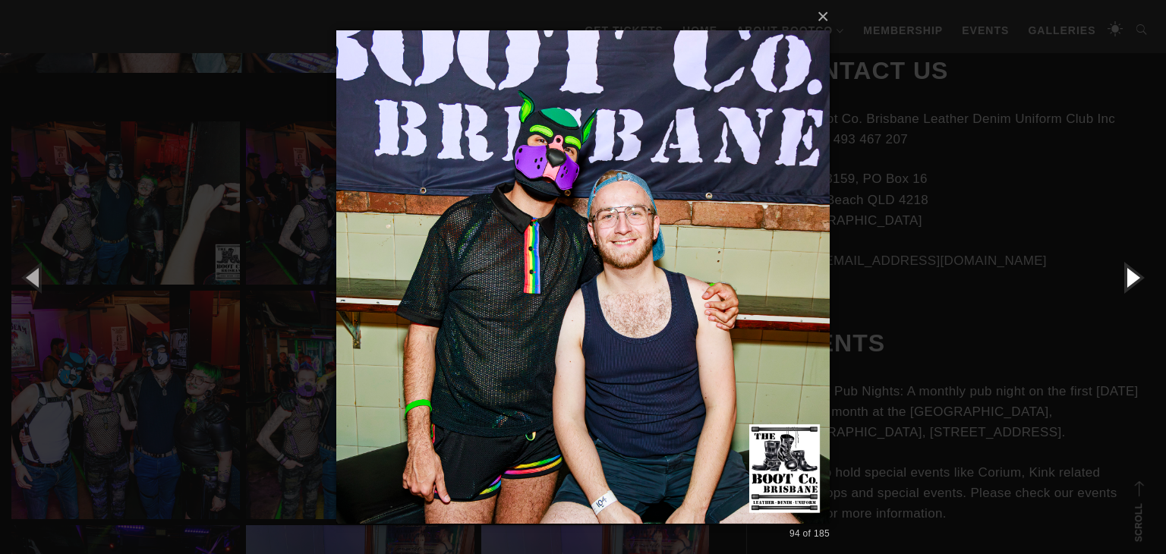
click at [1131, 277] on button "button" at bounding box center [1132, 277] width 68 height 84
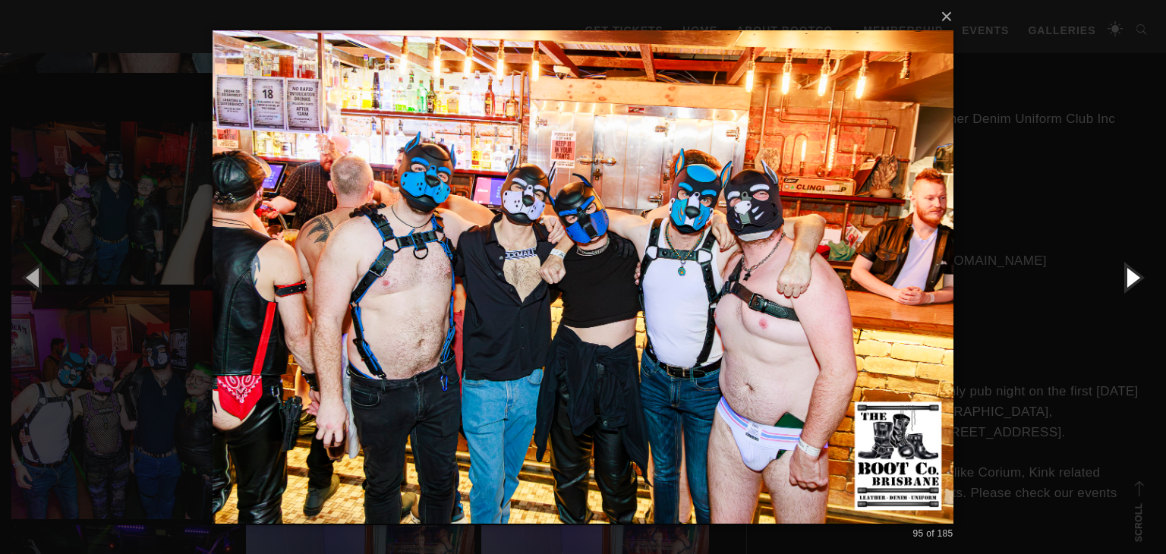
click at [1131, 277] on button "button" at bounding box center [1132, 277] width 68 height 84
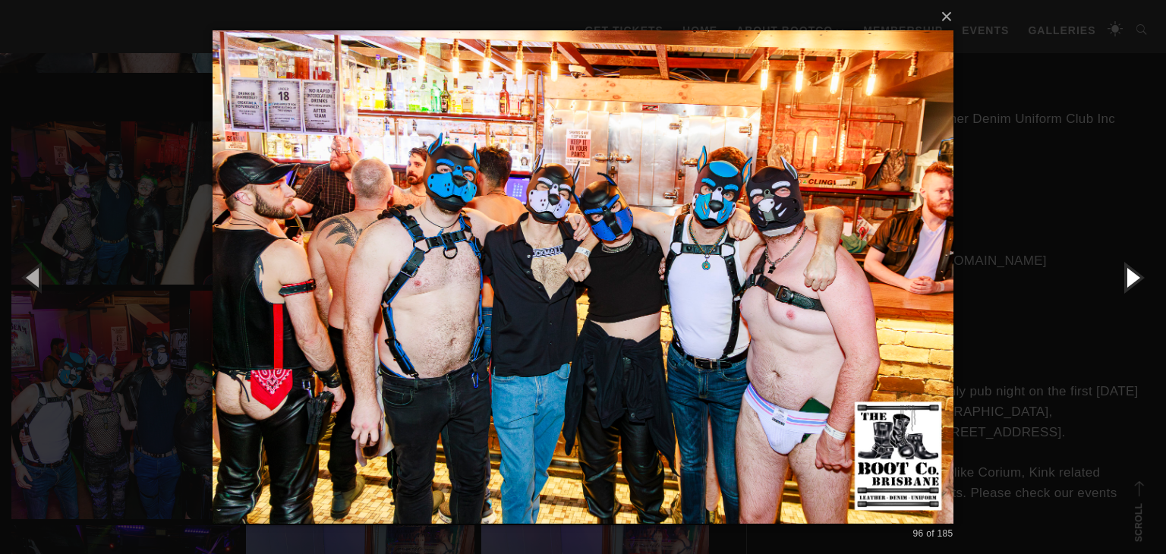
click at [1131, 277] on button "button" at bounding box center [1132, 277] width 68 height 84
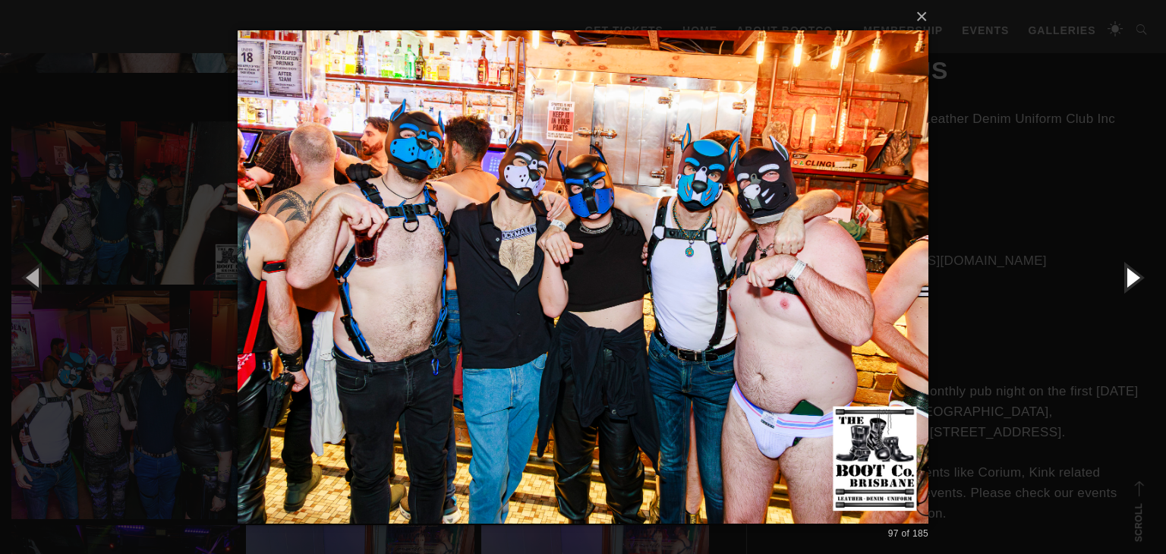
click at [1133, 277] on button "button" at bounding box center [1132, 277] width 68 height 84
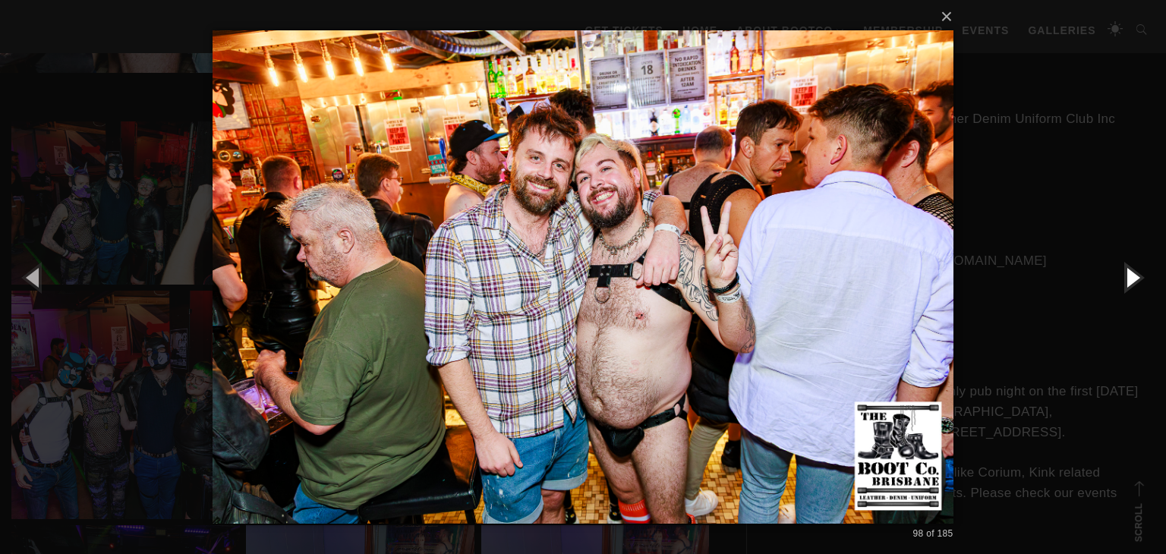
click at [1133, 277] on button "button" at bounding box center [1132, 277] width 68 height 84
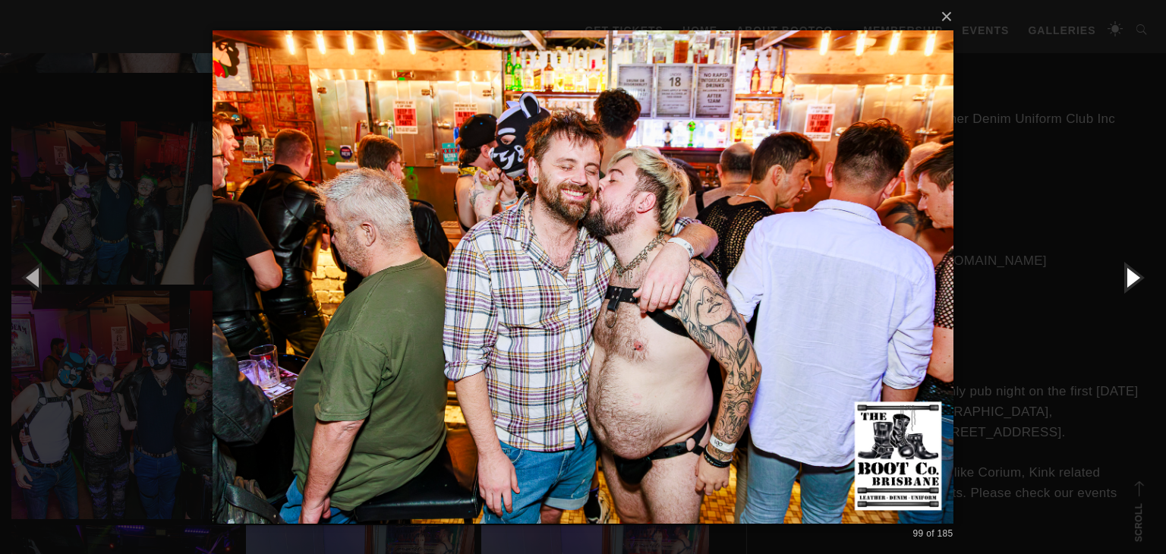
click at [1133, 277] on button "button" at bounding box center [1132, 277] width 68 height 84
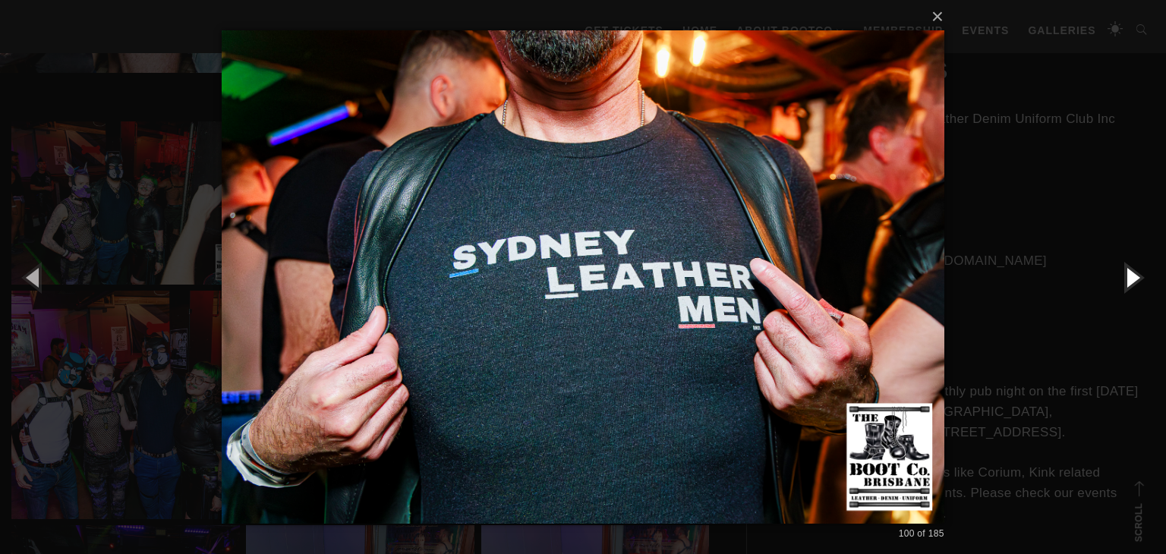
click at [1133, 277] on button "button" at bounding box center [1132, 277] width 68 height 84
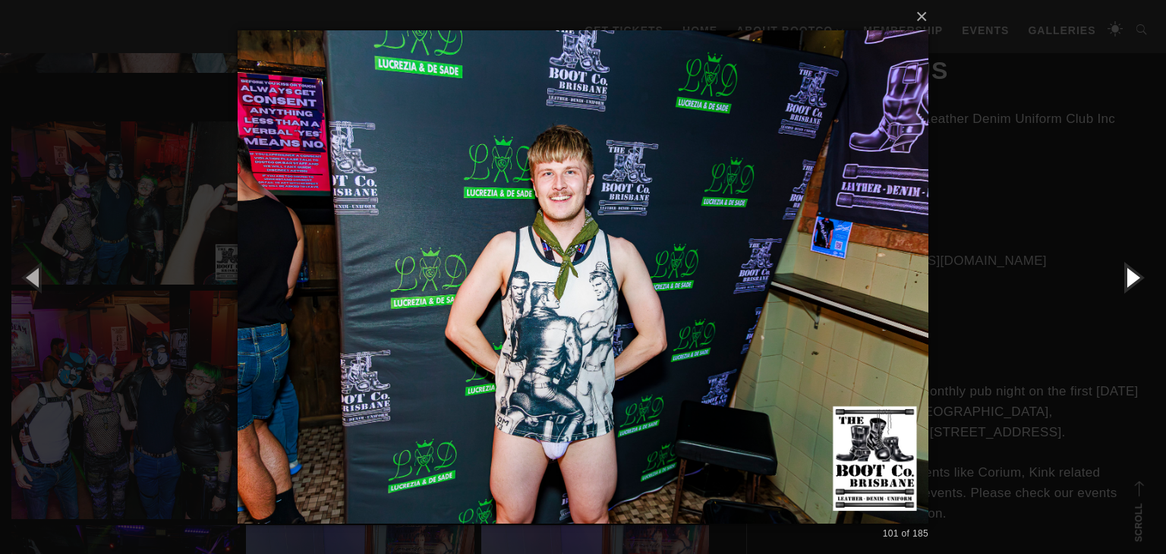
click at [1133, 277] on button "button" at bounding box center [1132, 277] width 68 height 84
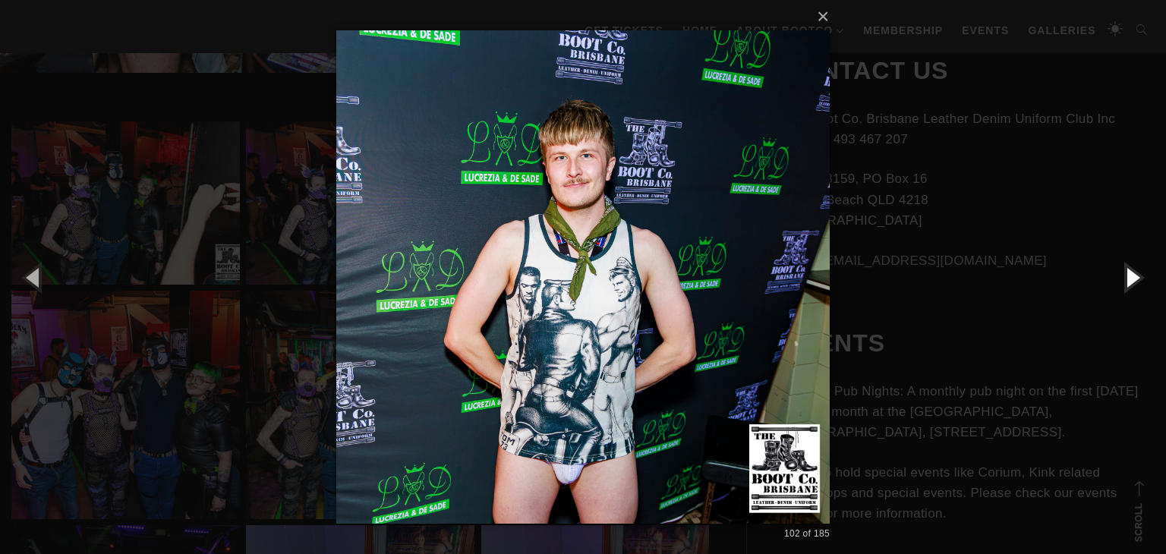
click at [1133, 277] on button "button" at bounding box center [1132, 277] width 68 height 84
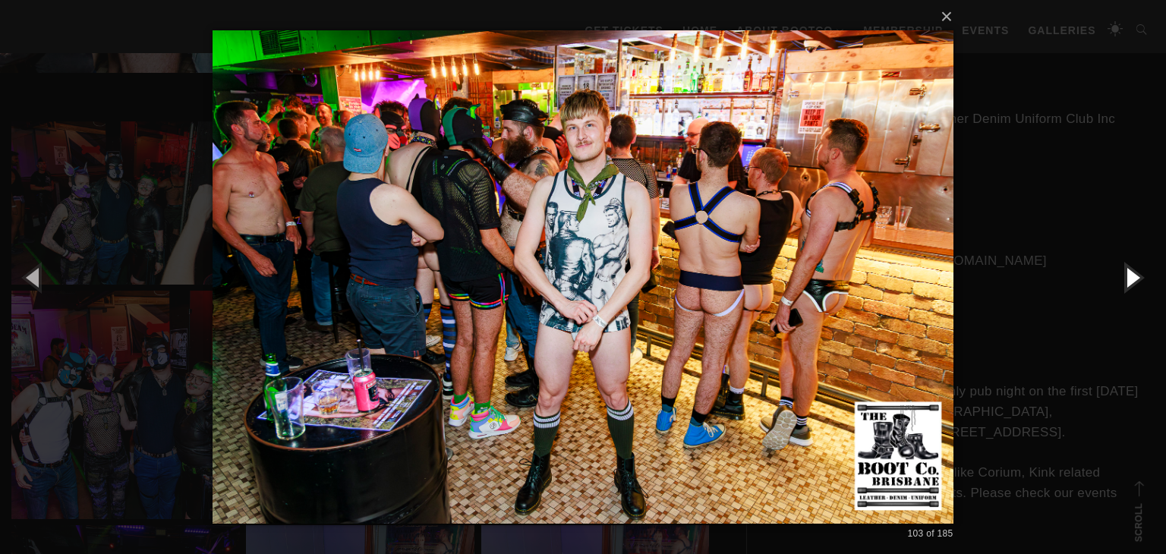
click at [1133, 276] on button "button" at bounding box center [1132, 277] width 68 height 84
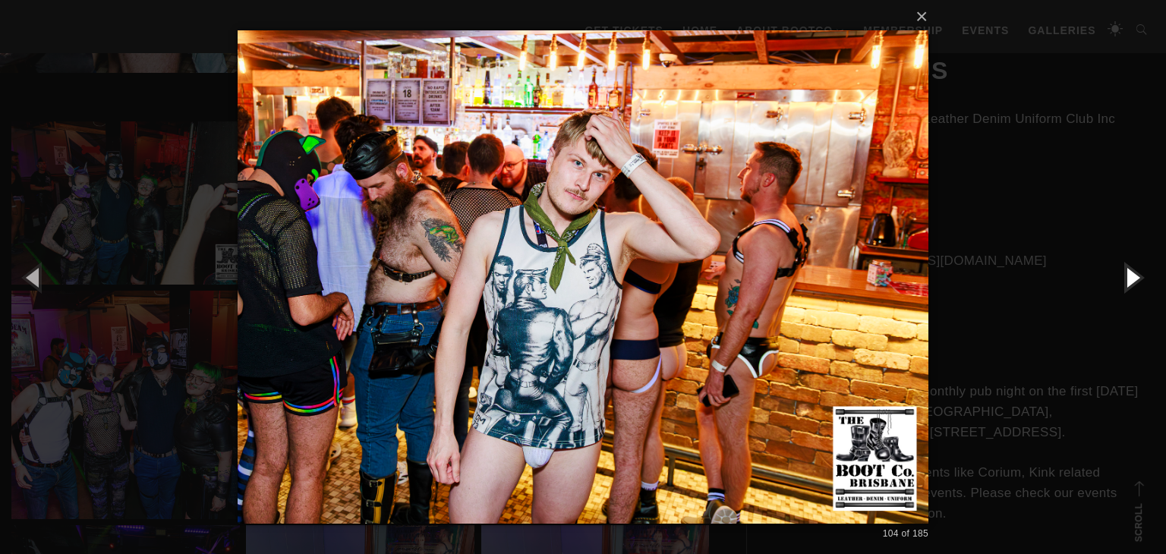
click at [1133, 276] on button "button" at bounding box center [1132, 277] width 68 height 84
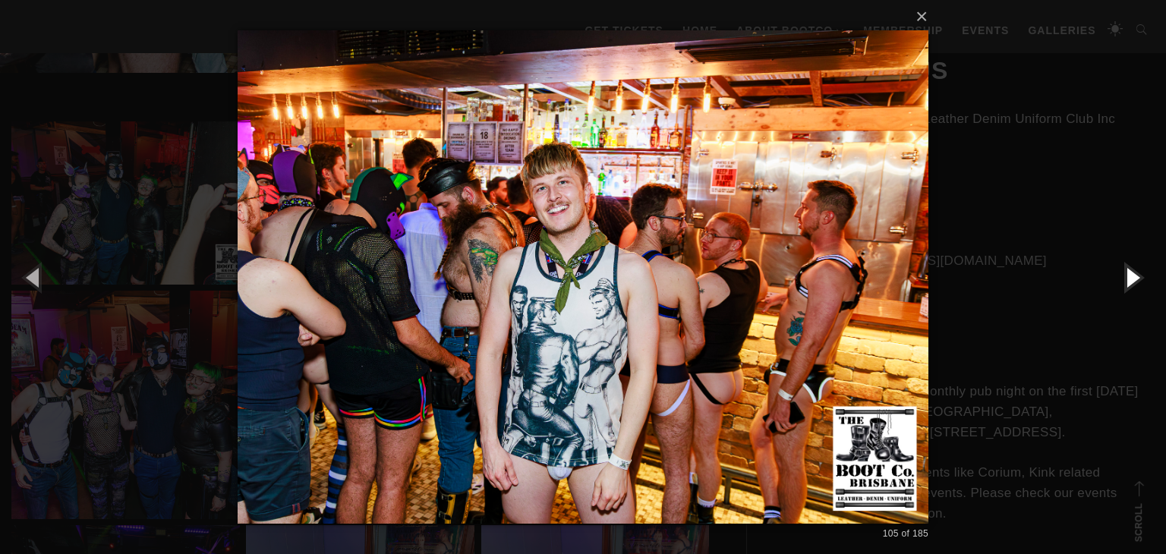
click at [1133, 276] on button "button" at bounding box center [1132, 277] width 68 height 84
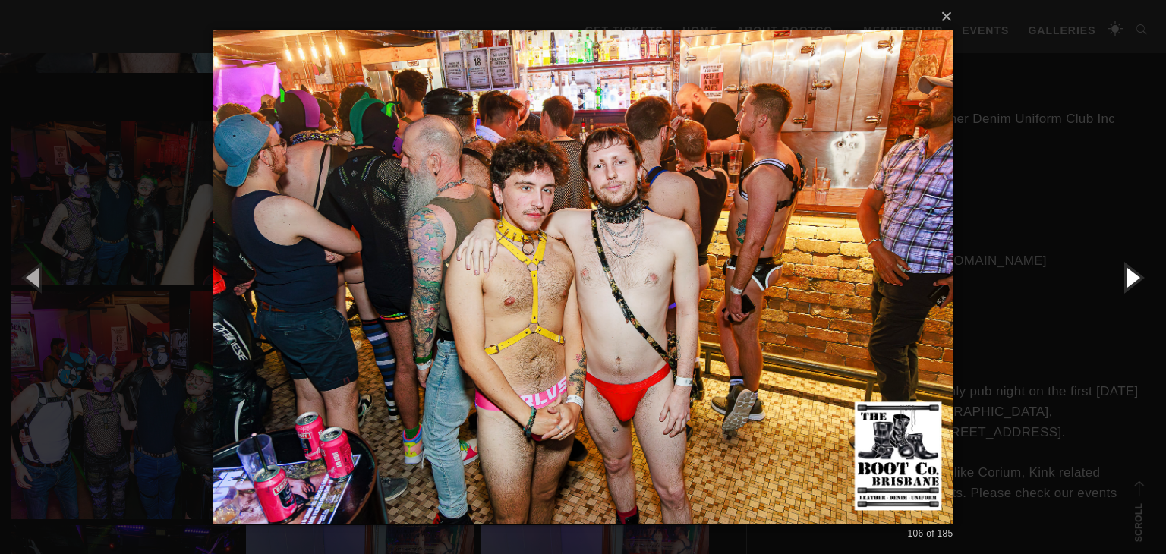
click at [1133, 276] on button "button" at bounding box center [1132, 277] width 68 height 84
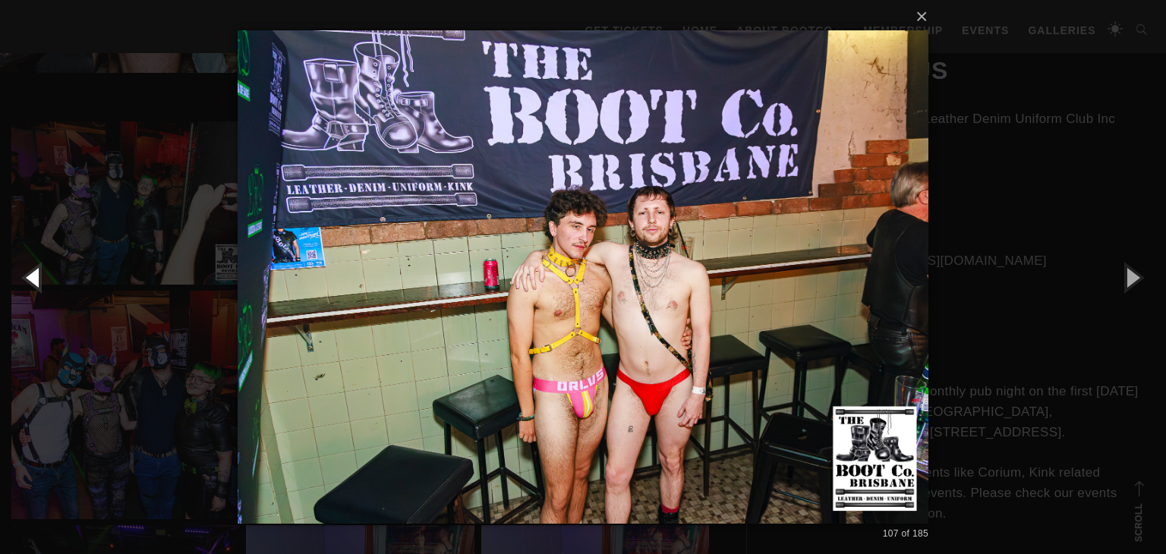
click at [28, 279] on button "button" at bounding box center [34, 277] width 68 height 84
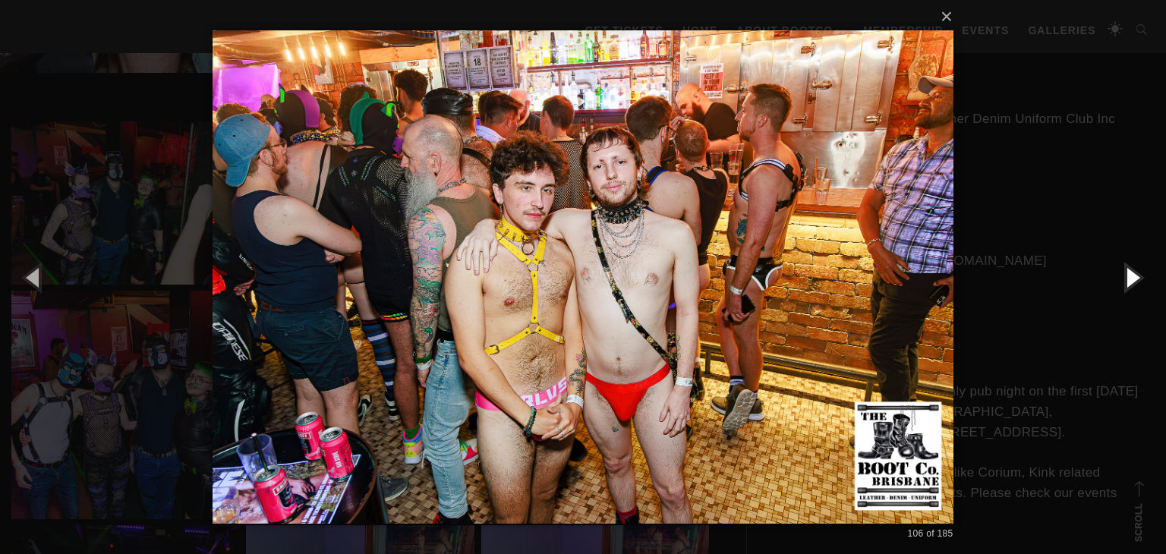
click at [1135, 277] on button "button" at bounding box center [1132, 277] width 68 height 84
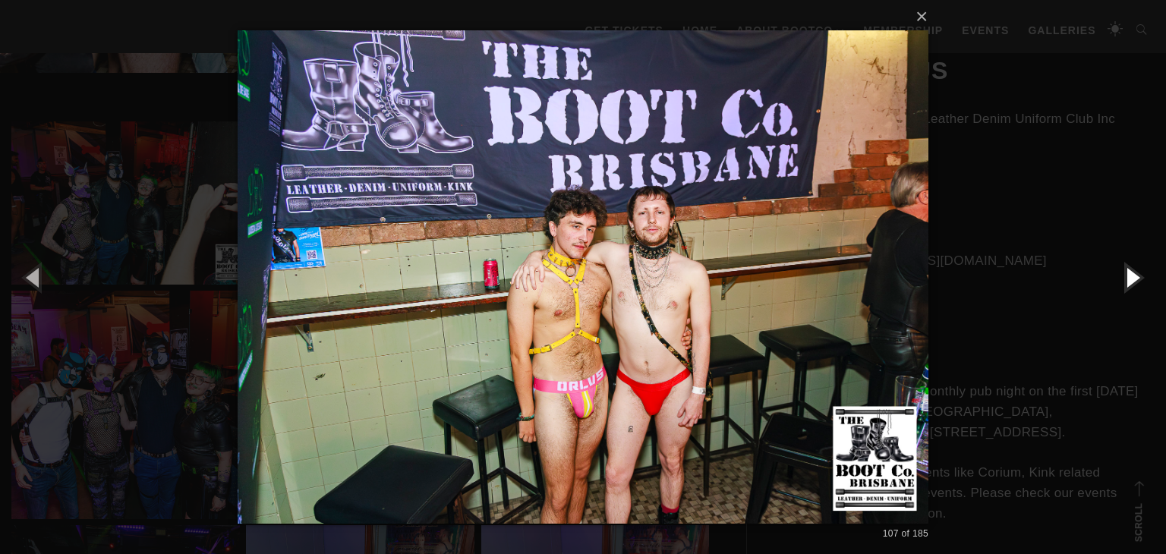
click at [1135, 277] on button "button" at bounding box center [1132, 277] width 68 height 84
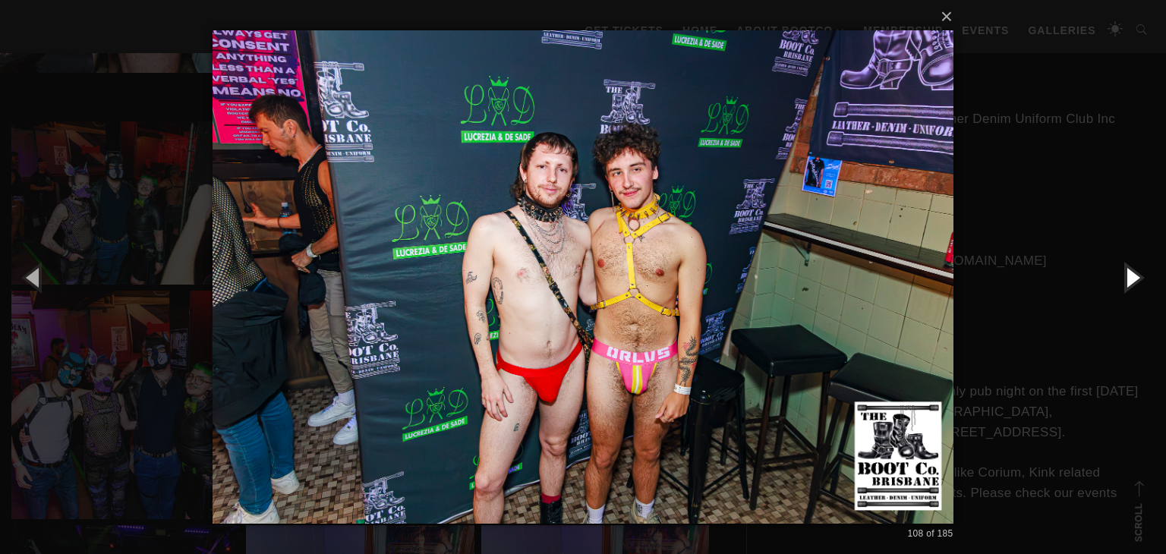
click at [1135, 277] on button "button" at bounding box center [1132, 277] width 68 height 84
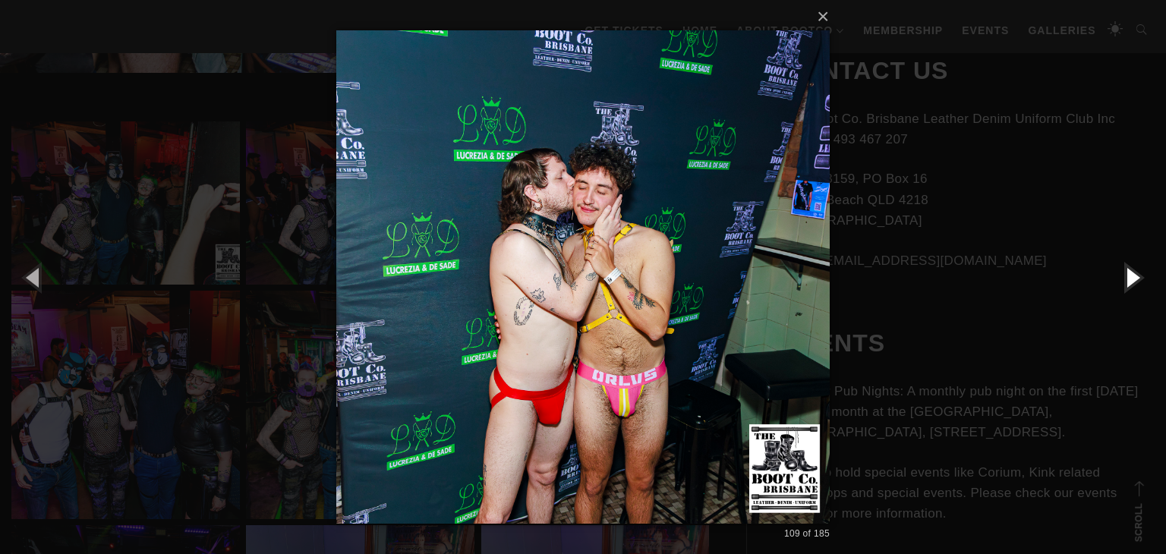
click at [1135, 277] on button "button" at bounding box center [1132, 277] width 68 height 84
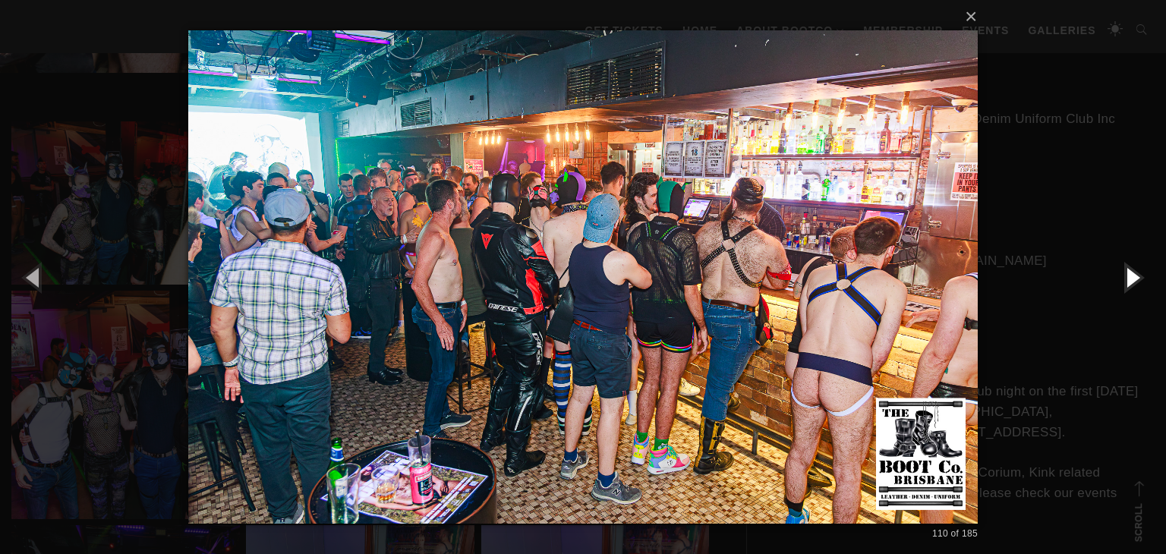
click at [1135, 277] on button "button" at bounding box center [1132, 277] width 68 height 84
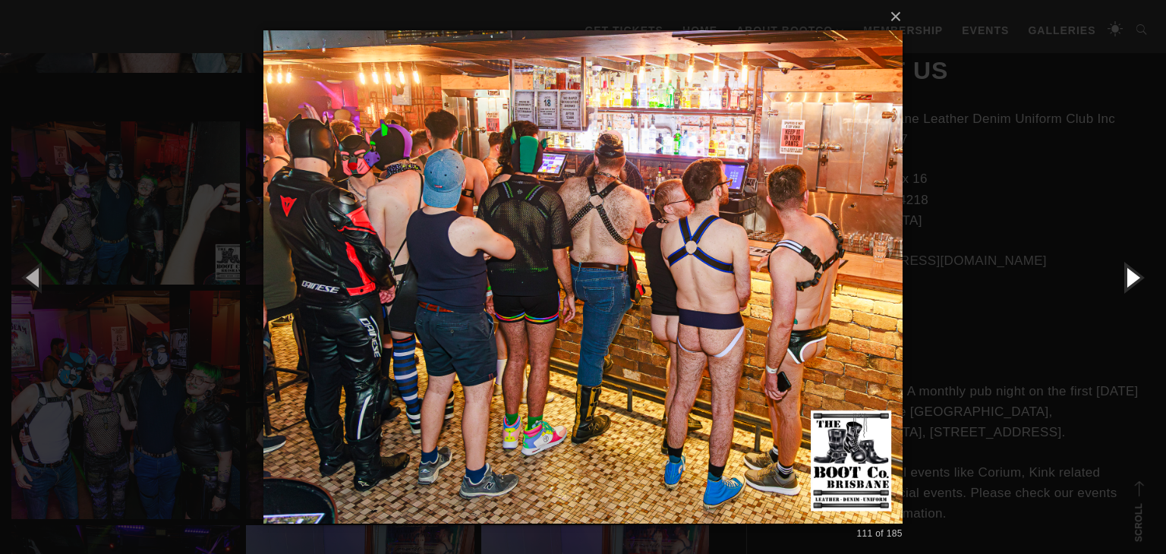
click at [1135, 277] on button "button" at bounding box center [1132, 277] width 68 height 84
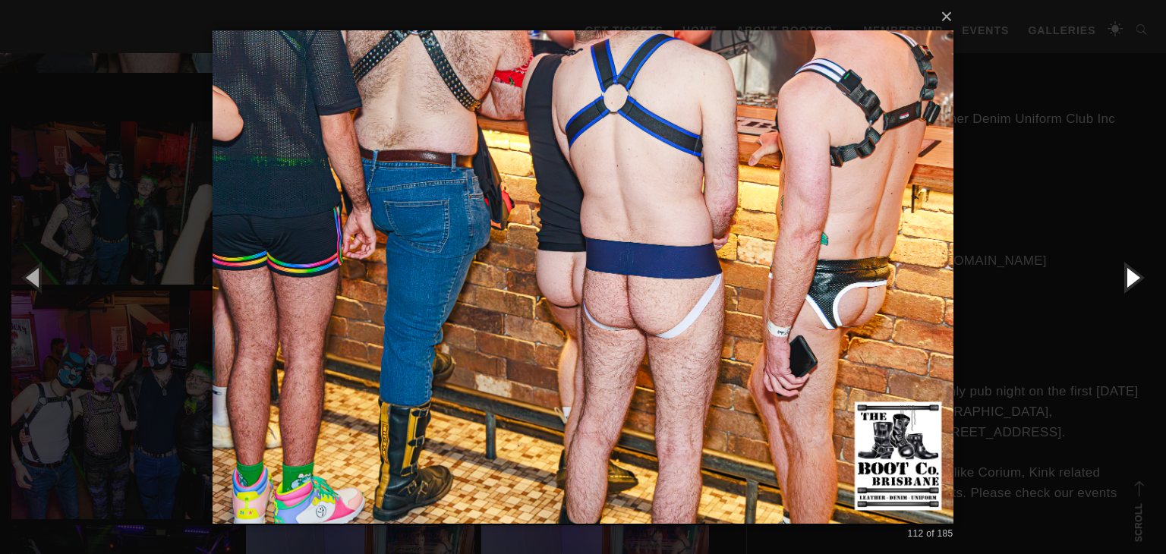
click at [1135, 277] on button "button" at bounding box center [1132, 277] width 68 height 84
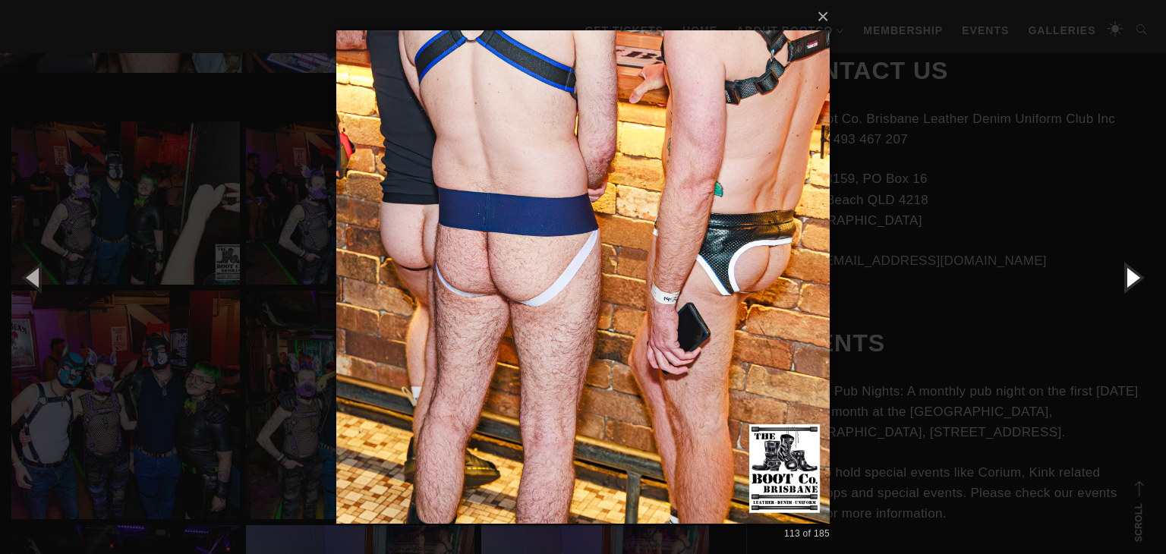
click at [1135, 277] on button "button" at bounding box center [1132, 277] width 68 height 84
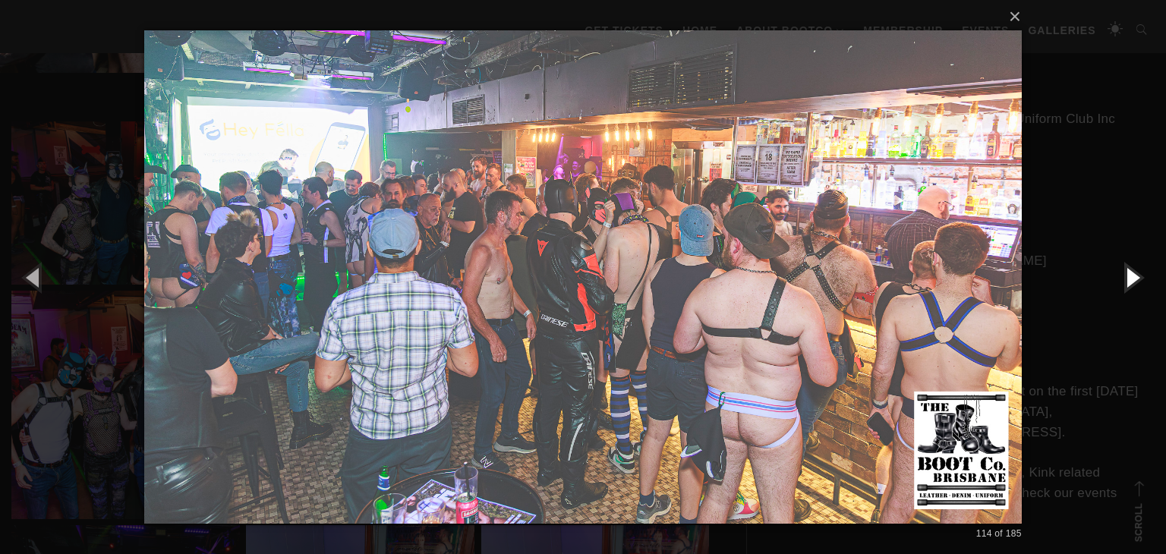
click at [1135, 277] on button "button" at bounding box center [1132, 277] width 68 height 84
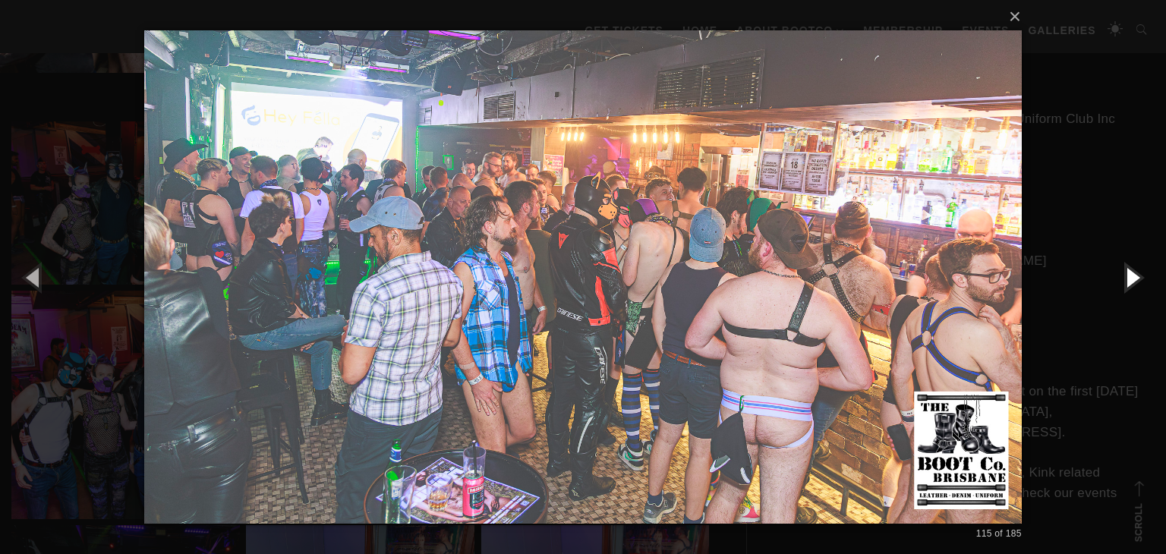
click at [1135, 277] on button "button" at bounding box center [1132, 277] width 68 height 84
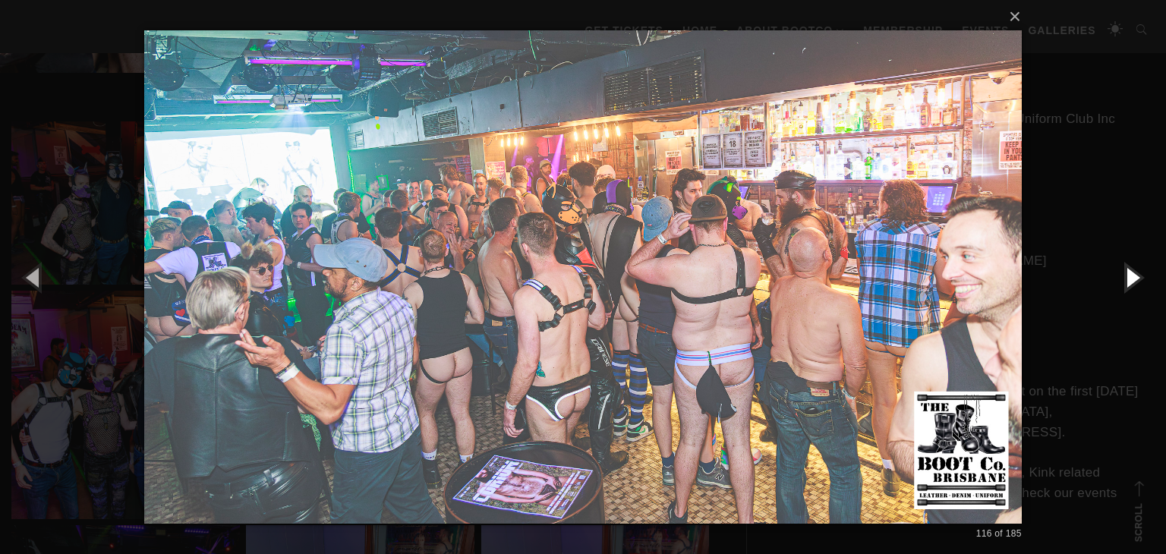
click at [1130, 274] on button "button" at bounding box center [1132, 277] width 68 height 84
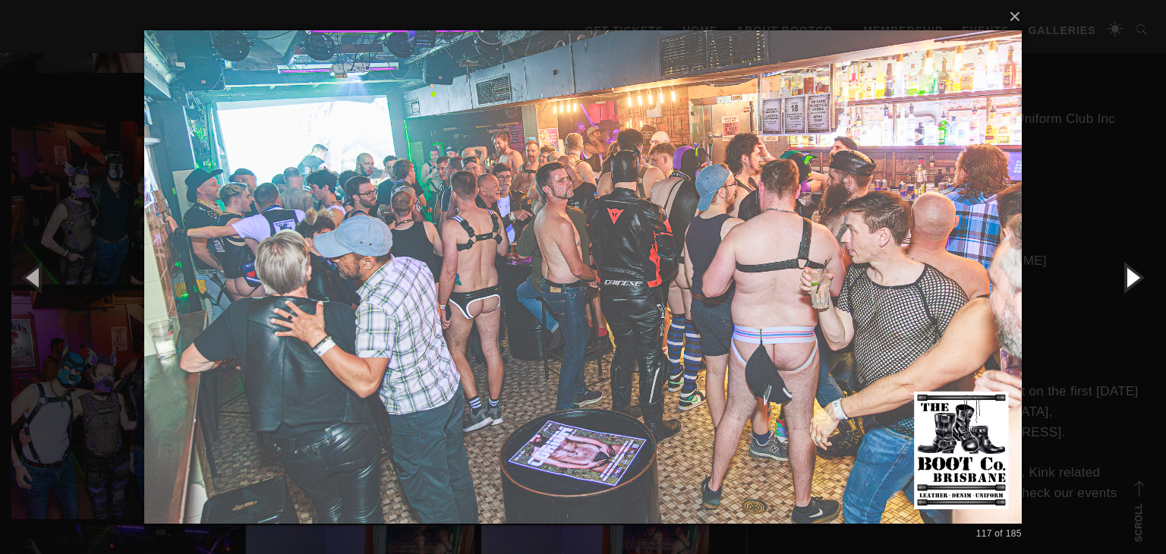
click at [1130, 274] on button "button" at bounding box center [1132, 277] width 68 height 84
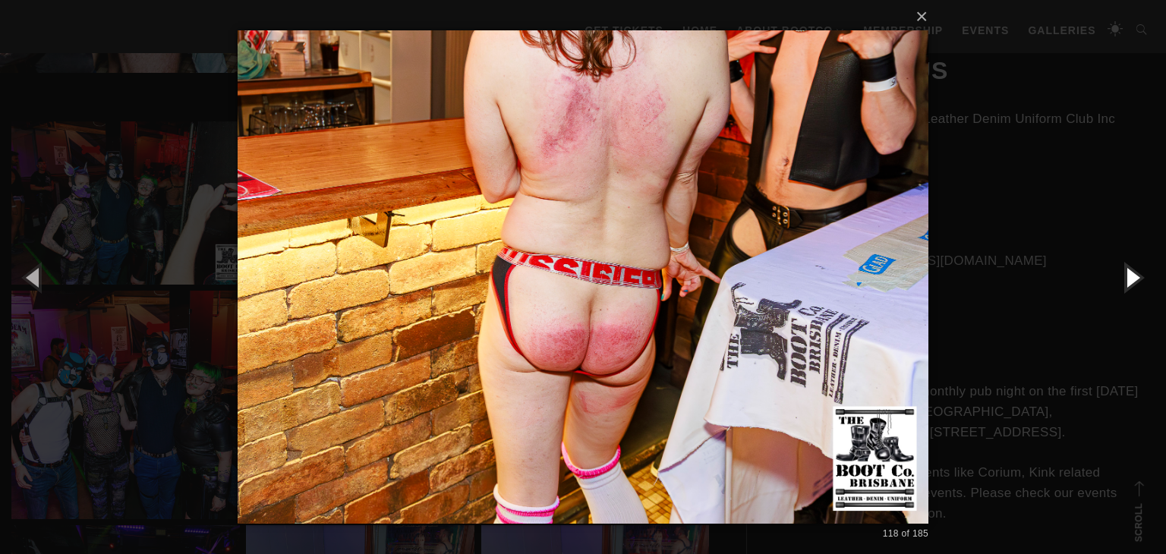
click at [1130, 274] on button "button" at bounding box center [1132, 277] width 68 height 84
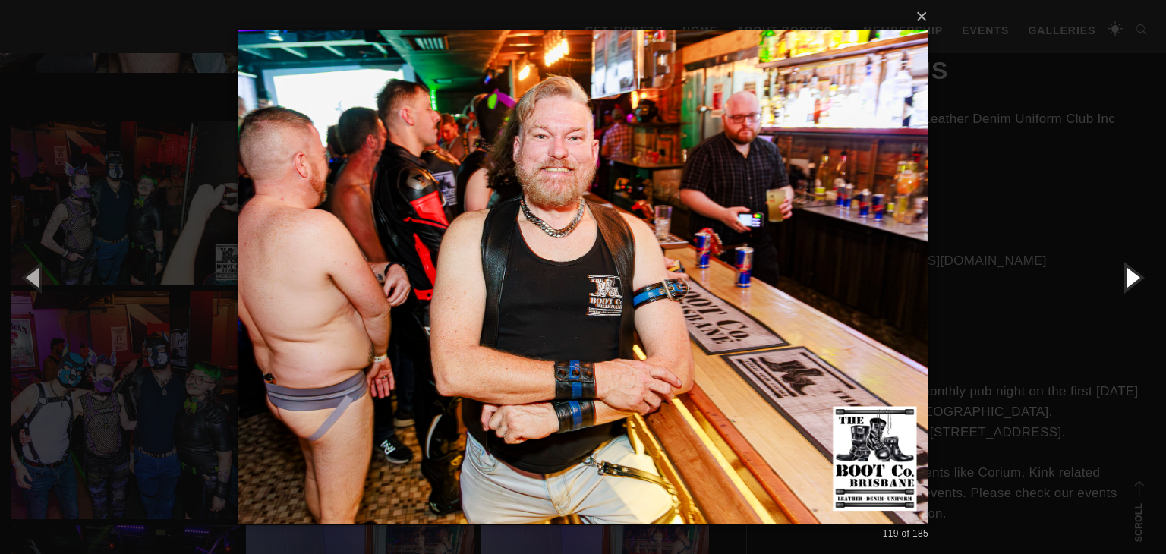
click at [1130, 274] on button "button" at bounding box center [1132, 277] width 68 height 84
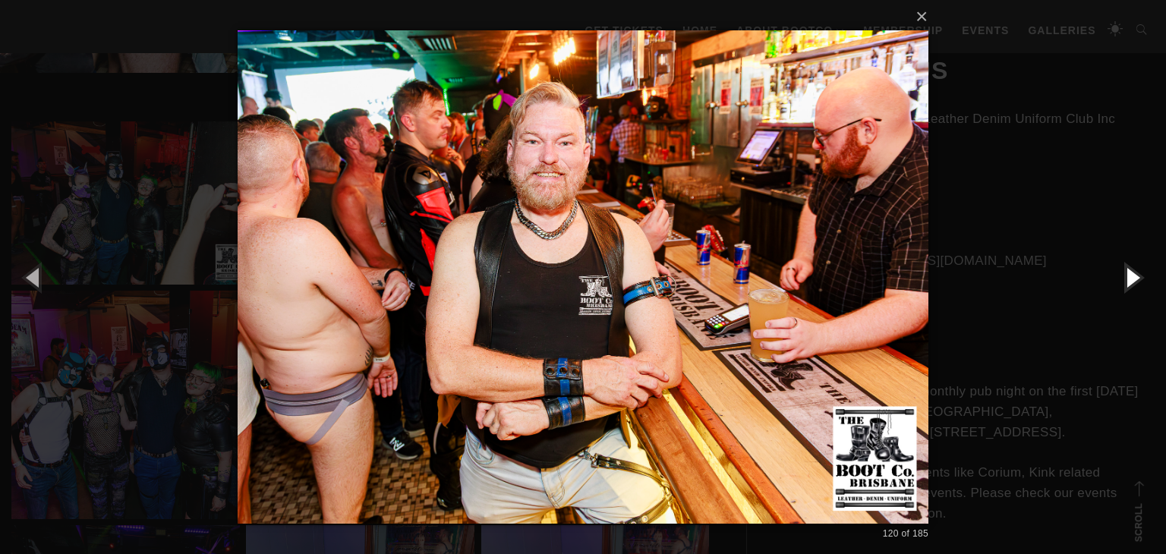
click at [1130, 274] on button "button" at bounding box center [1132, 277] width 68 height 84
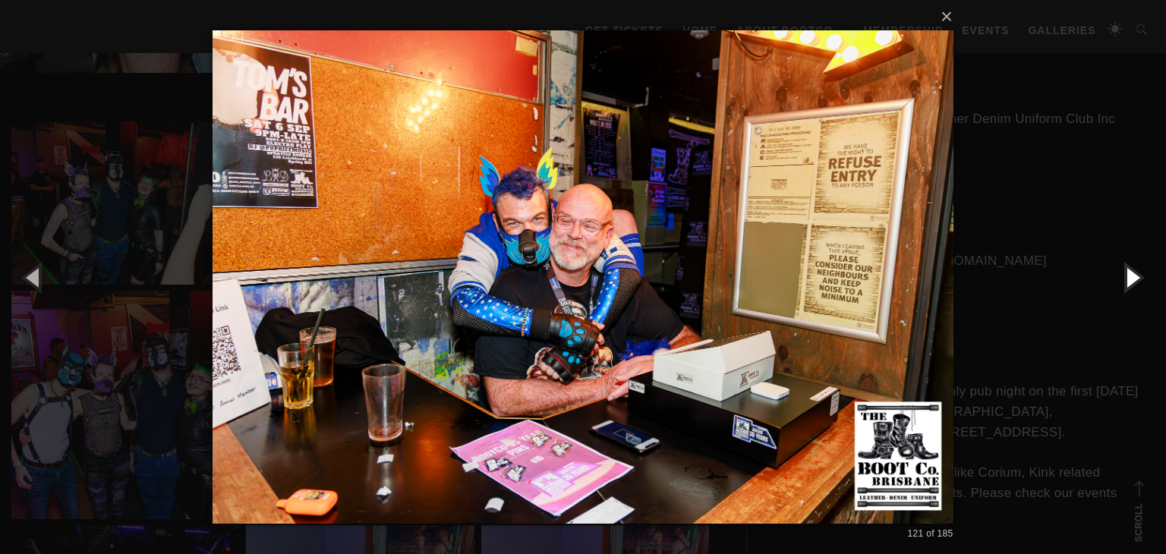
click at [1130, 274] on button "button" at bounding box center [1132, 277] width 68 height 84
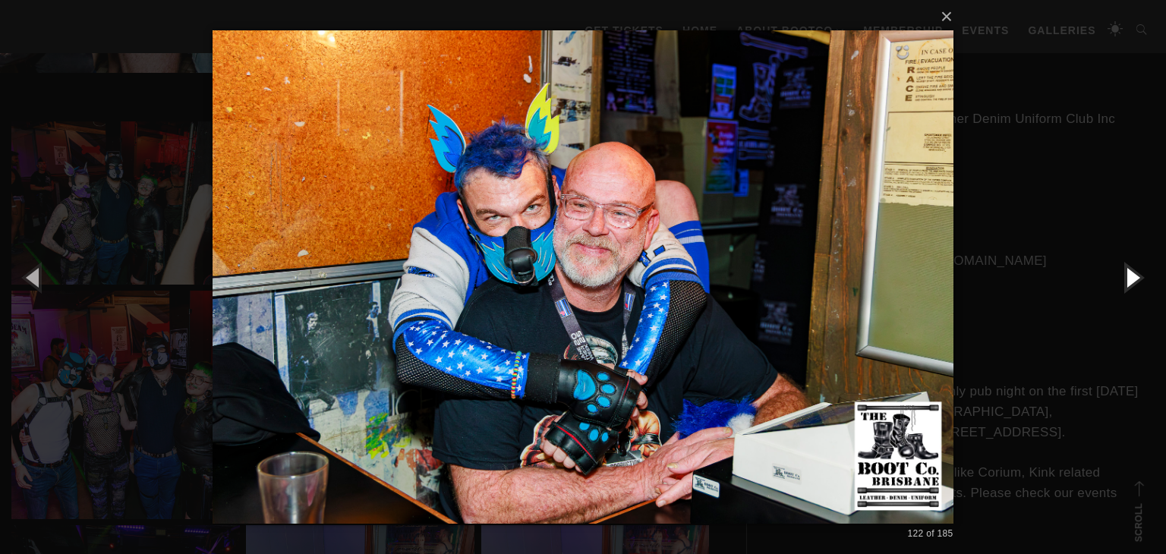
click at [1130, 274] on button "button" at bounding box center [1132, 277] width 68 height 84
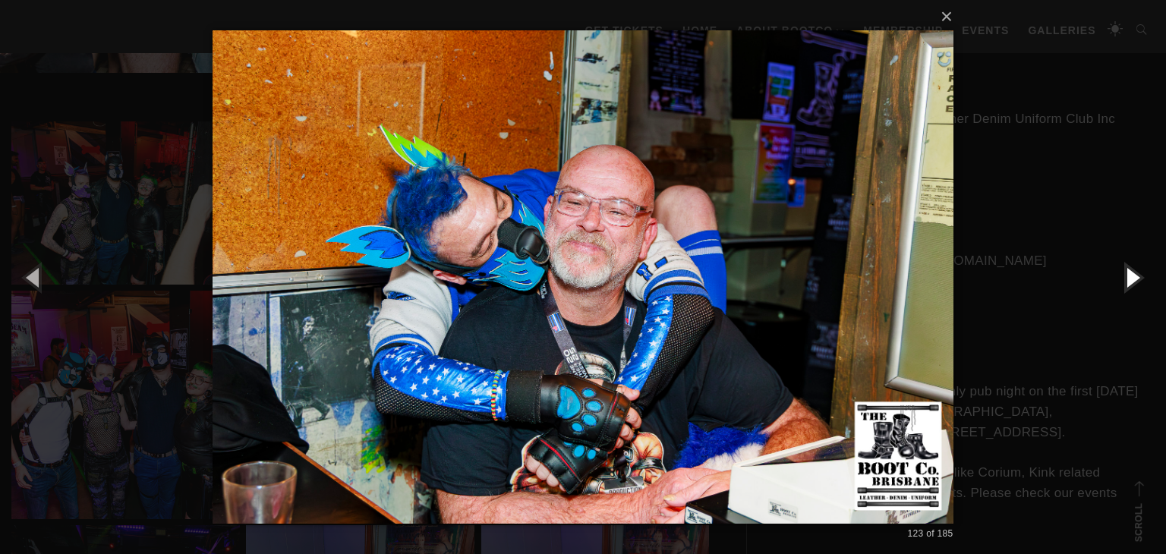
click at [1130, 274] on button "button" at bounding box center [1132, 277] width 68 height 84
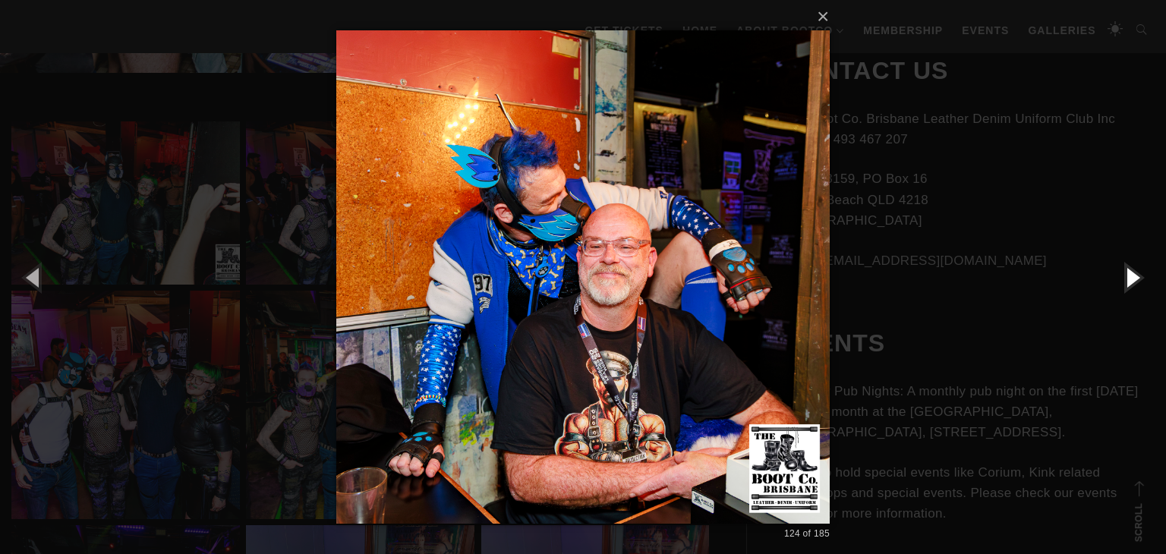
click at [1130, 274] on button "button" at bounding box center [1132, 277] width 68 height 84
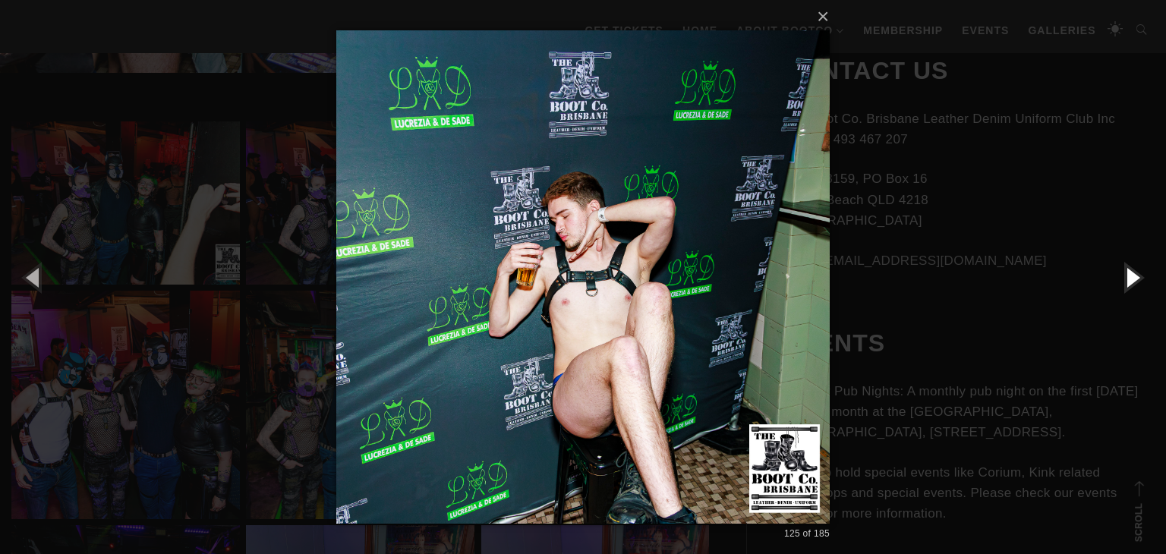
click at [1130, 274] on button "button" at bounding box center [1132, 277] width 68 height 84
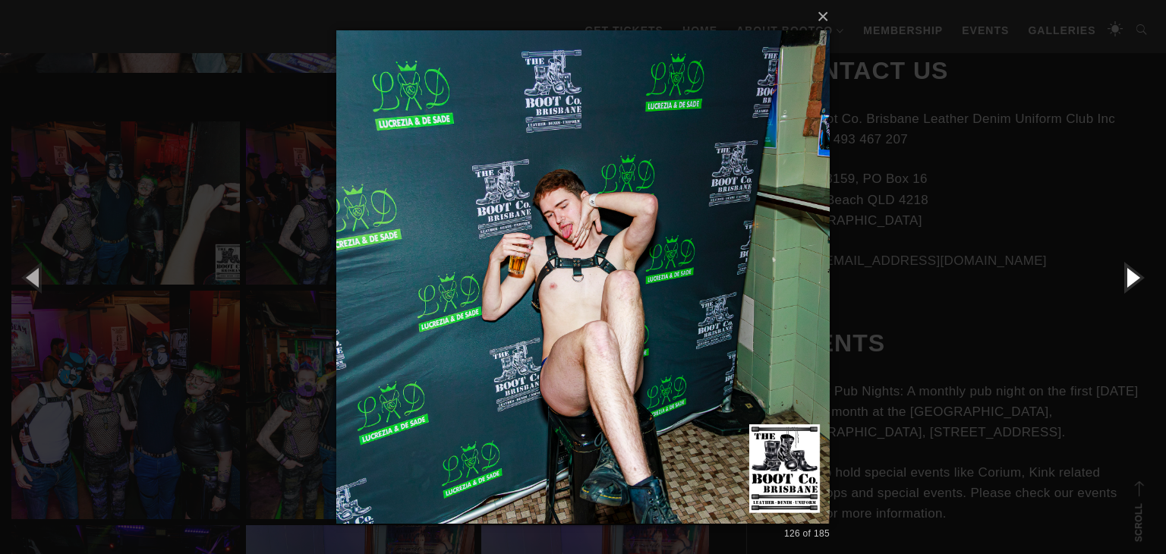
click at [1130, 274] on button "button" at bounding box center [1132, 277] width 68 height 84
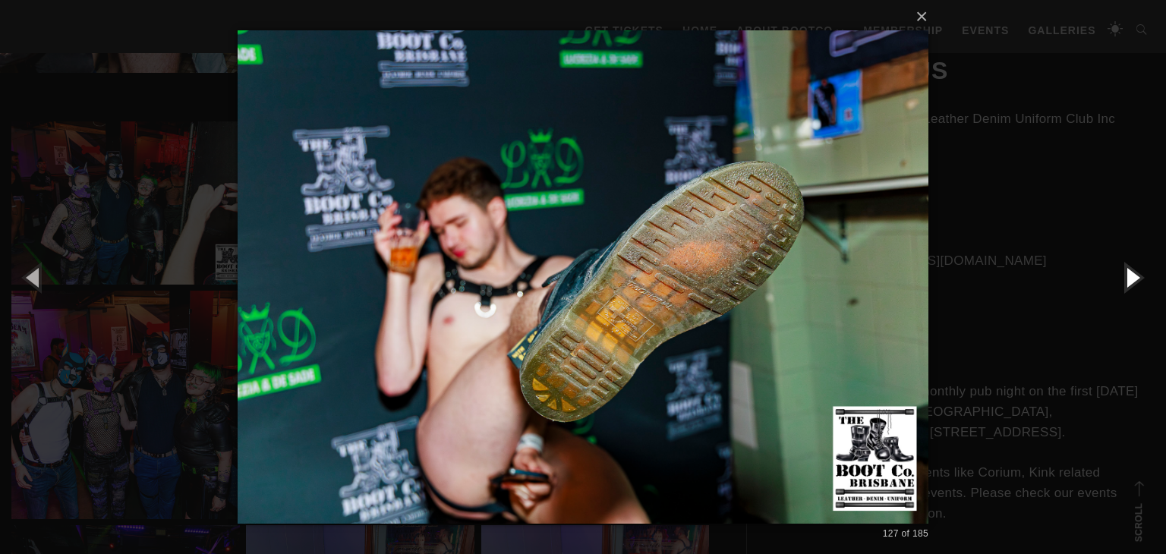
click at [1130, 274] on button "button" at bounding box center [1132, 277] width 68 height 84
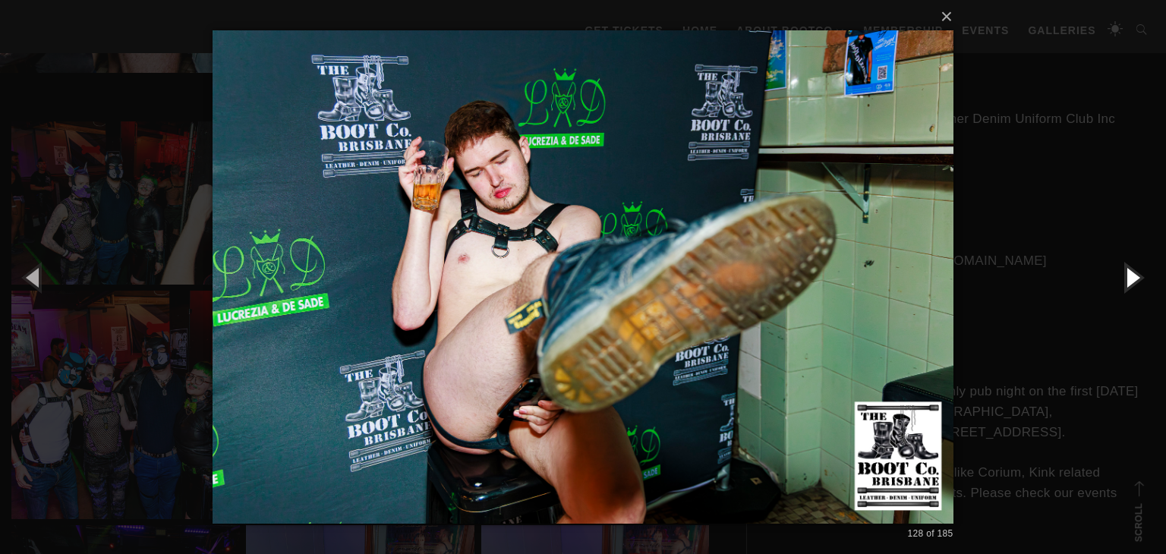
click at [1130, 274] on button "button" at bounding box center [1132, 277] width 68 height 84
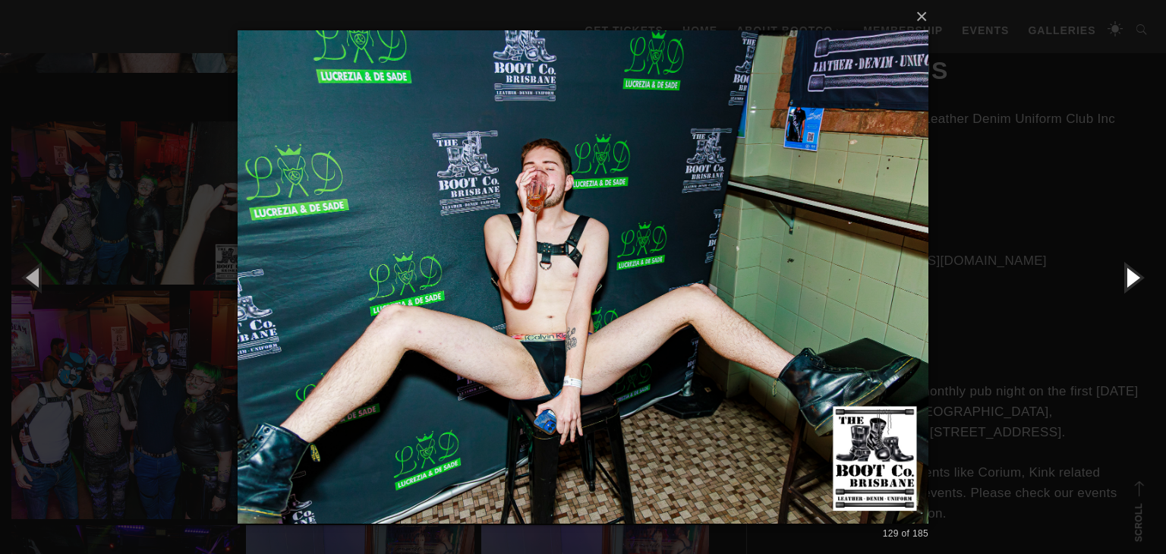
click at [1130, 274] on button "button" at bounding box center [1132, 277] width 68 height 84
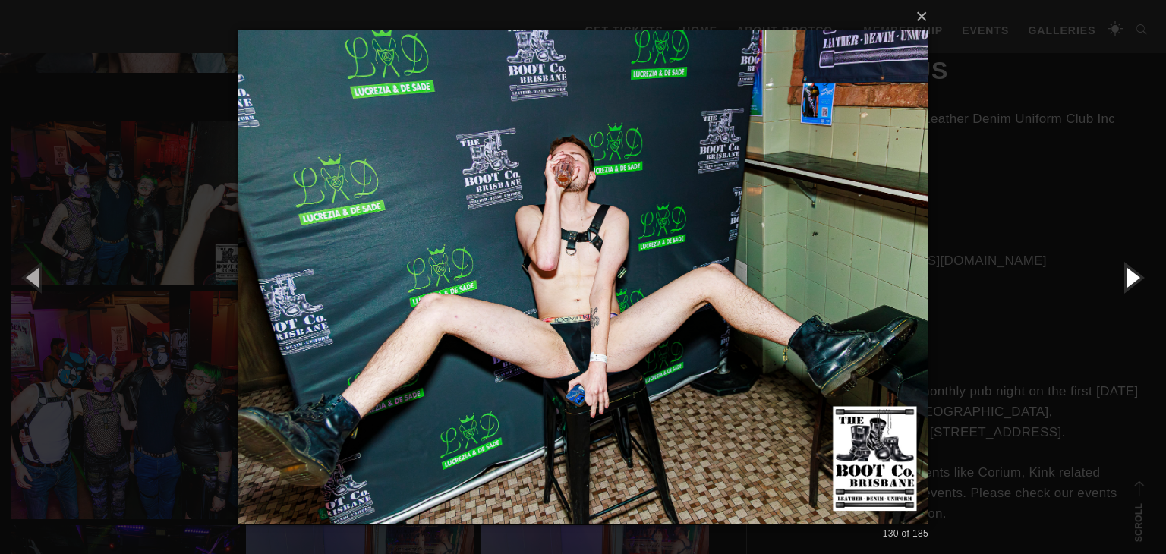
click at [1130, 274] on button "button" at bounding box center [1132, 277] width 68 height 84
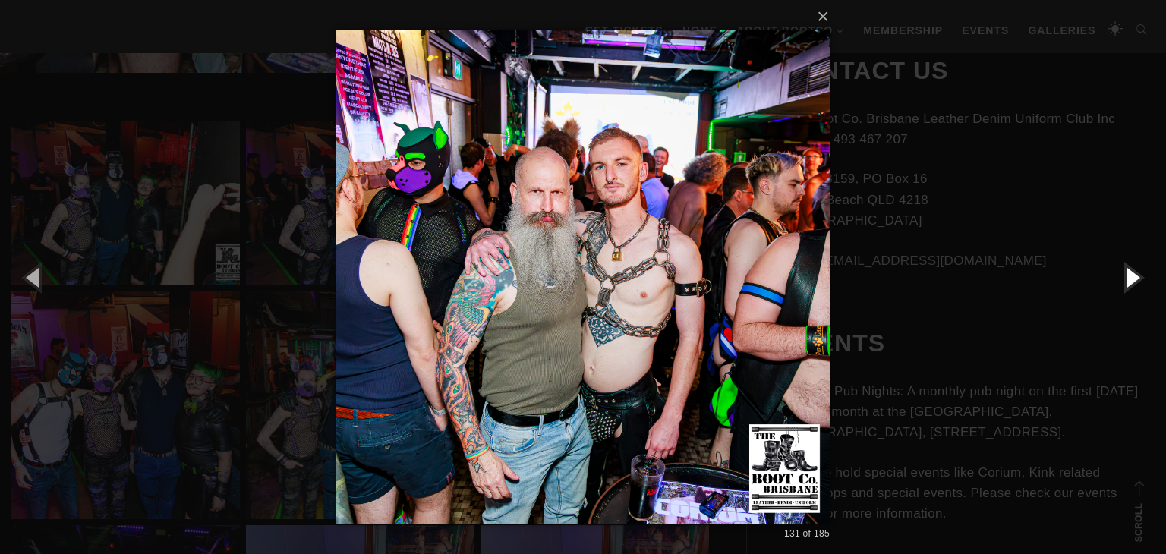
click at [1130, 274] on button "button" at bounding box center [1132, 277] width 68 height 84
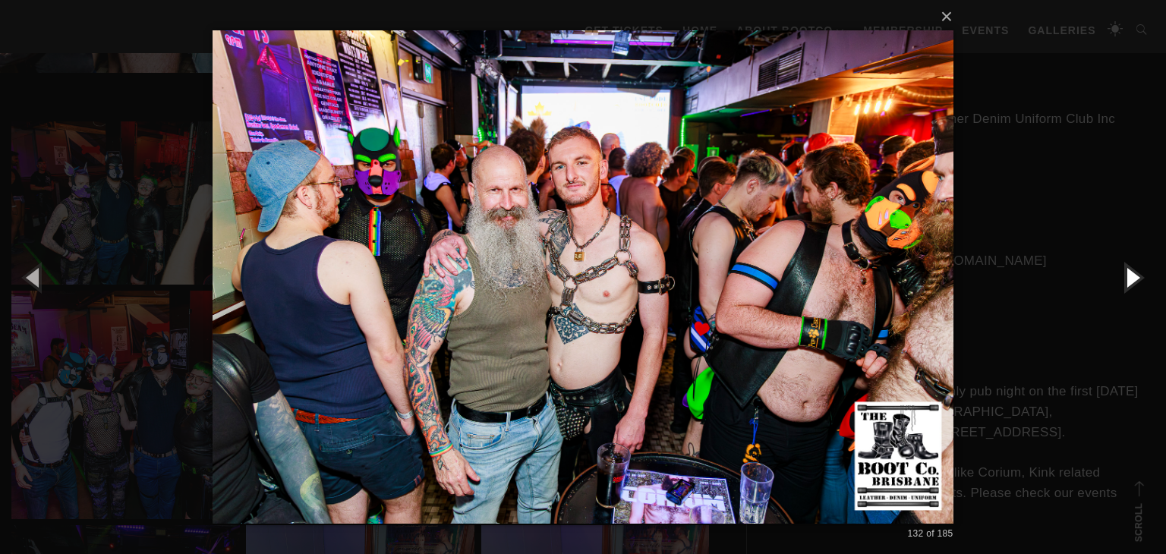
click at [1130, 274] on button "button" at bounding box center [1132, 277] width 68 height 84
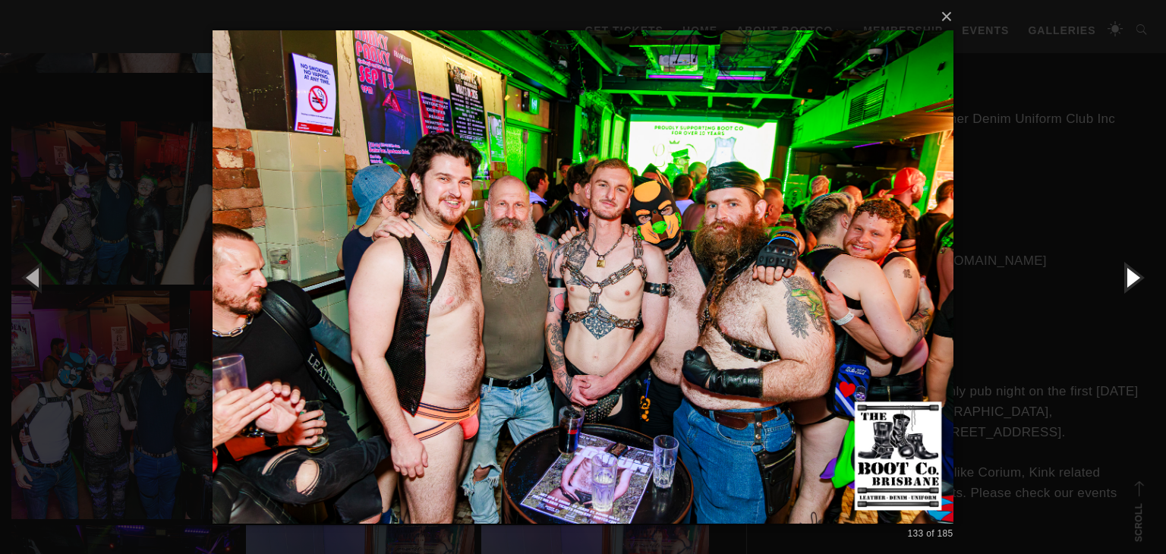
click at [1130, 274] on button "button" at bounding box center [1132, 277] width 68 height 84
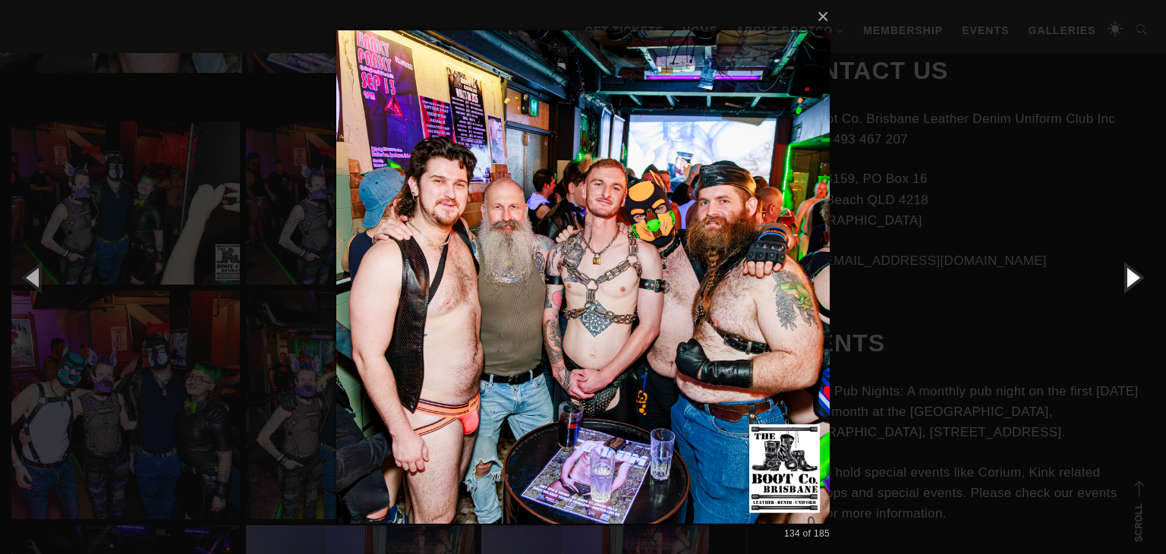
click at [1130, 274] on button "button" at bounding box center [1132, 277] width 68 height 84
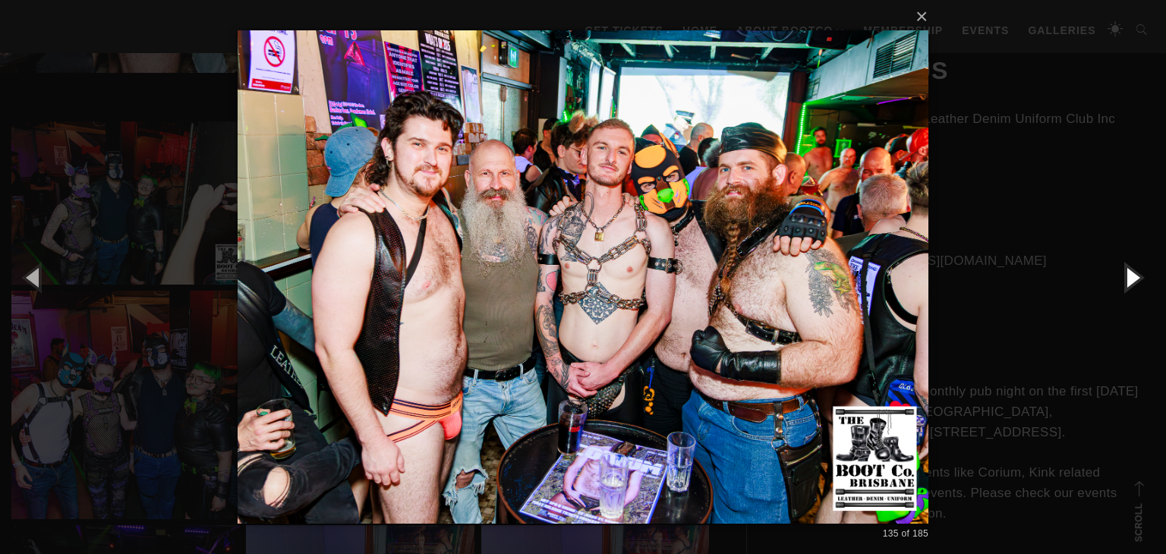
click at [1130, 274] on button "button" at bounding box center [1132, 277] width 68 height 84
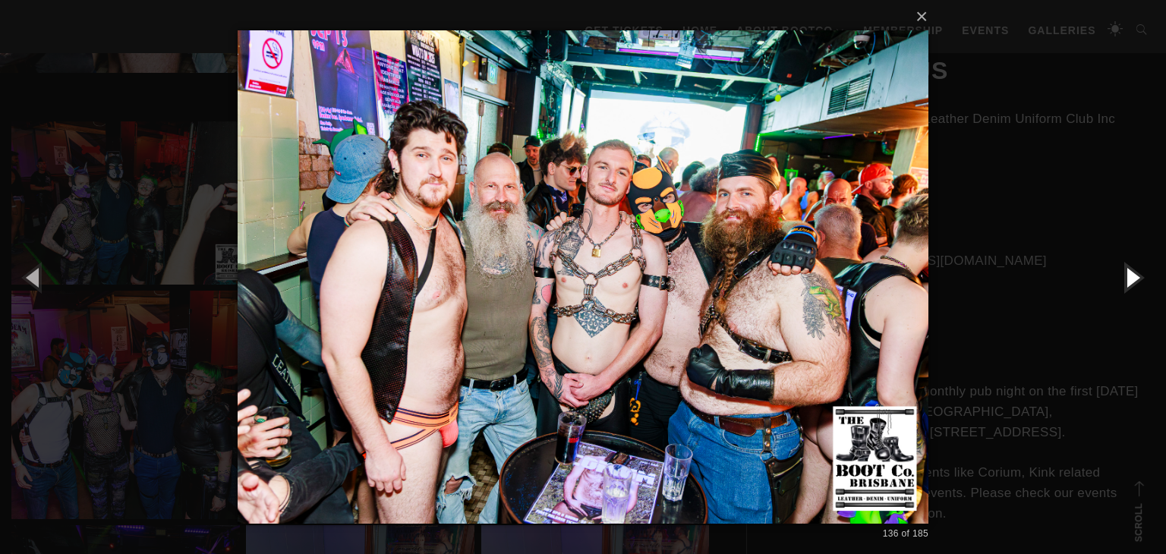
click at [1130, 274] on button "button" at bounding box center [1132, 277] width 68 height 84
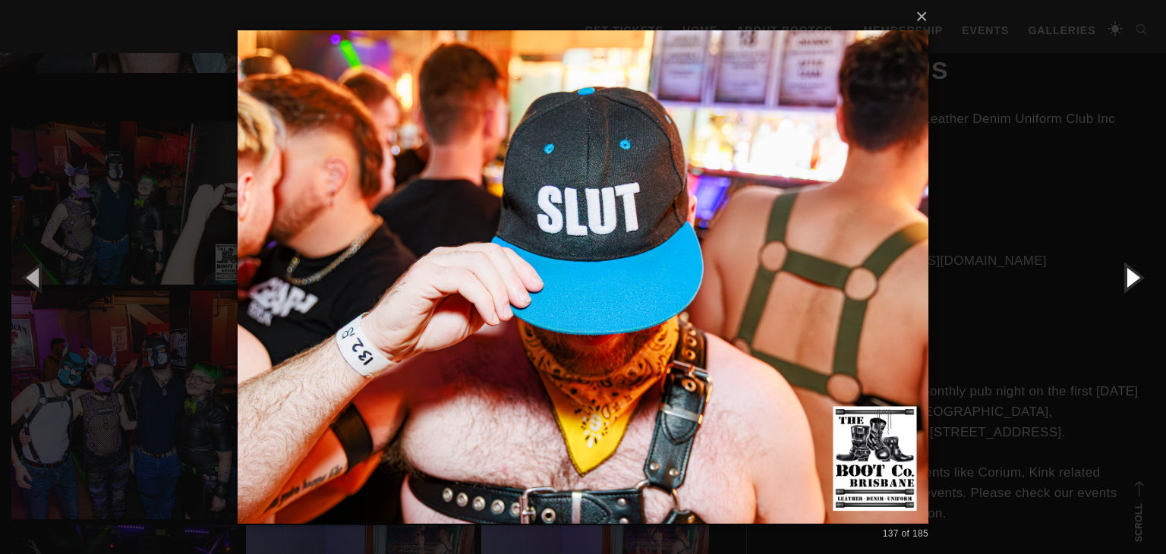
click at [1130, 273] on button "button" at bounding box center [1132, 277] width 68 height 84
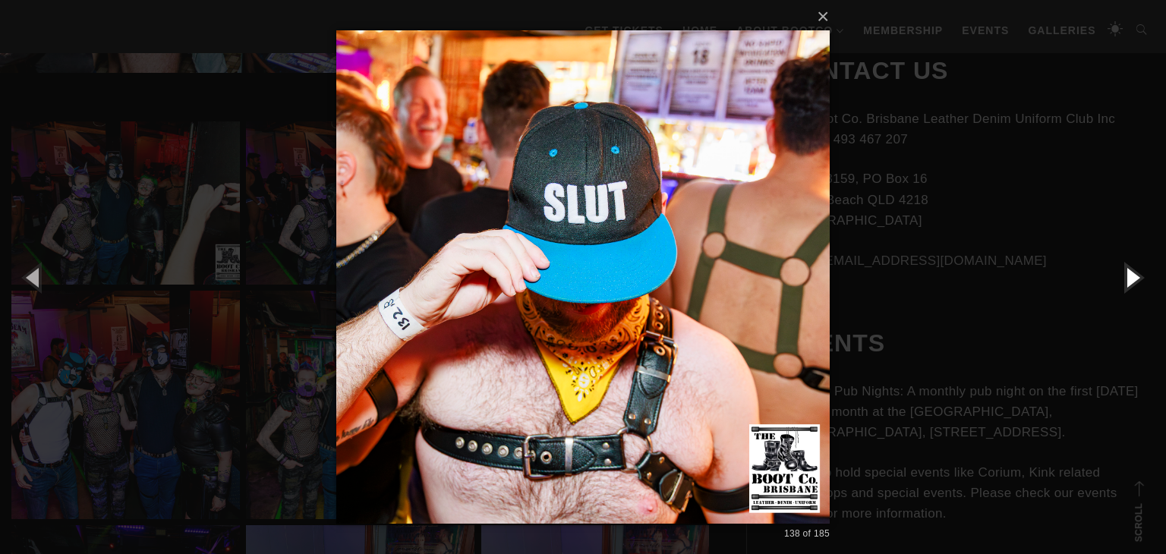
click at [1130, 273] on button "button" at bounding box center [1132, 277] width 68 height 84
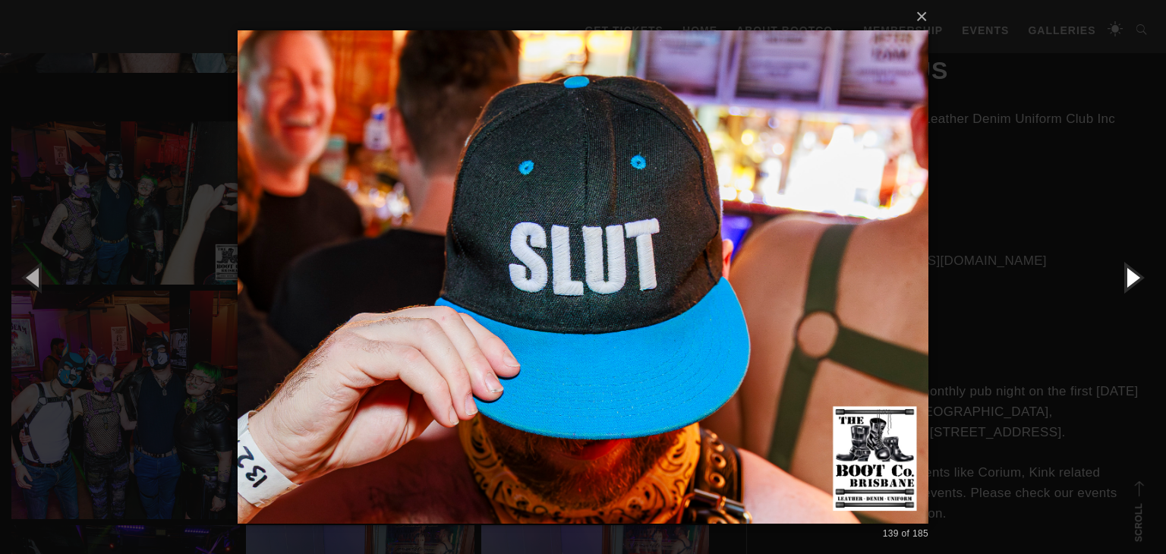
click at [1130, 273] on button "button" at bounding box center [1132, 277] width 68 height 84
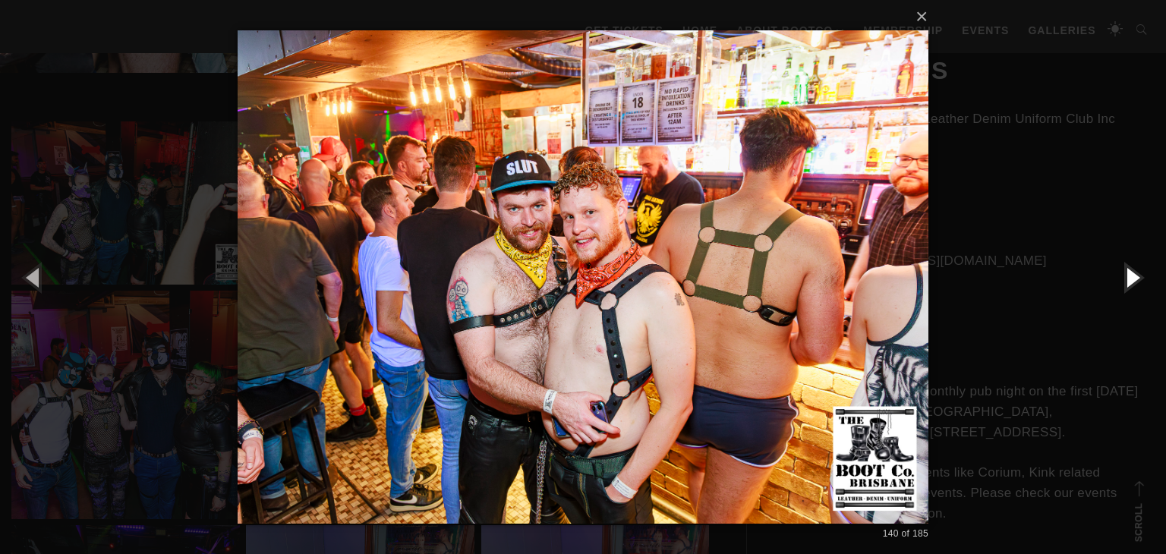
click at [1130, 273] on button "button" at bounding box center [1132, 277] width 68 height 84
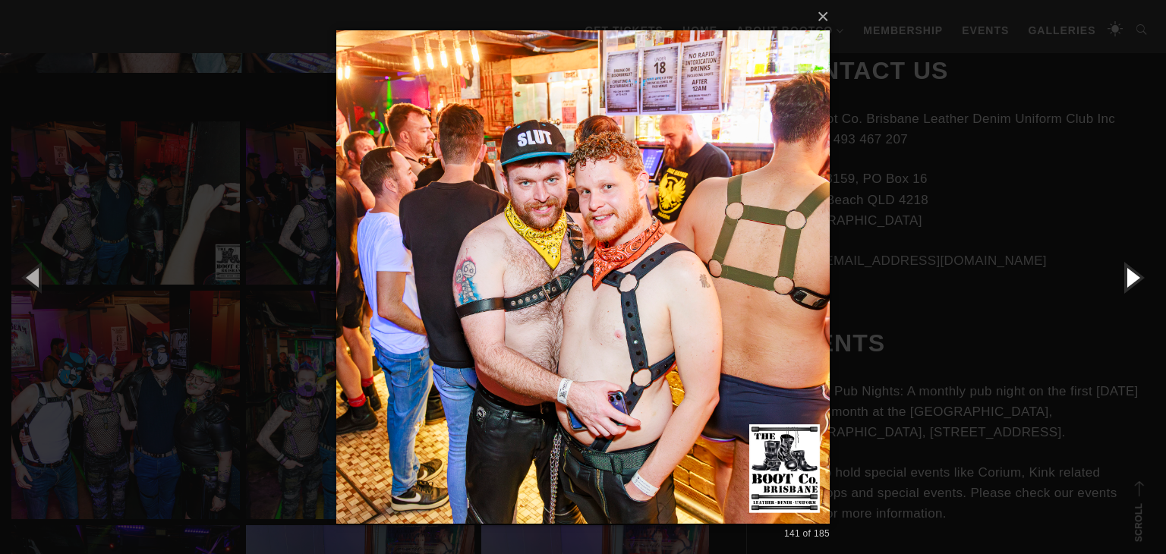
click at [1130, 273] on button "button" at bounding box center [1132, 277] width 68 height 84
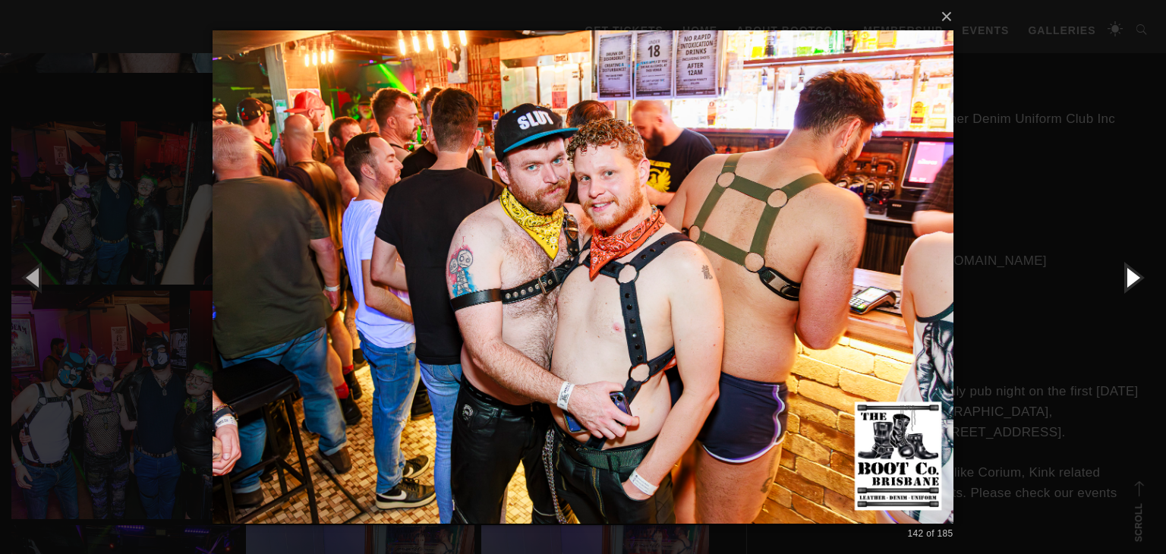
click at [1130, 273] on button "button" at bounding box center [1132, 277] width 68 height 84
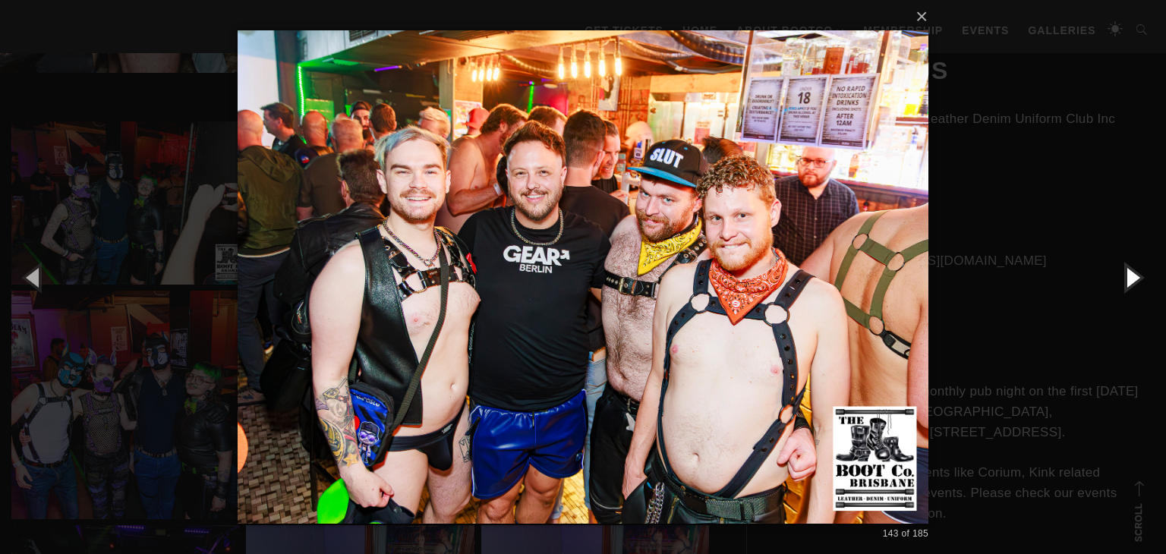
click at [1130, 273] on button "button" at bounding box center [1132, 277] width 68 height 84
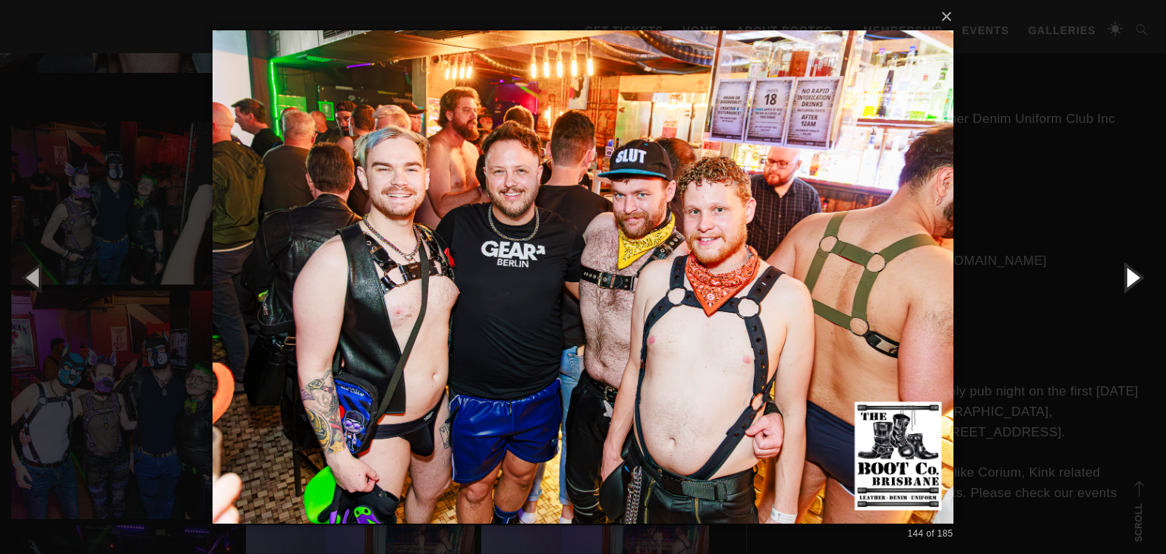
click at [1130, 273] on button "button" at bounding box center [1132, 277] width 68 height 84
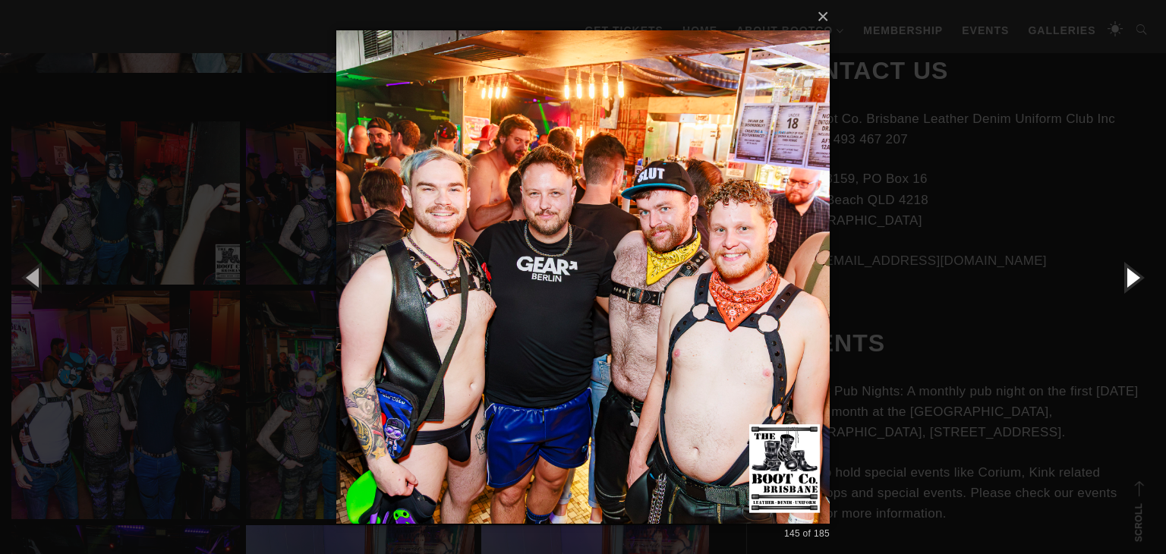
click at [1130, 273] on button "button" at bounding box center [1132, 277] width 68 height 84
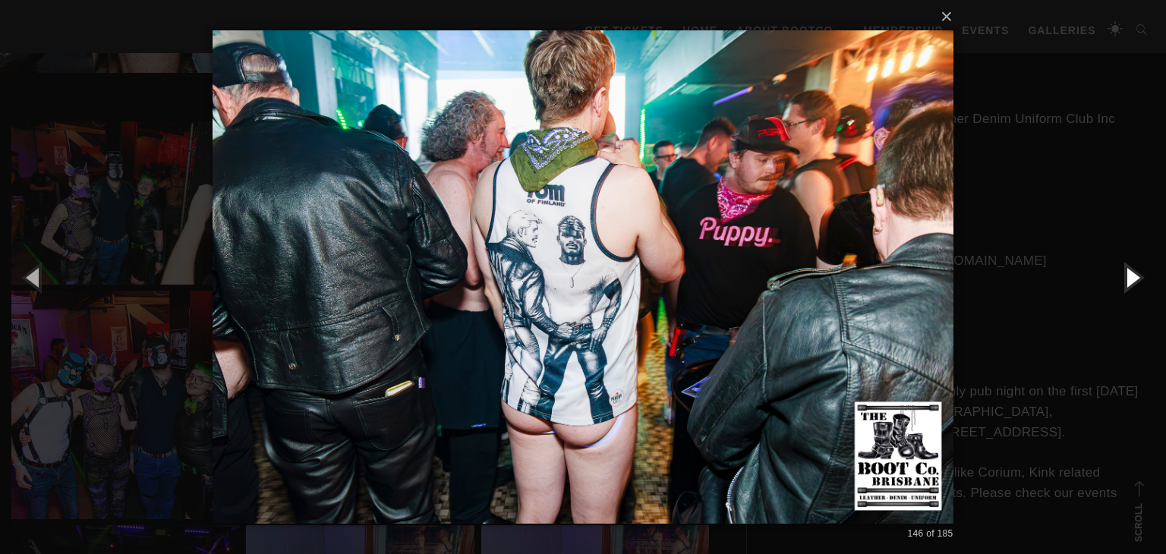
click at [1130, 273] on button "button" at bounding box center [1132, 277] width 68 height 84
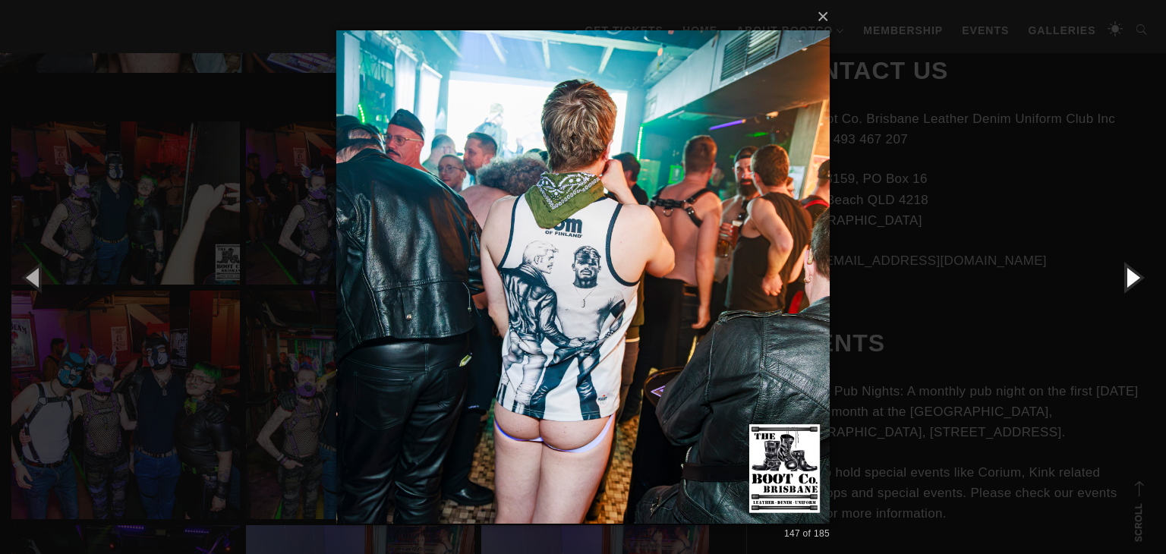
click at [1130, 273] on button "button" at bounding box center [1132, 277] width 68 height 84
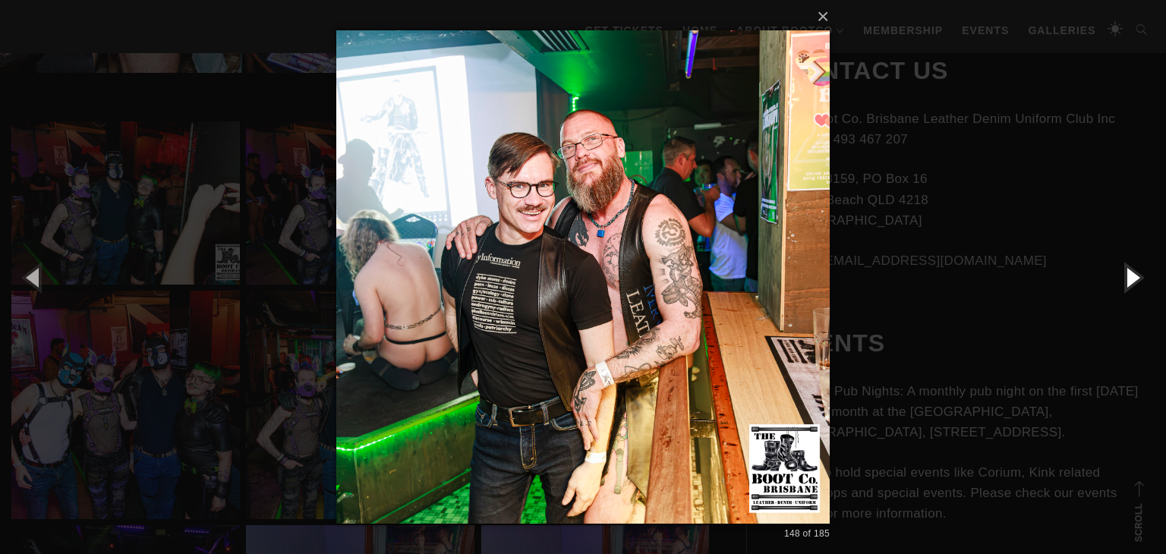
click at [1130, 273] on button "button" at bounding box center [1132, 277] width 68 height 84
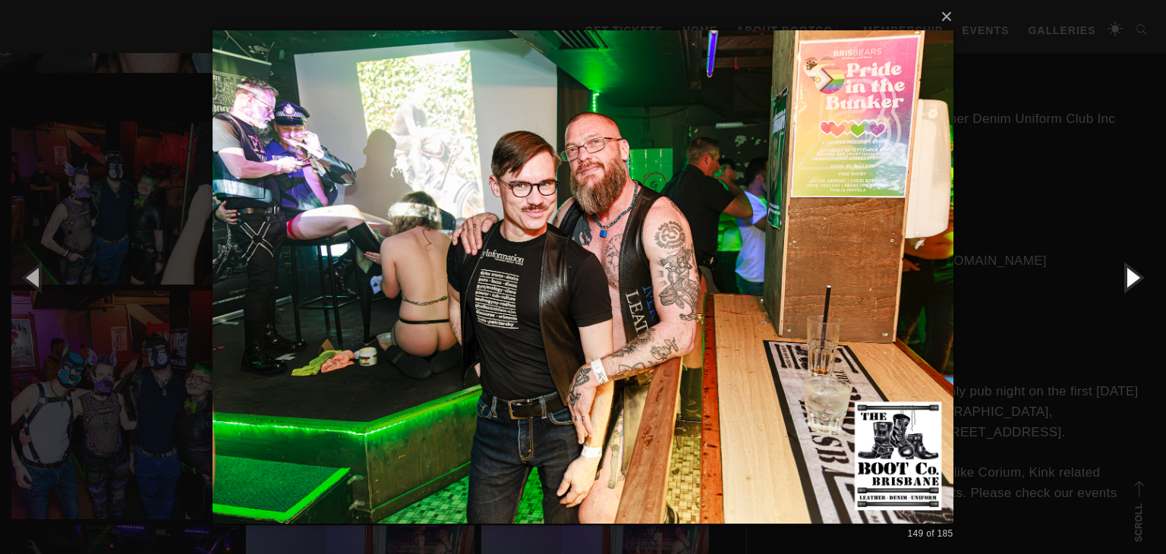
click at [1130, 273] on button "button" at bounding box center [1132, 277] width 68 height 84
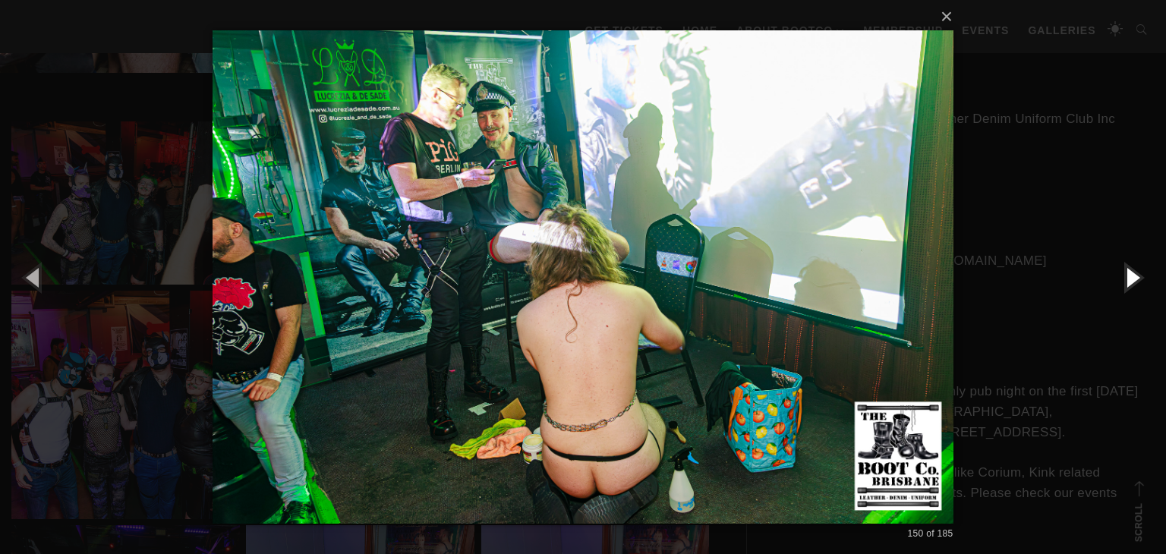
click at [1130, 273] on button "button" at bounding box center [1132, 277] width 68 height 84
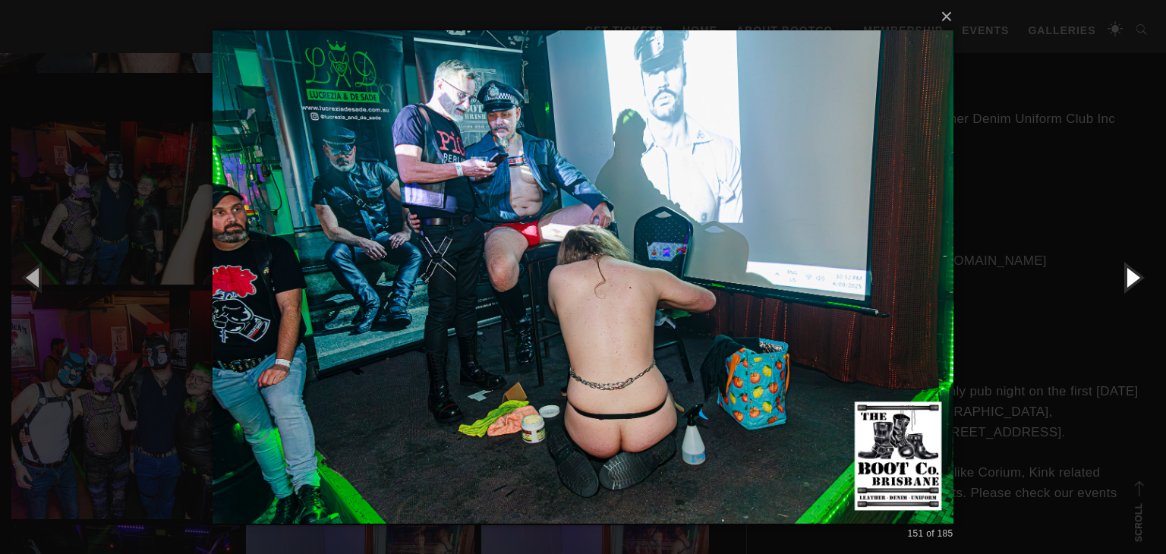
click at [1130, 273] on button "button" at bounding box center [1132, 277] width 68 height 84
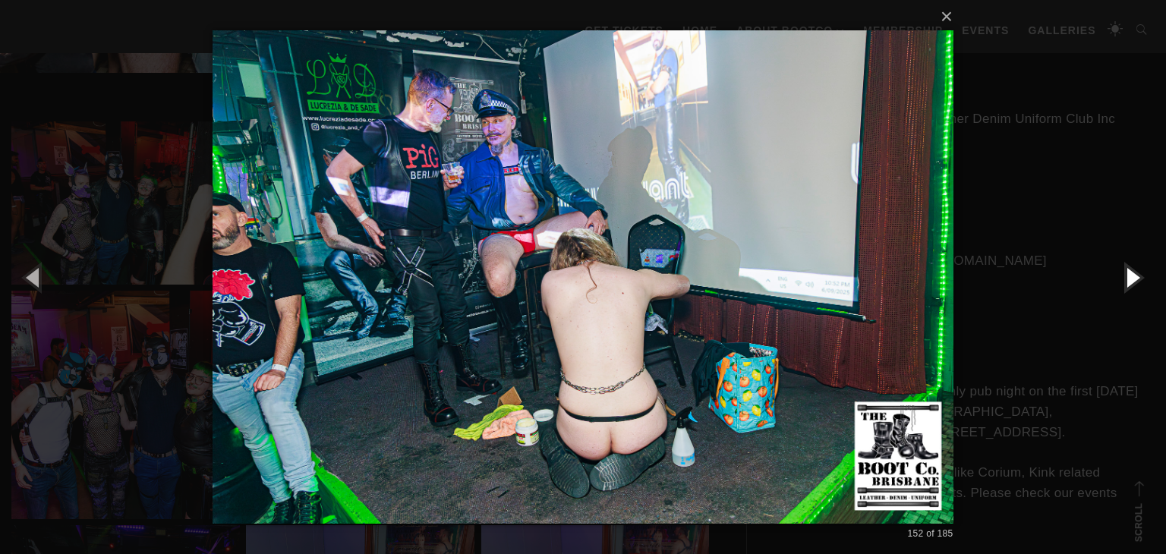
click at [1130, 273] on button "button" at bounding box center [1132, 277] width 68 height 84
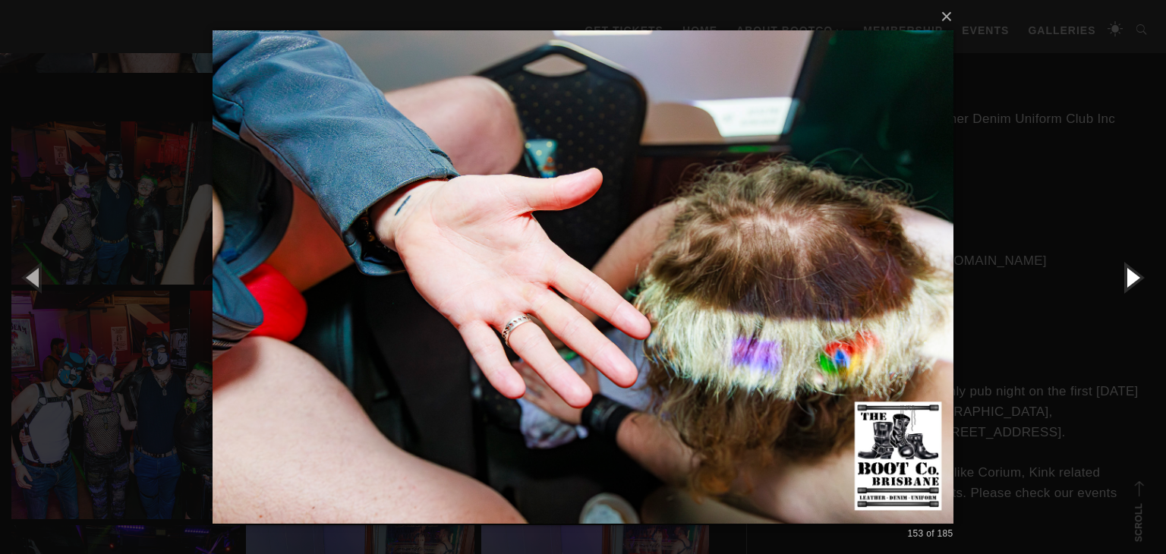
click at [1130, 273] on button "button" at bounding box center [1132, 277] width 68 height 84
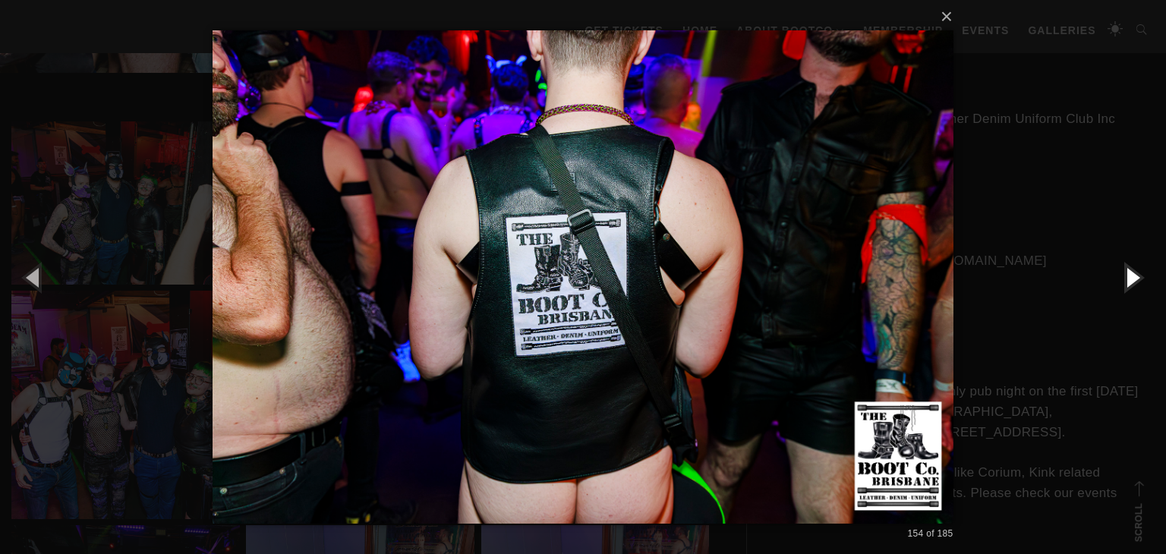
click at [1130, 273] on button "button" at bounding box center [1132, 277] width 68 height 84
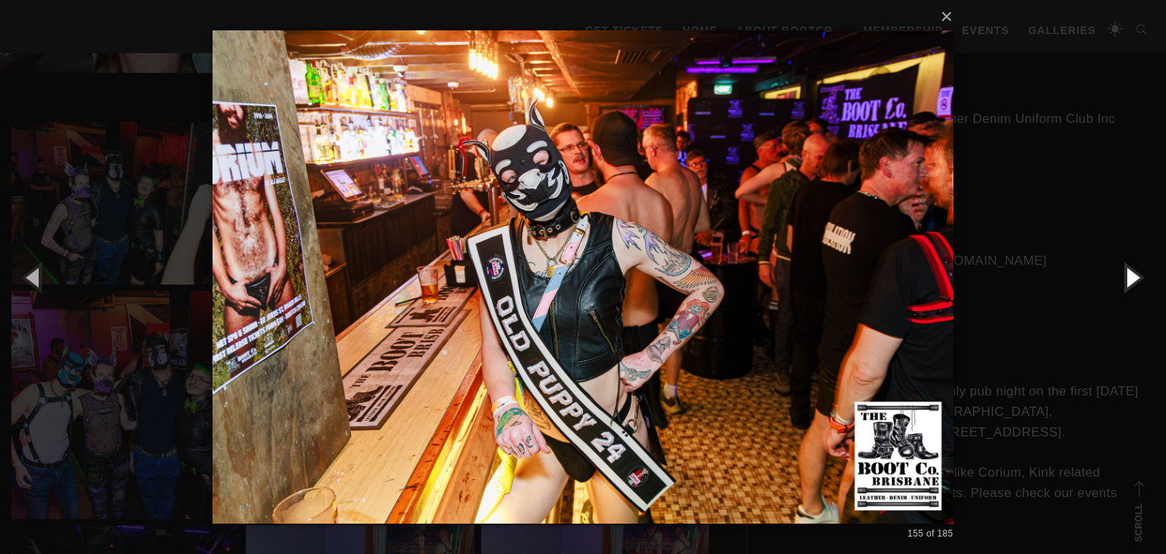
click at [1130, 273] on button "button" at bounding box center [1132, 277] width 68 height 84
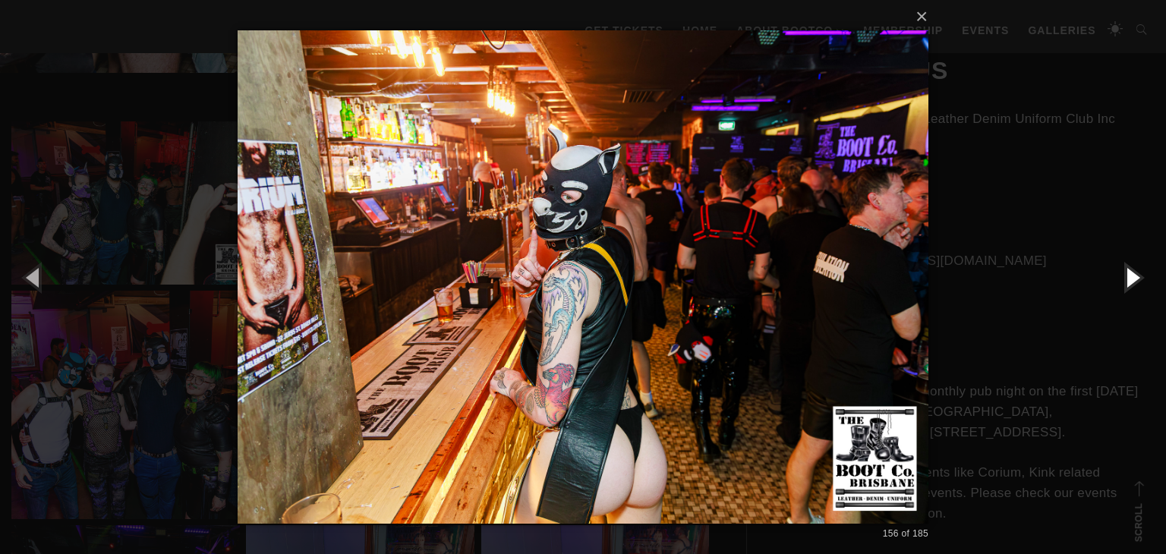
click at [1130, 273] on button "button" at bounding box center [1132, 277] width 68 height 84
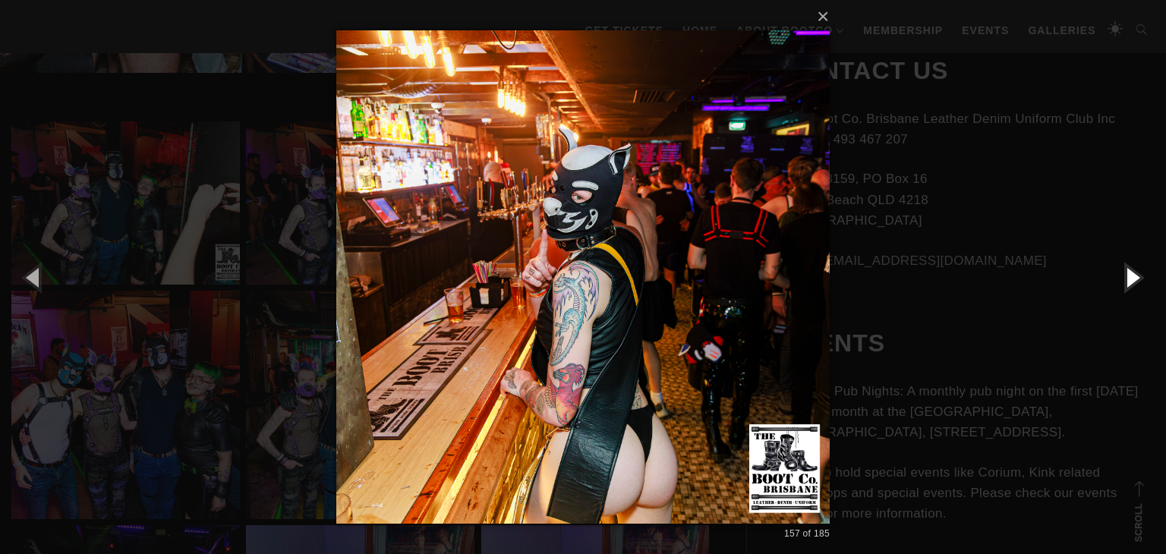
click at [1130, 273] on button "button" at bounding box center [1132, 277] width 68 height 84
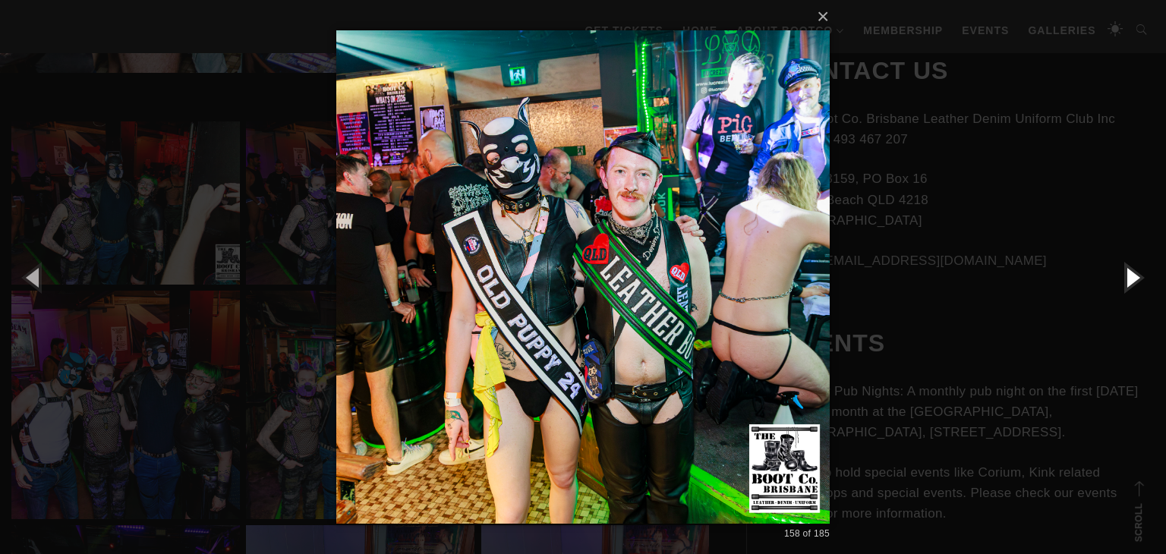
click at [1130, 273] on button "button" at bounding box center [1132, 277] width 68 height 84
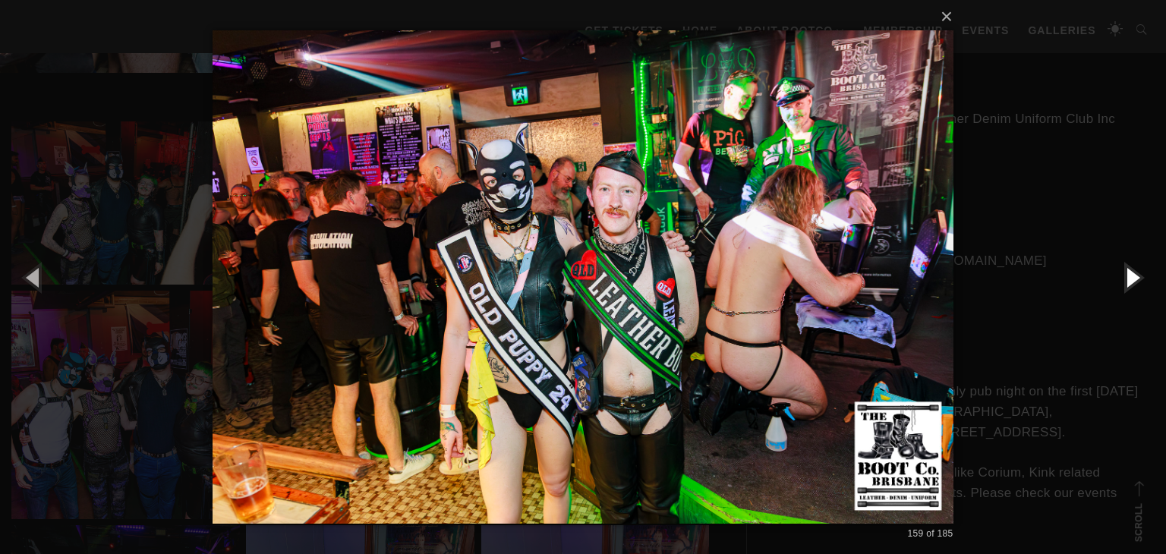
click at [1130, 273] on button "button" at bounding box center [1132, 277] width 68 height 84
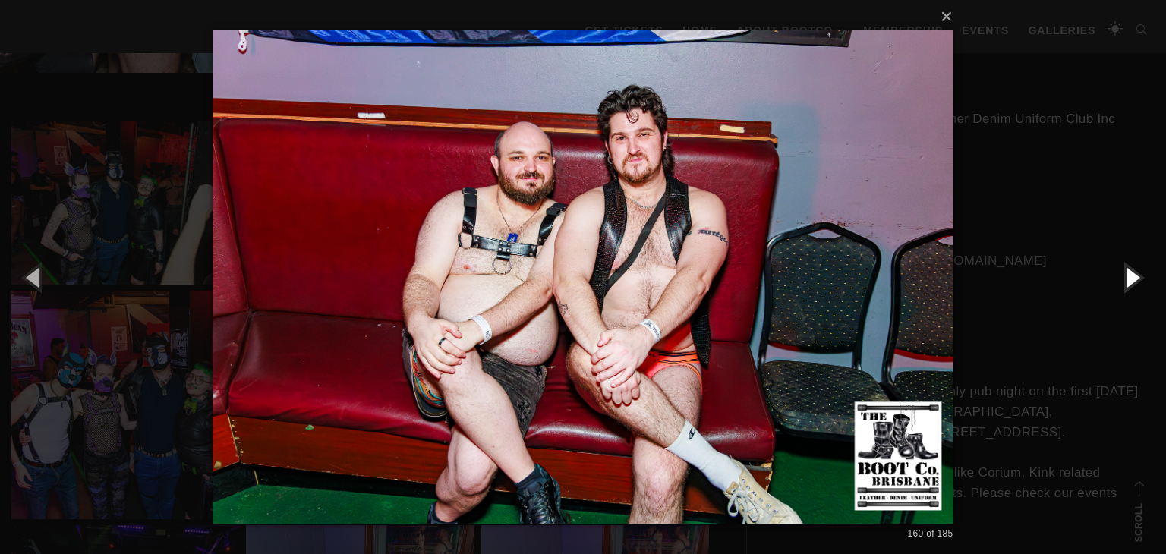
click at [1130, 273] on button "button" at bounding box center [1132, 277] width 68 height 84
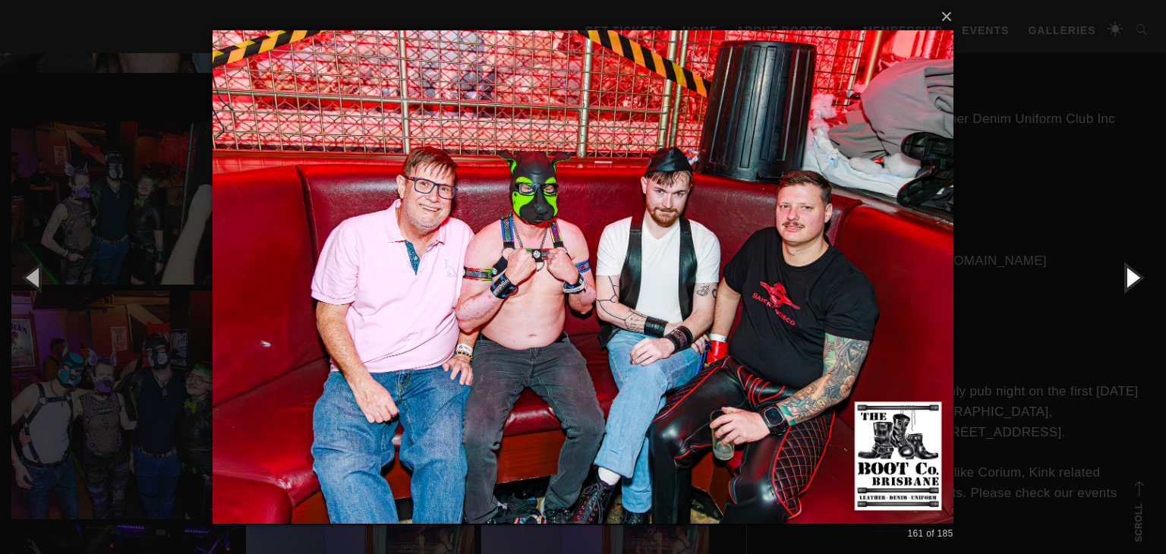
click at [1130, 273] on button "button" at bounding box center [1132, 277] width 68 height 84
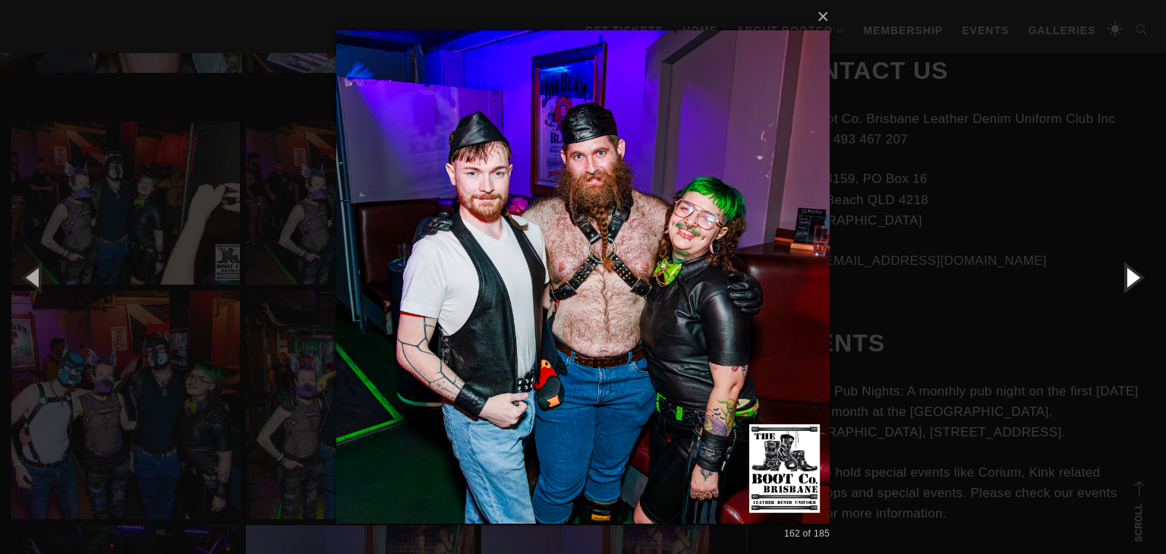
click at [1130, 273] on button "button" at bounding box center [1132, 277] width 68 height 84
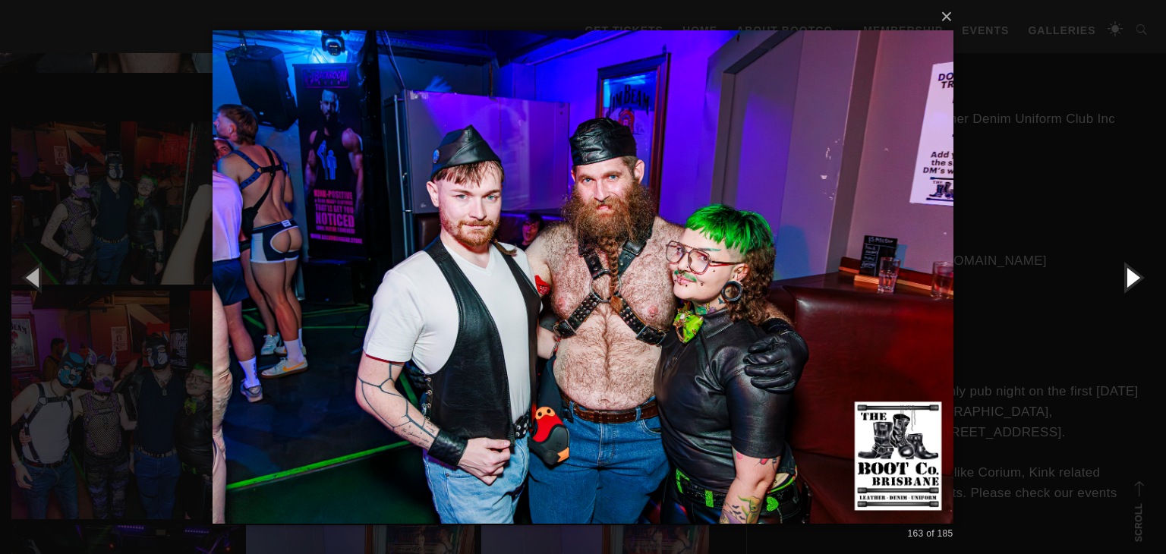
click at [1130, 273] on button "button" at bounding box center [1132, 277] width 68 height 84
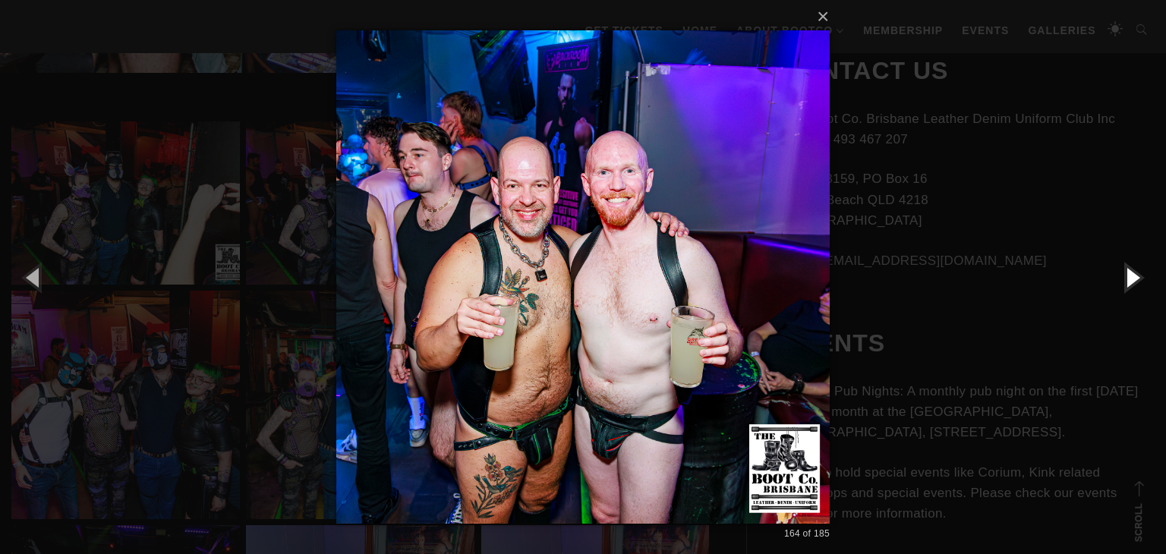
click at [1130, 273] on button "button" at bounding box center [1132, 277] width 68 height 84
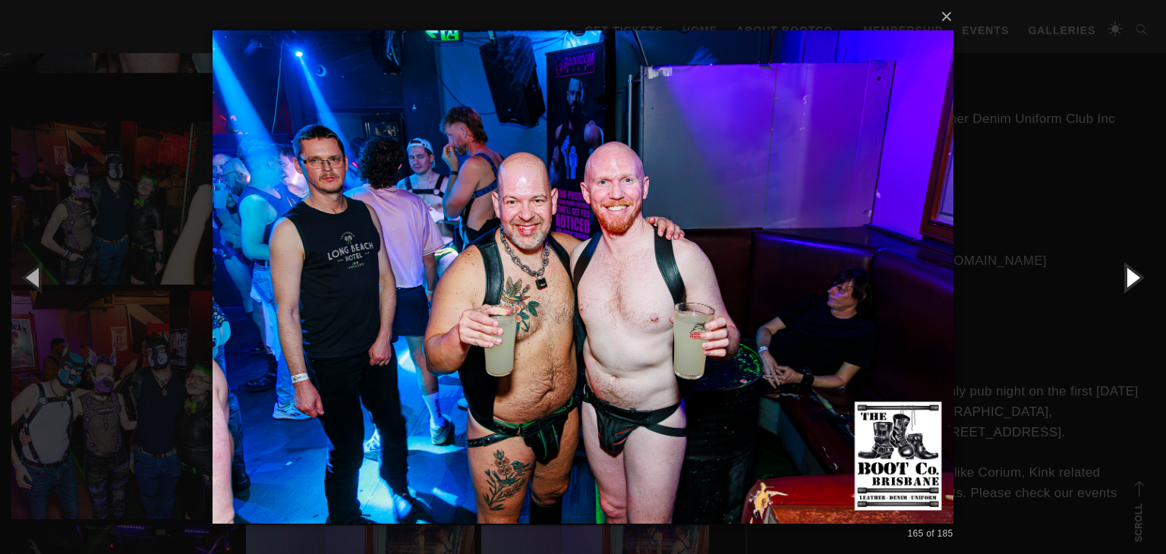
click at [1130, 273] on button "button" at bounding box center [1132, 277] width 68 height 84
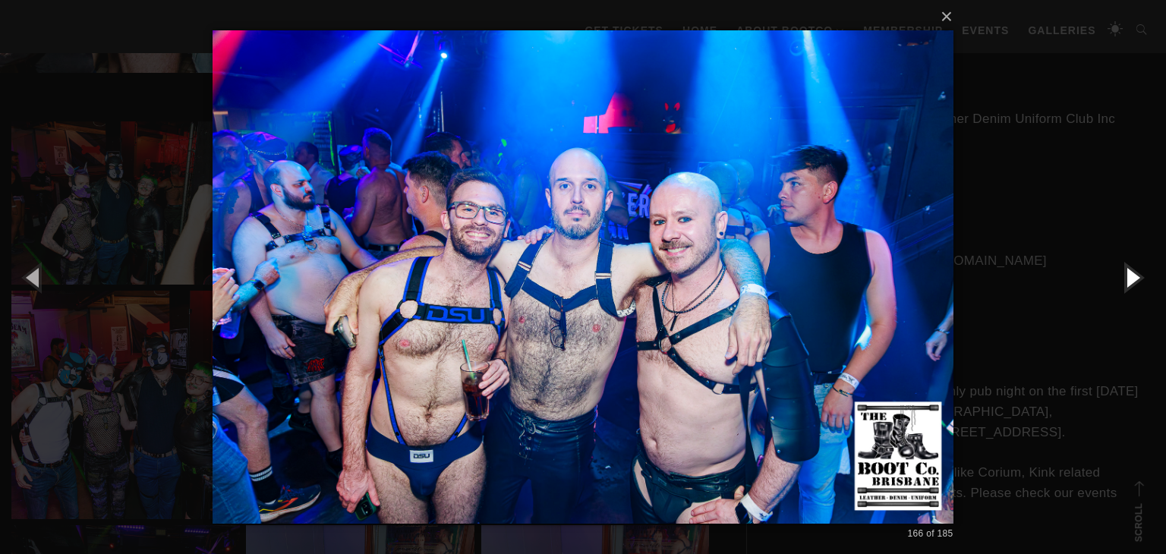
click at [1130, 273] on button "button" at bounding box center [1132, 277] width 68 height 84
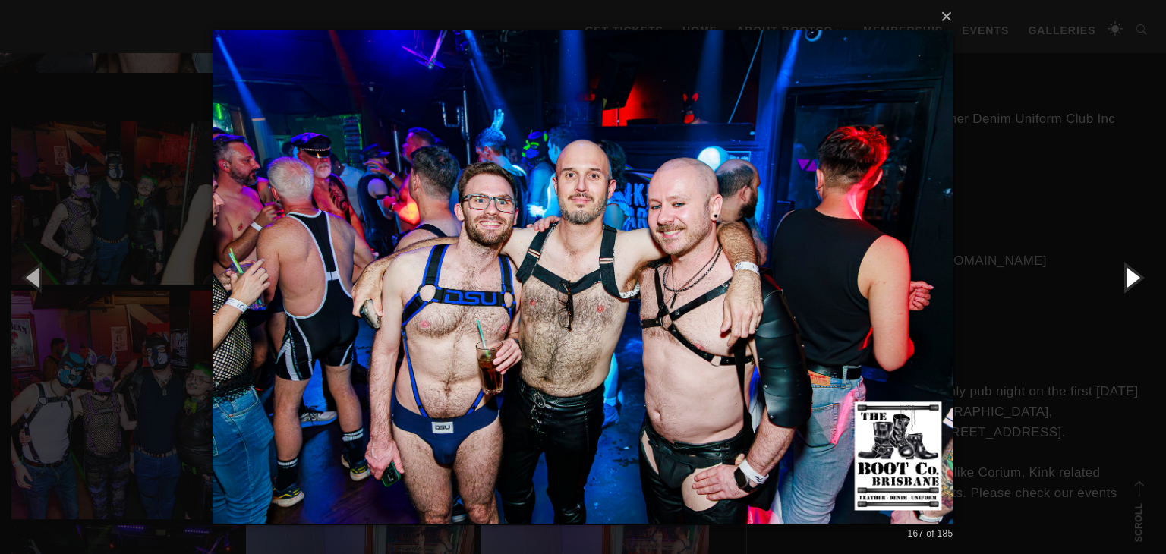
click at [1130, 273] on button "button" at bounding box center [1132, 277] width 68 height 84
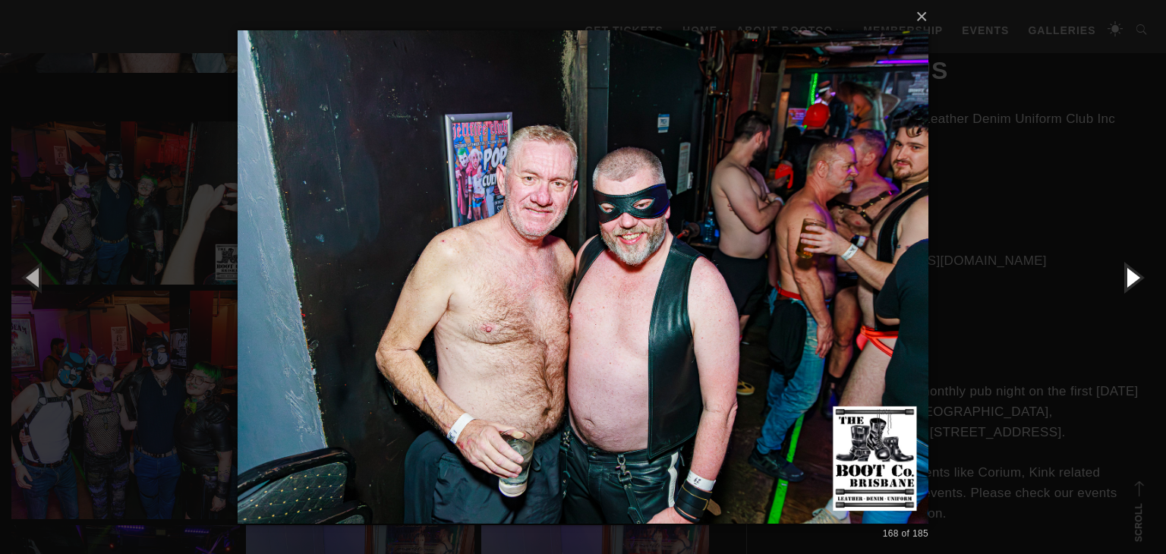
click at [1130, 273] on button "button" at bounding box center [1132, 277] width 68 height 84
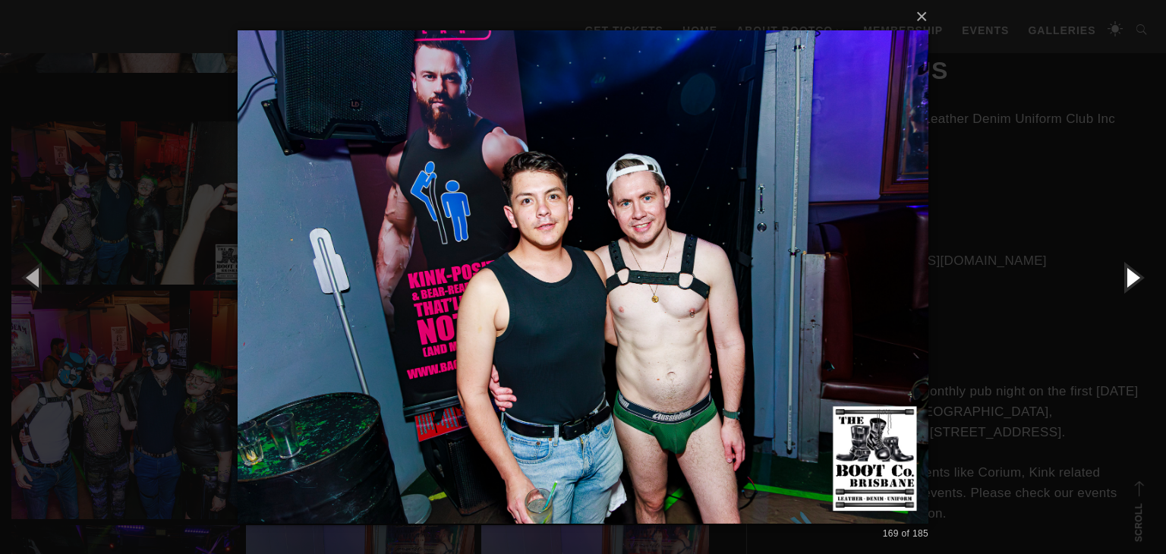
click at [1130, 273] on button "button" at bounding box center [1132, 277] width 68 height 84
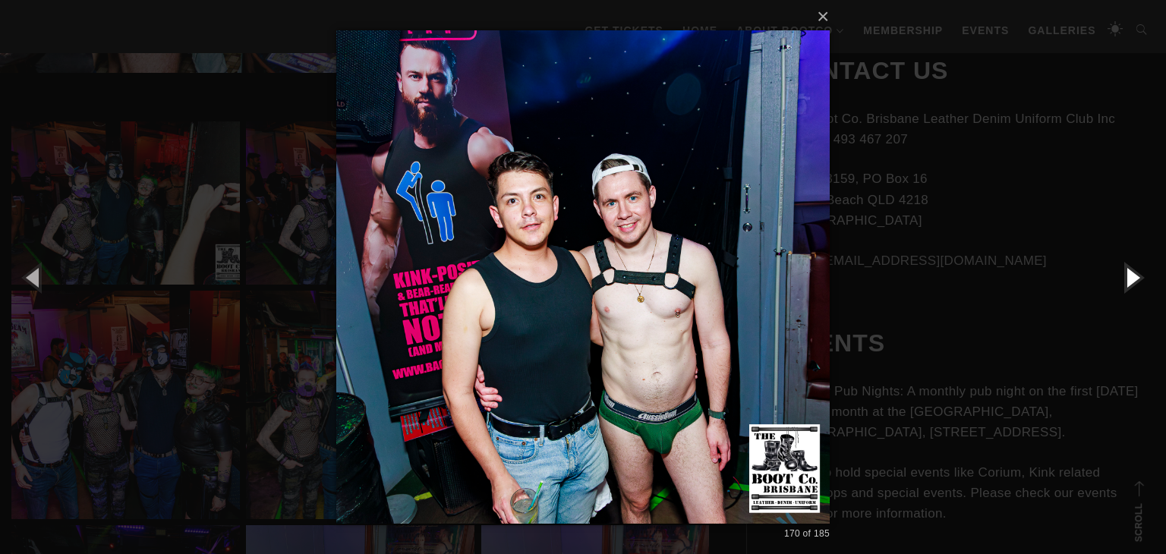
click at [1130, 273] on button "button" at bounding box center [1132, 277] width 68 height 84
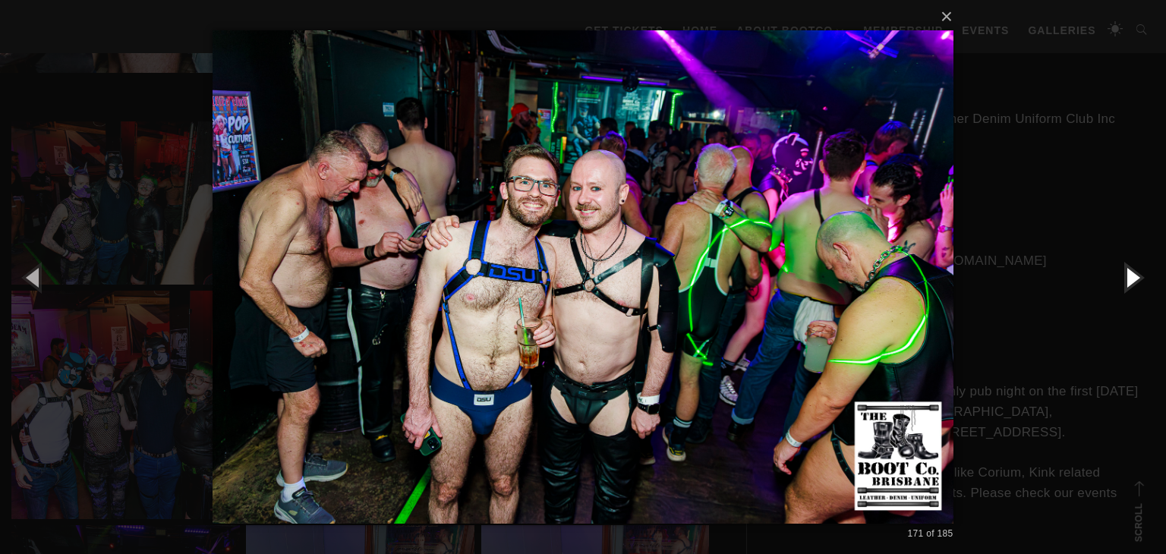
click at [1130, 273] on button "button" at bounding box center [1132, 277] width 68 height 84
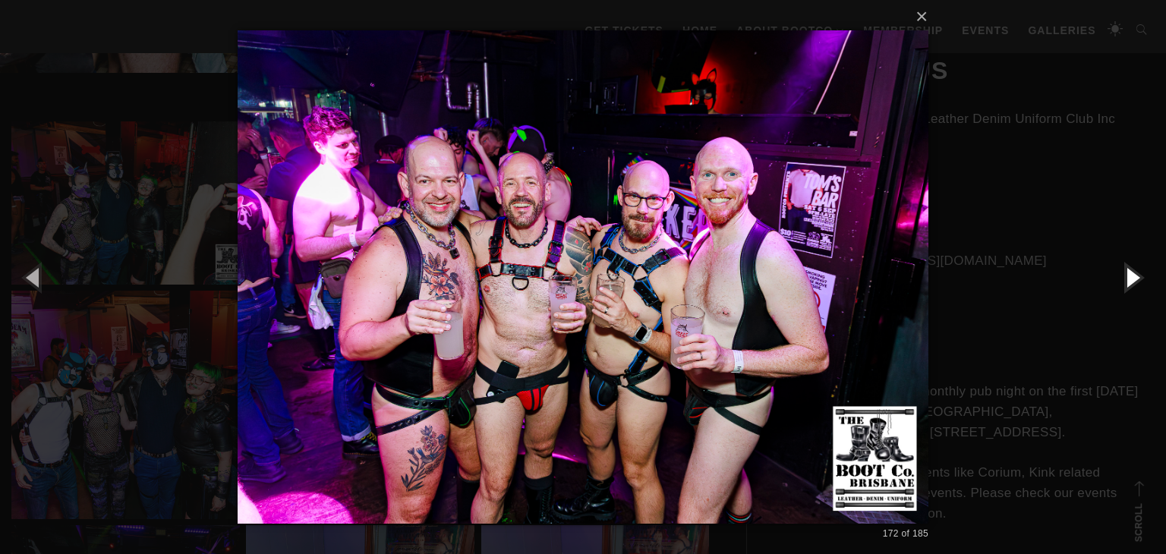
click at [1130, 273] on button "button" at bounding box center [1132, 277] width 68 height 84
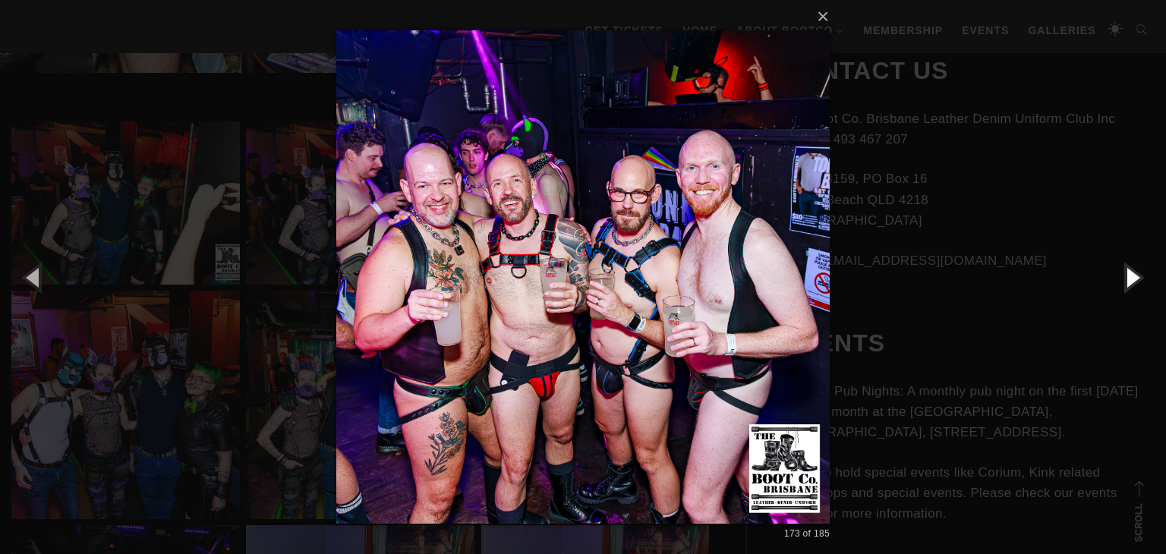
click at [1130, 273] on button "button" at bounding box center [1132, 277] width 68 height 84
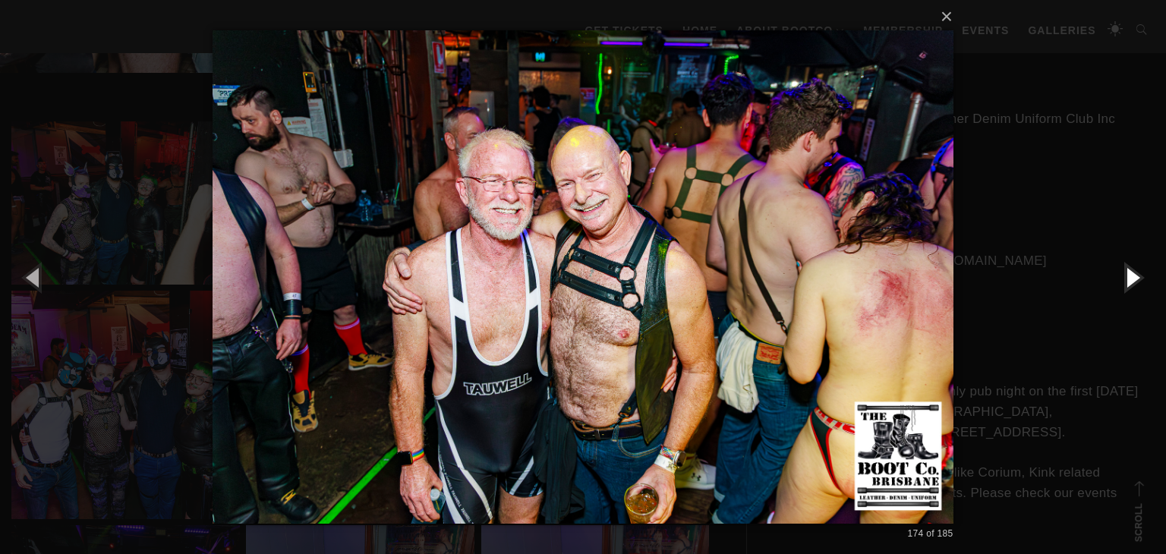
click at [1130, 273] on button "button" at bounding box center [1132, 277] width 68 height 84
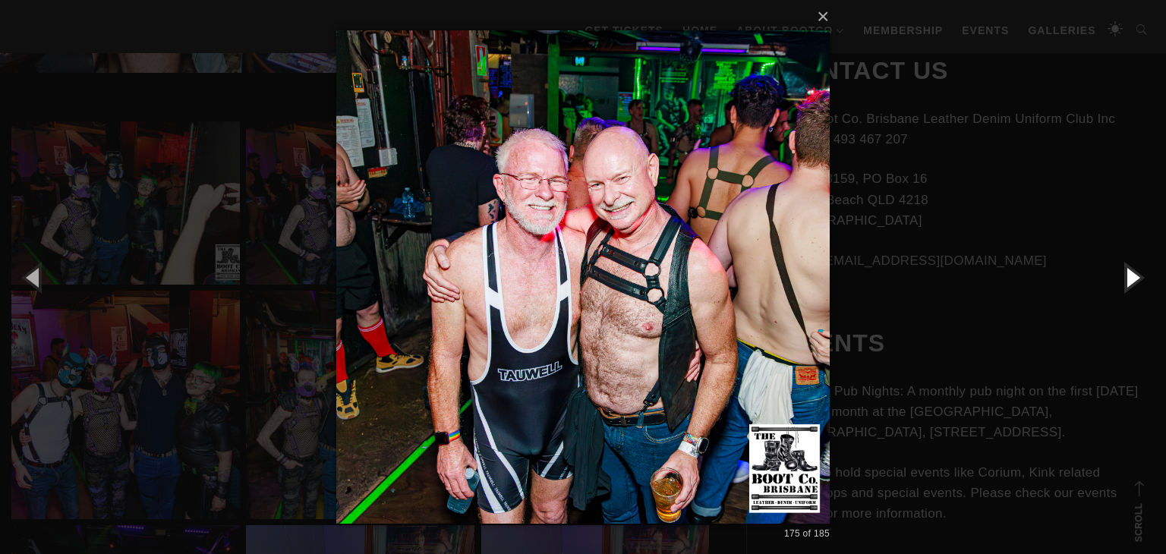
click at [1130, 273] on button "button" at bounding box center [1132, 277] width 68 height 84
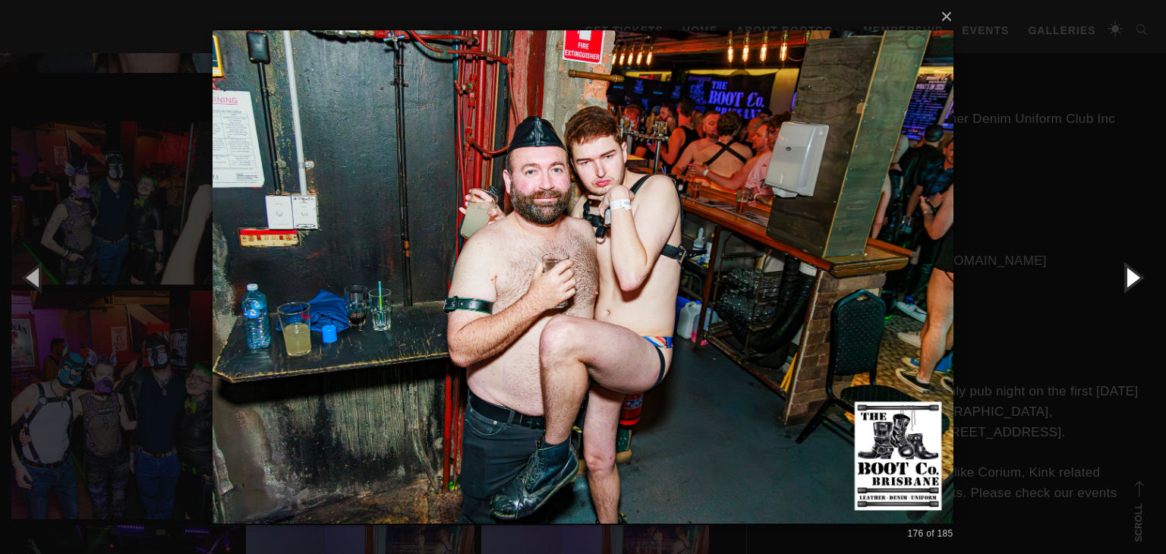
click at [1125, 271] on button "button" at bounding box center [1132, 277] width 68 height 84
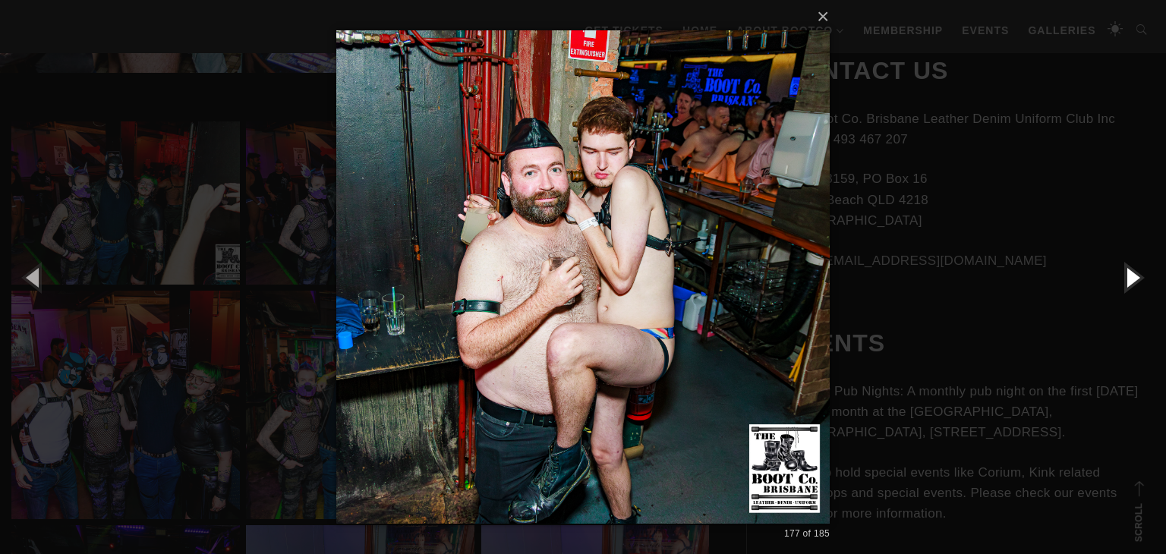
click at [1125, 271] on button "button" at bounding box center [1132, 277] width 68 height 84
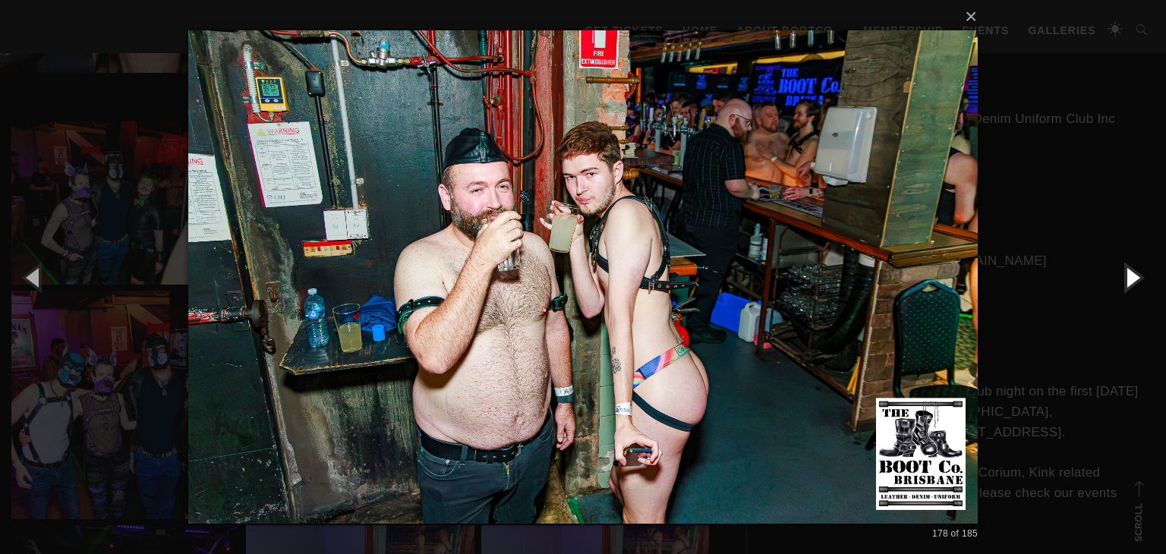
click at [1125, 271] on button "button" at bounding box center [1132, 277] width 68 height 84
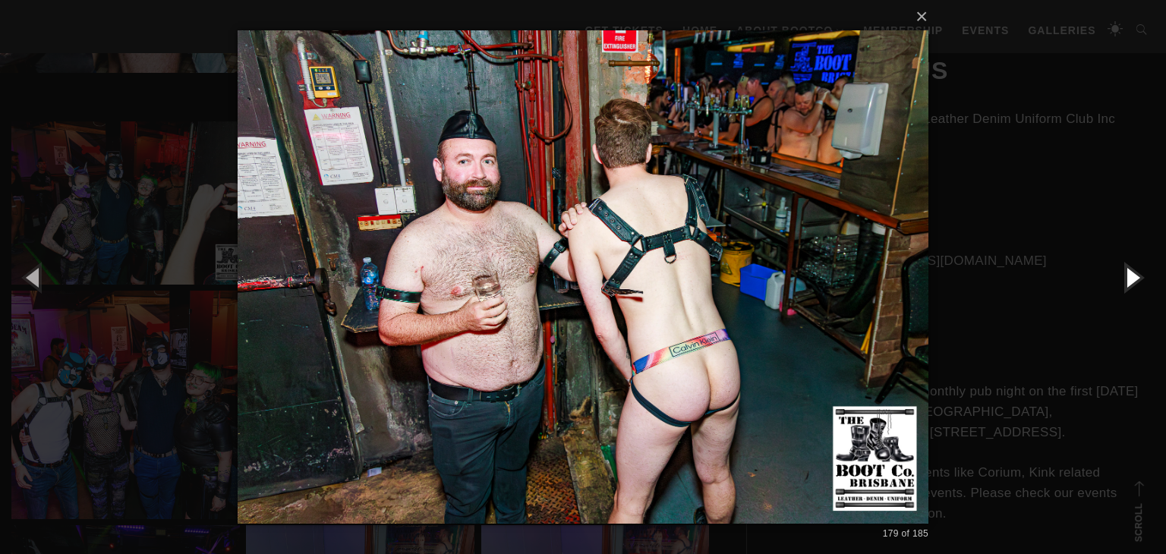
click at [1125, 271] on button "button" at bounding box center [1132, 277] width 68 height 84
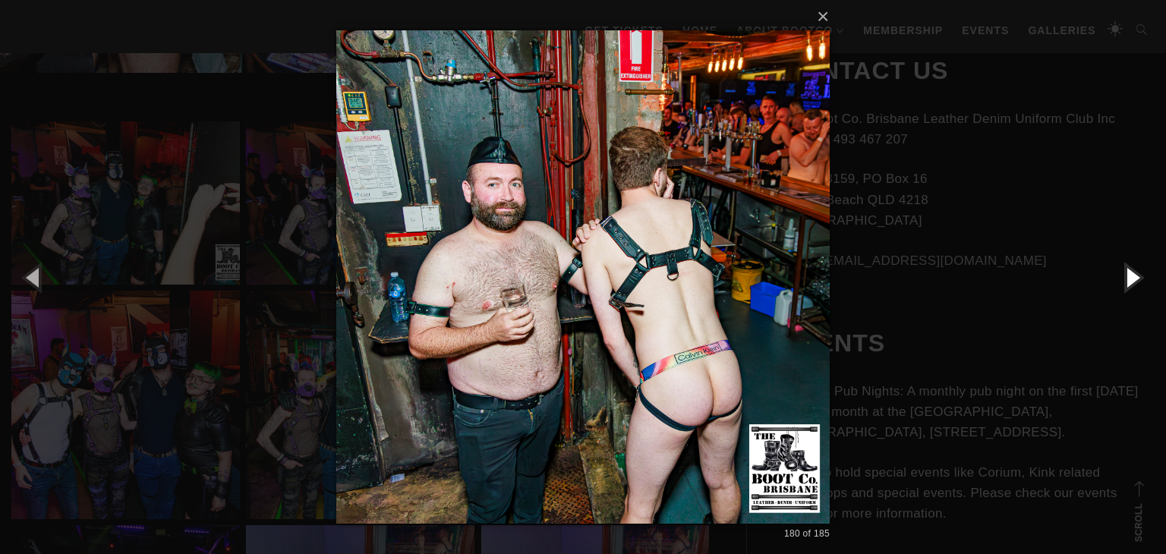
click at [1125, 271] on button "button" at bounding box center [1132, 277] width 68 height 84
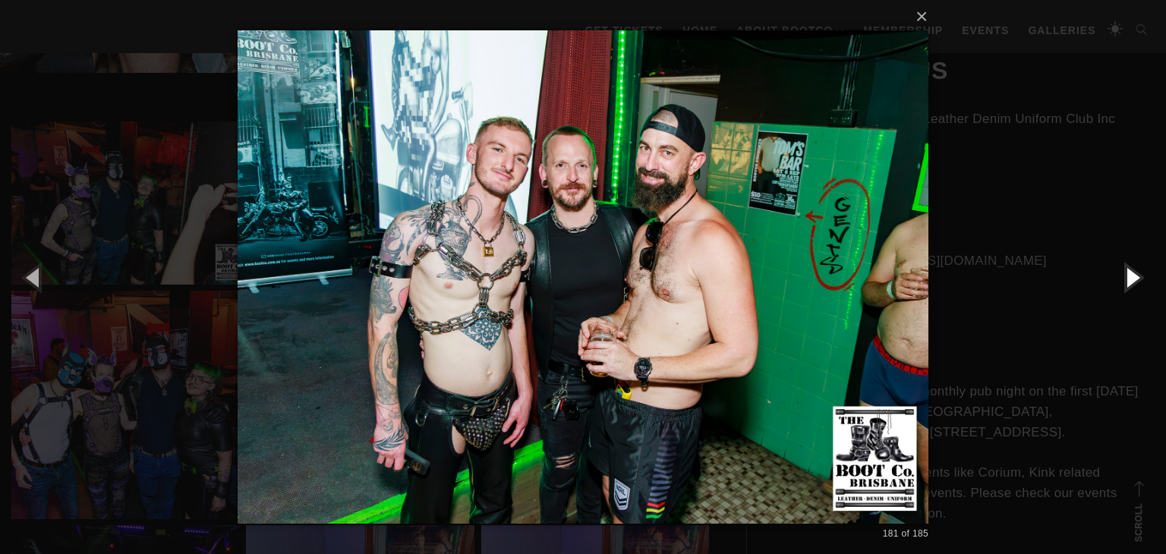
click at [1125, 271] on button "button" at bounding box center [1132, 277] width 68 height 84
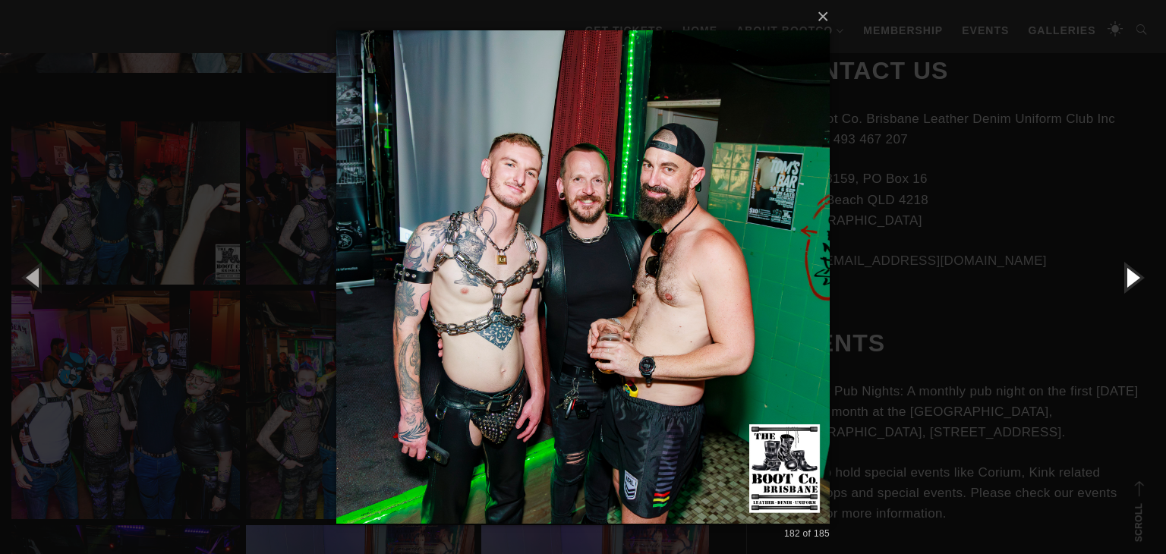
click at [1125, 271] on button "button" at bounding box center [1132, 277] width 68 height 84
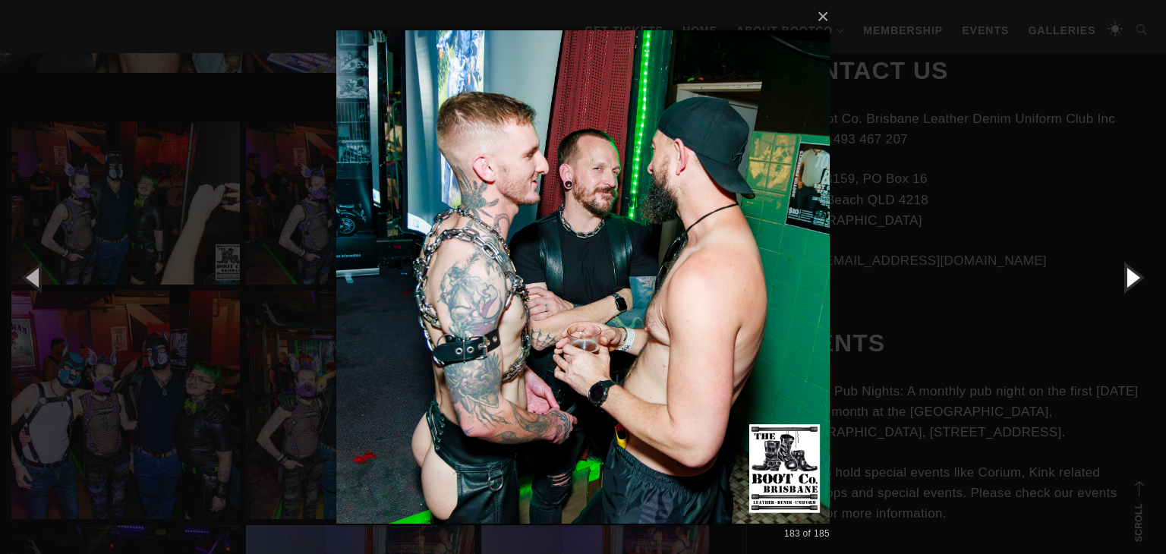
click at [1125, 271] on button "button" at bounding box center [1132, 277] width 68 height 84
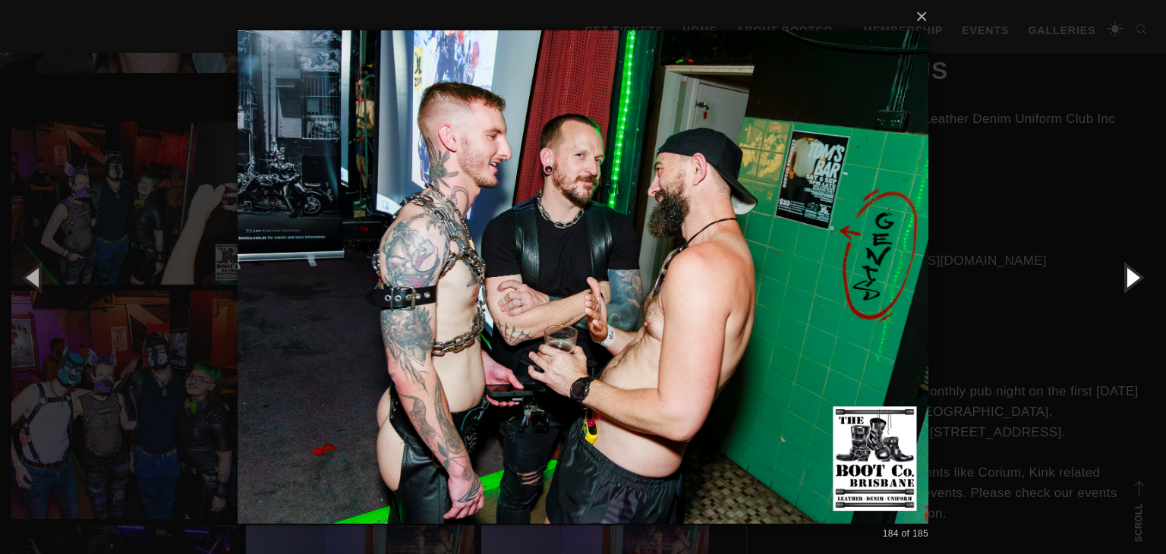
click at [1125, 271] on button "button" at bounding box center [1132, 277] width 68 height 84
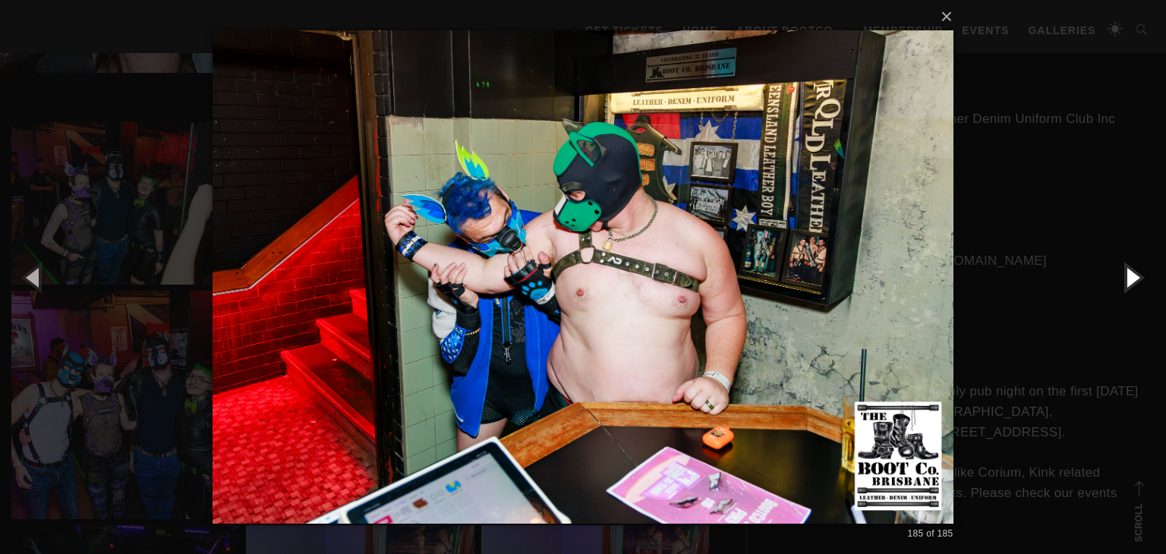
click at [1125, 271] on button "button" at bounding box center [1132, 277] width 68 height 84
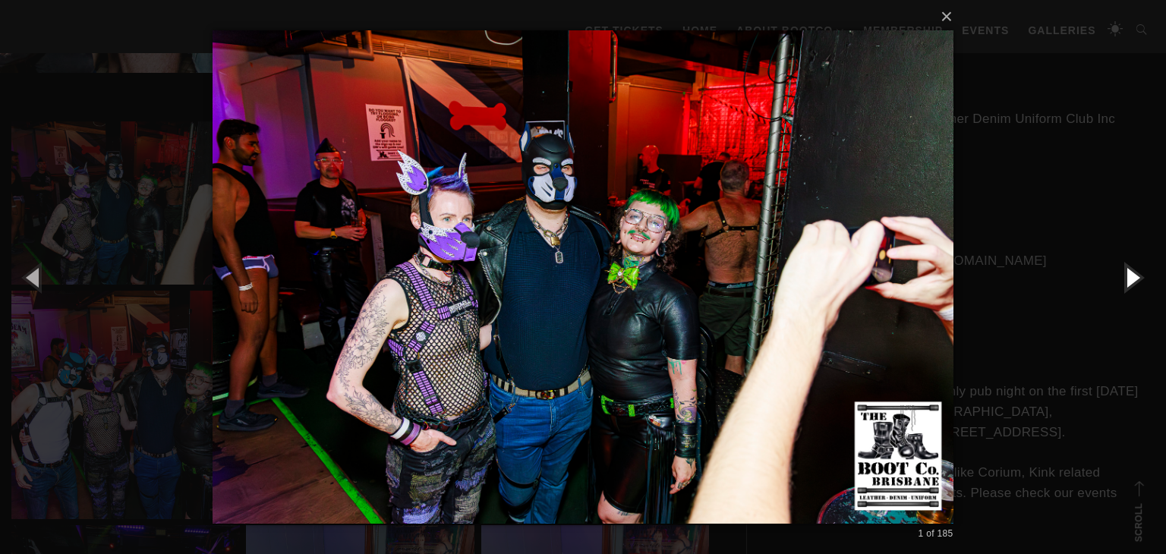
click at [1125, 271] on button "button" at bounding box center [1132, 277] width 68 height 84
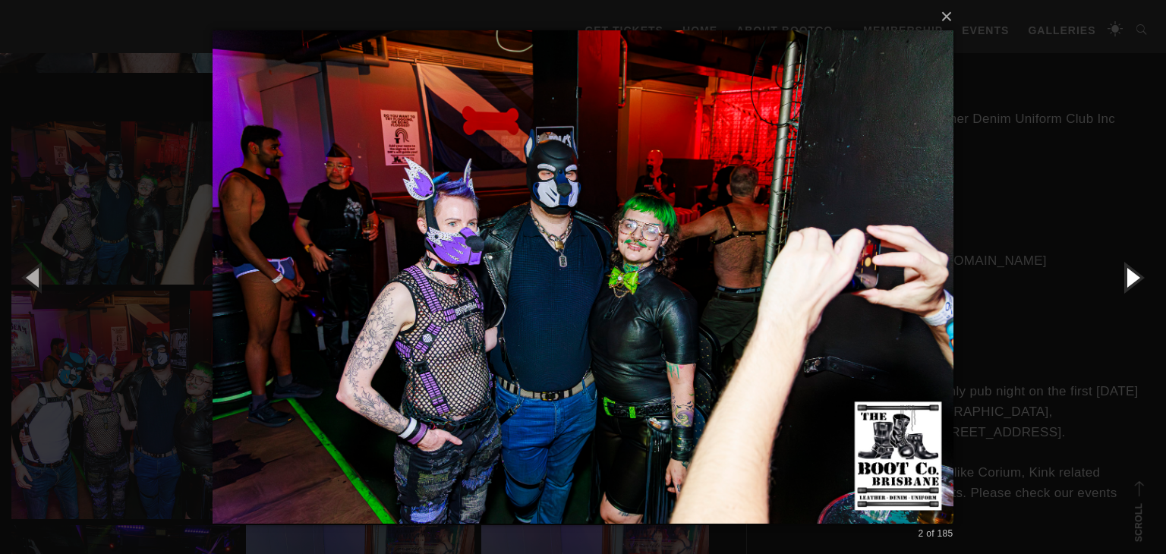
click at [1125, 271] on button "button" at bounding box center [1132, 277] width 68 height 84
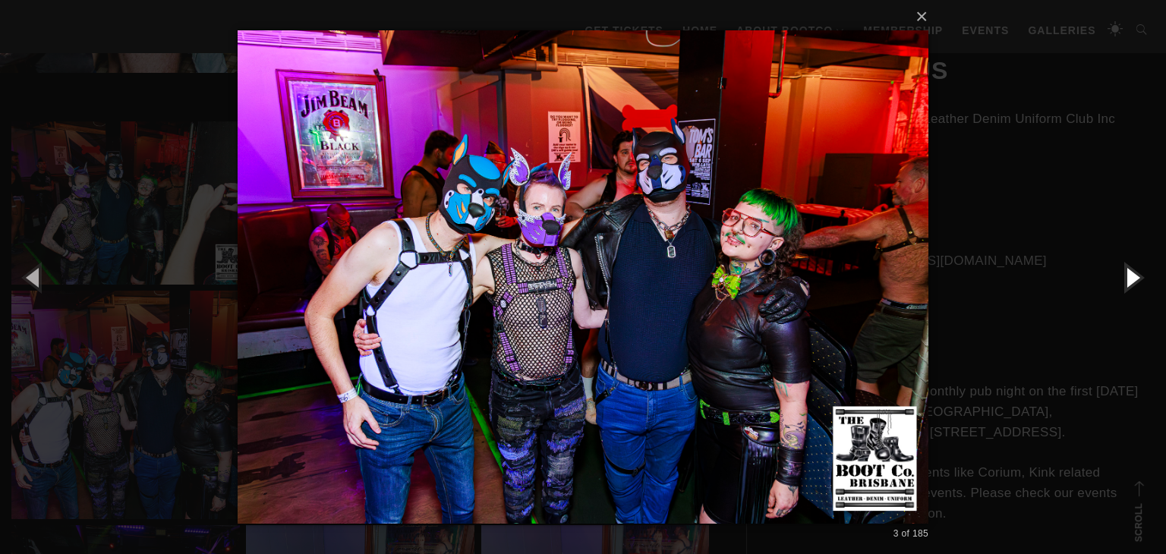
click at [1125, 271] on button "button" at bounding box center [1132, 277] width 68 height 84
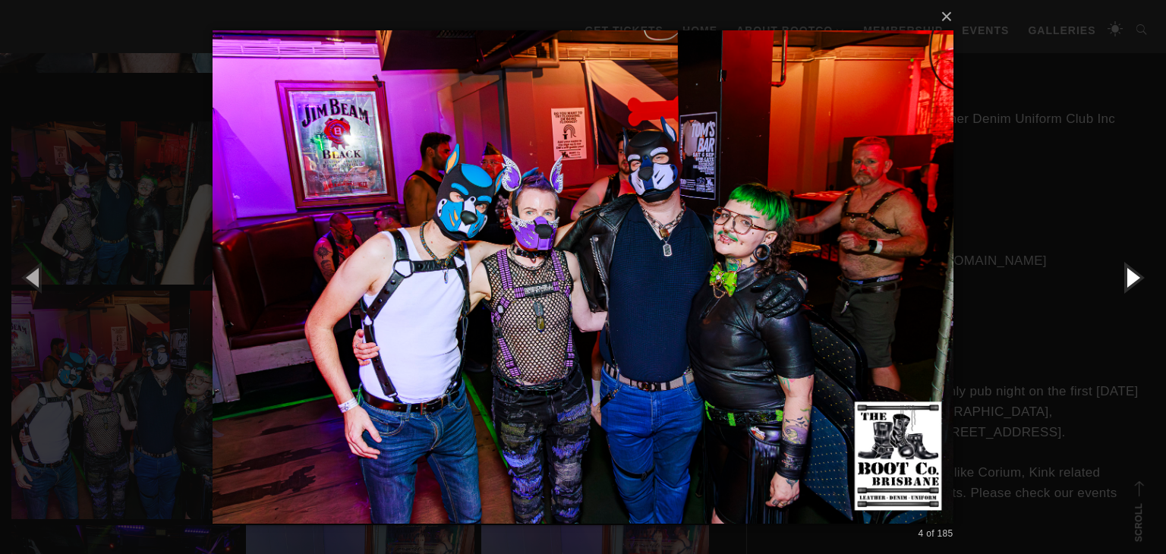
click at [1125, 271] on button "button" at bounding box center [1132, 277] width 68 height 84
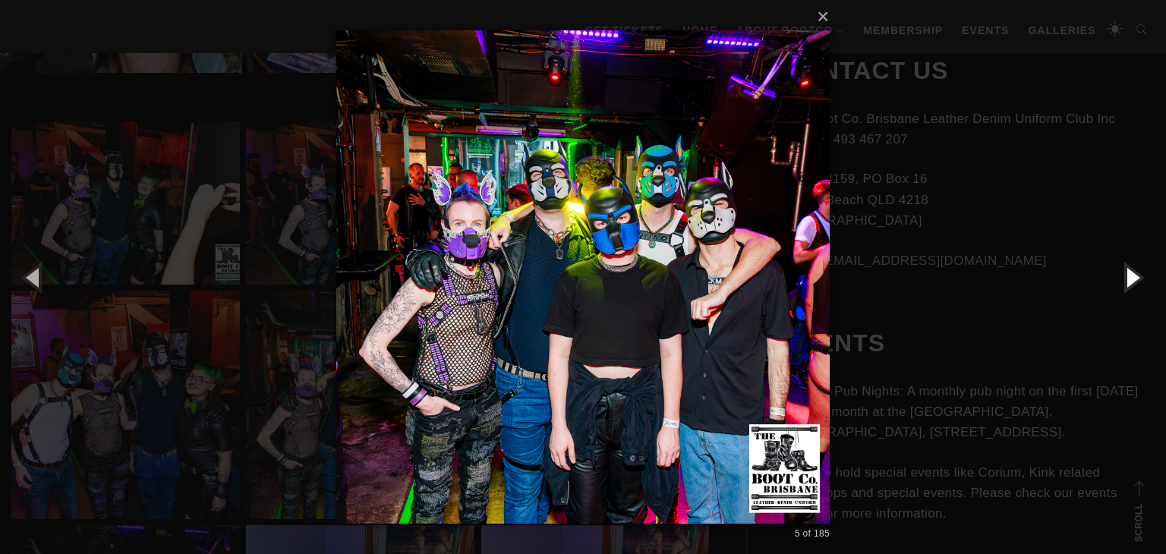
click at [1125, 271] on button "button" at bounding box center [1132, 277] width 68 height 84
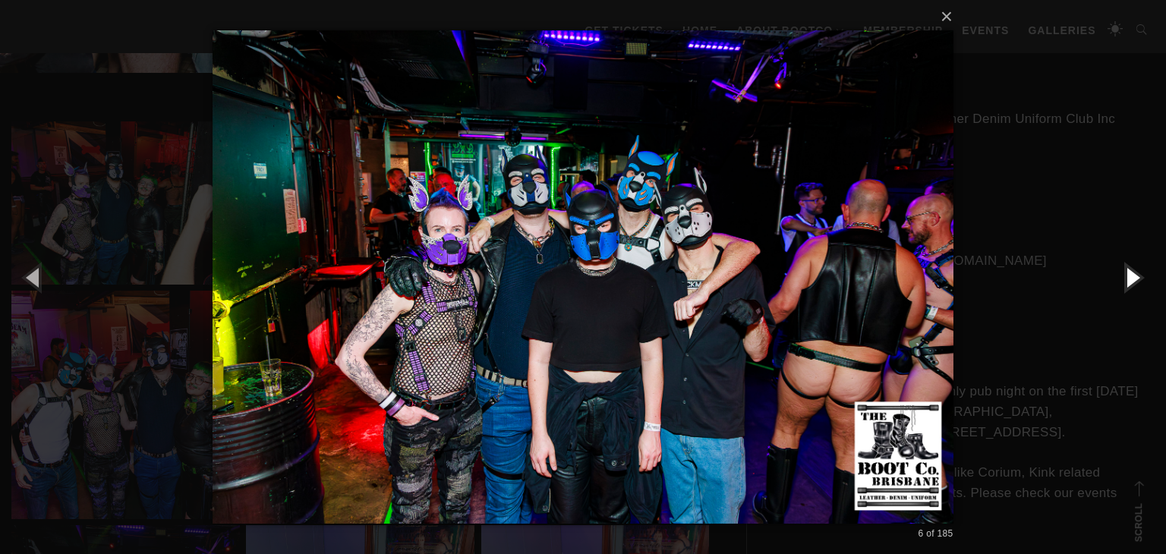
click at [1125, 271] on button "button" at bounding box center [1132, 277] width 68 height 84
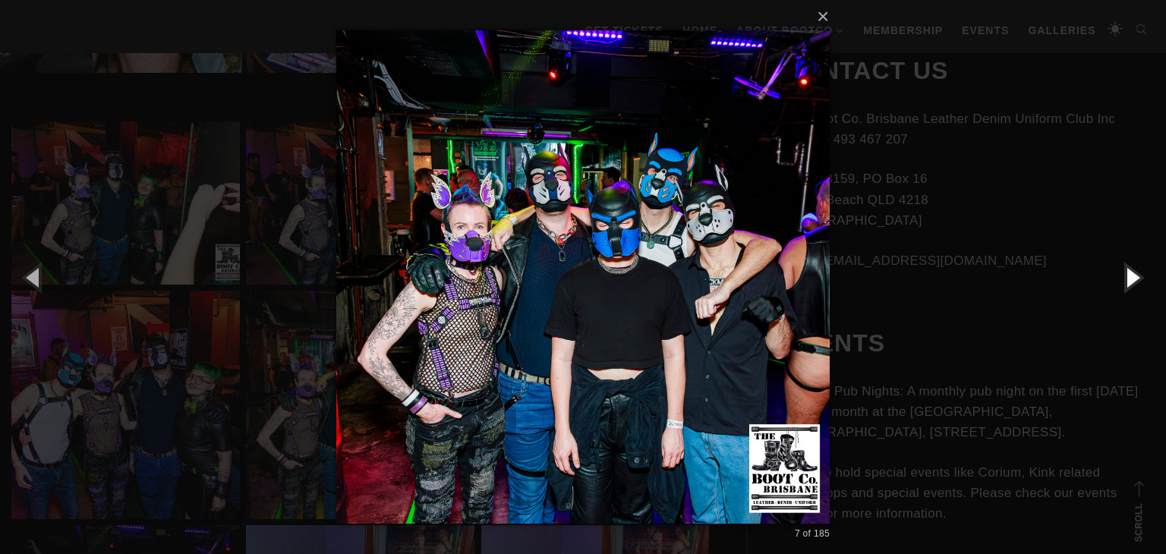
click at [1125, 271] on button "button" at bounding box center [1132, 277] width 68 height 84
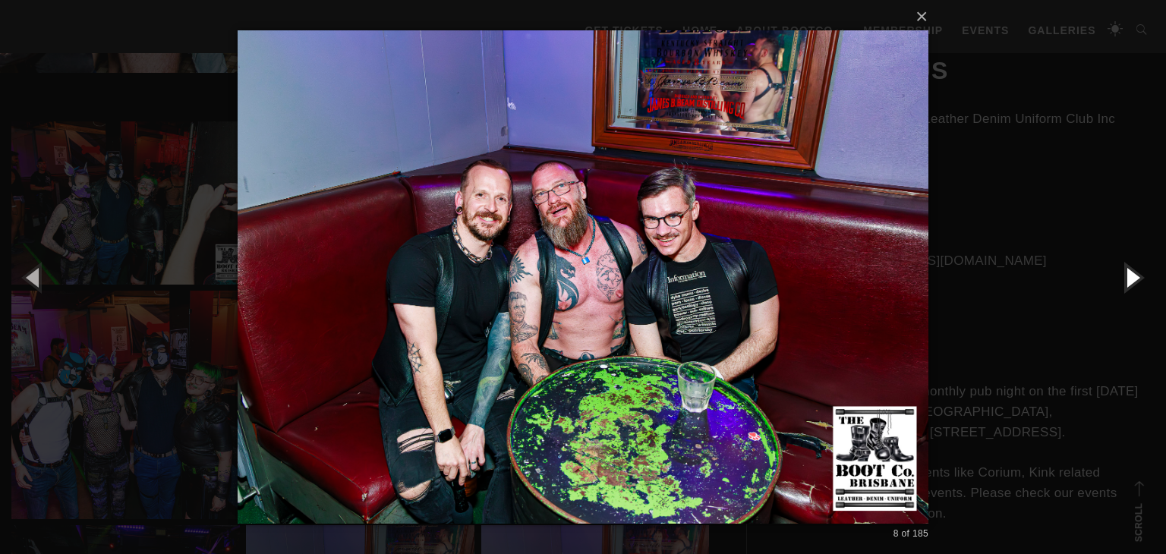
click at [1125, 271] on button "button" at bounding box center [1132, 277] width 68 height 84
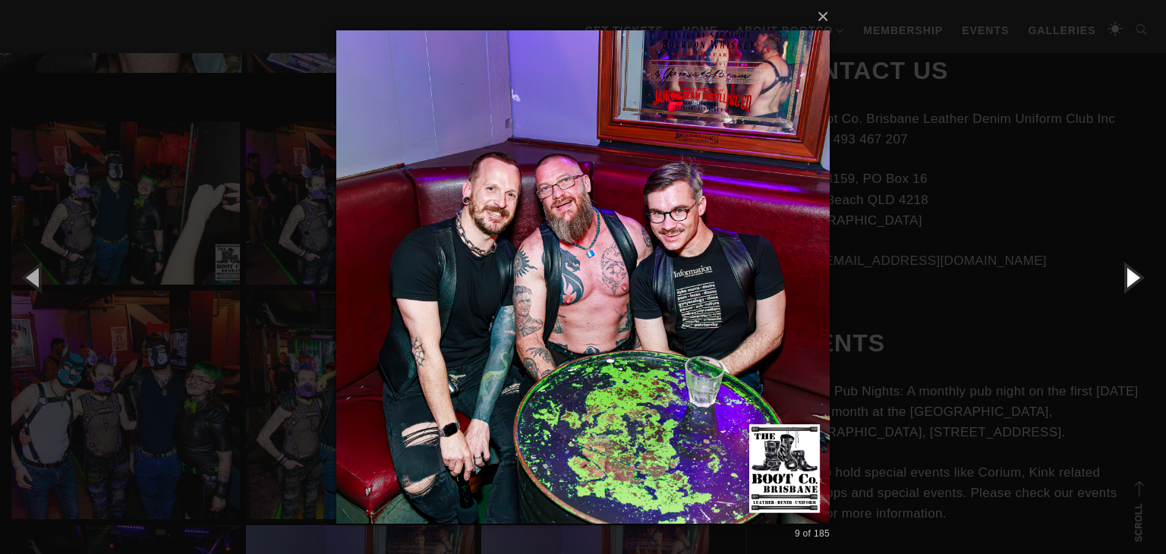
click at [1125, 271] on button "button" at bounding box center [1132, 277] width 68 height 84
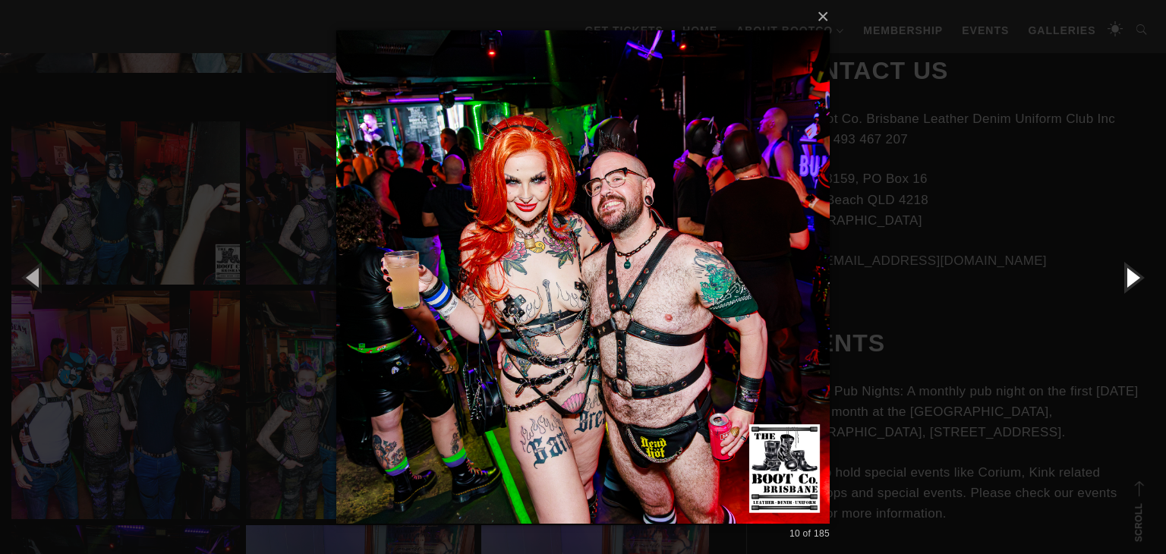
click at [1126, 269] on button "button" at bounding box center [1132, 277] width 68 height 84
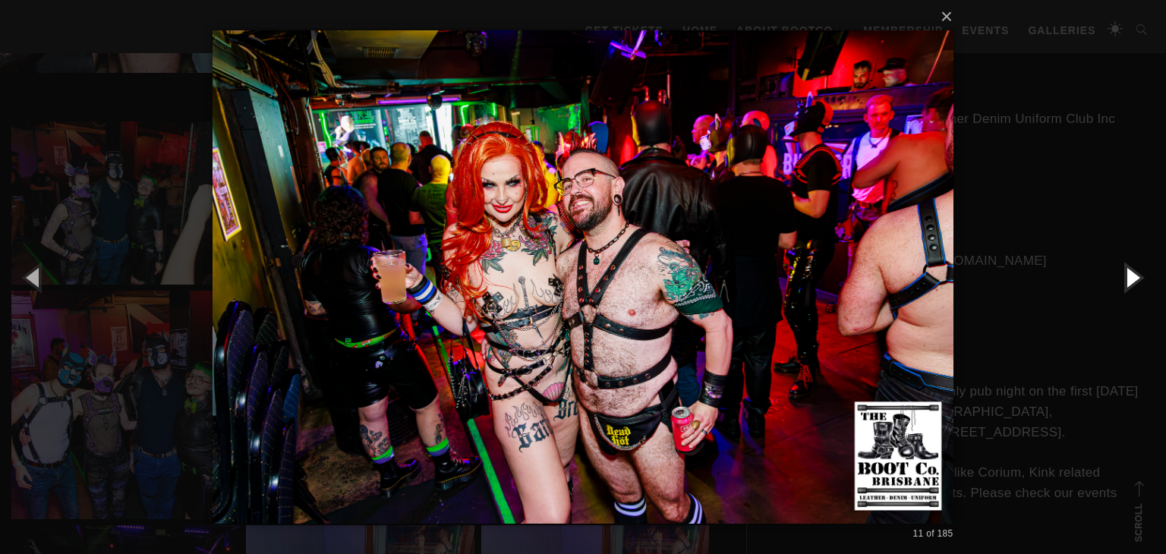
click at [1126, 269] on button "button" at bounding box center [1132, 277] width 68 height 84
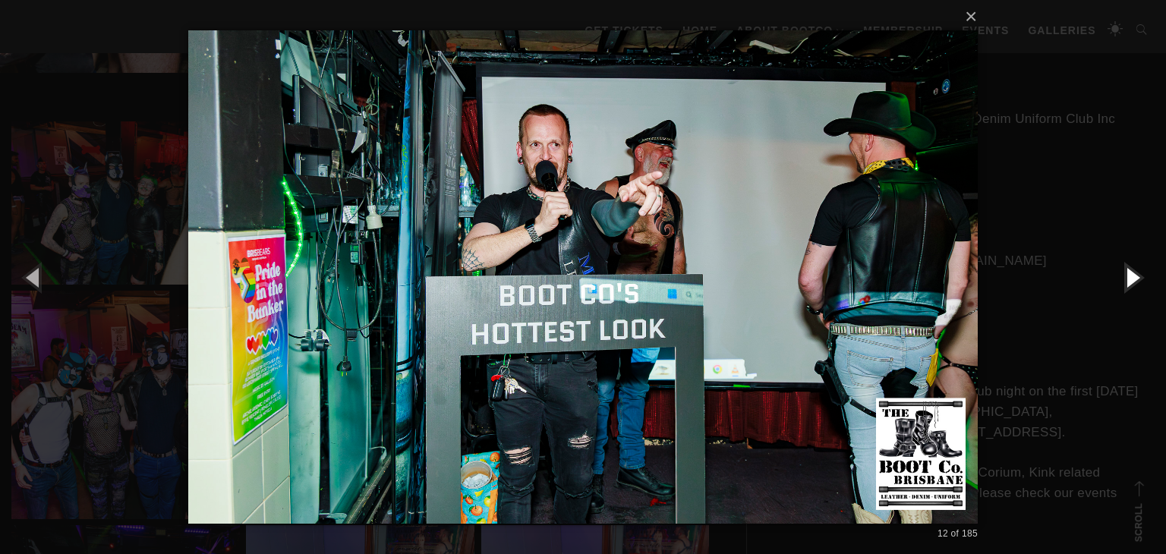
click at [1126, 269] on button "button" at bounding box center [1132, 277] width 68 height 84
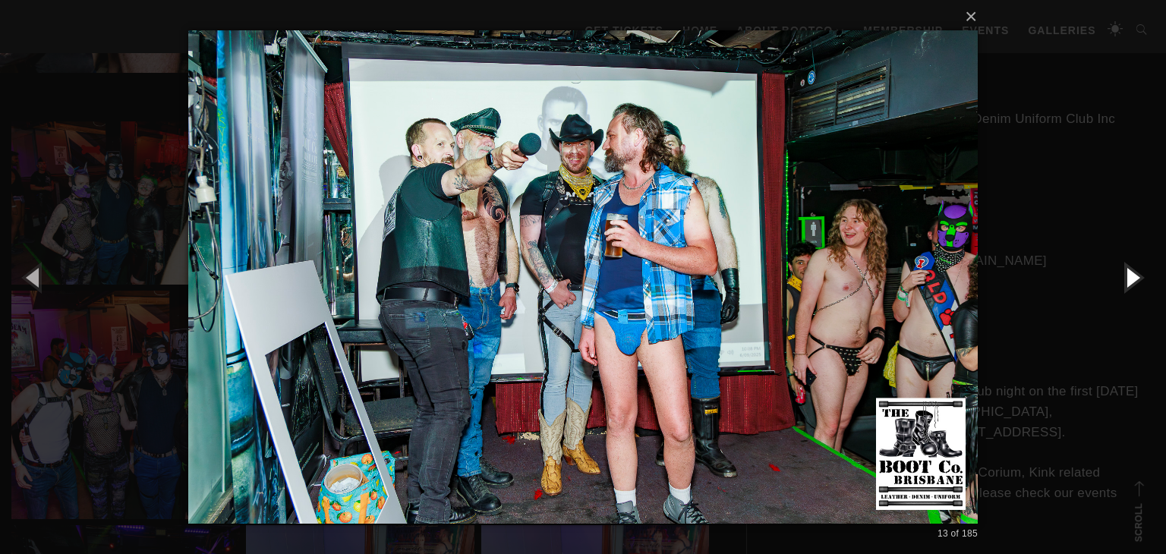
click at [1126, 269] on button "button" at bounding box center [1132, 277] width 68 height 84
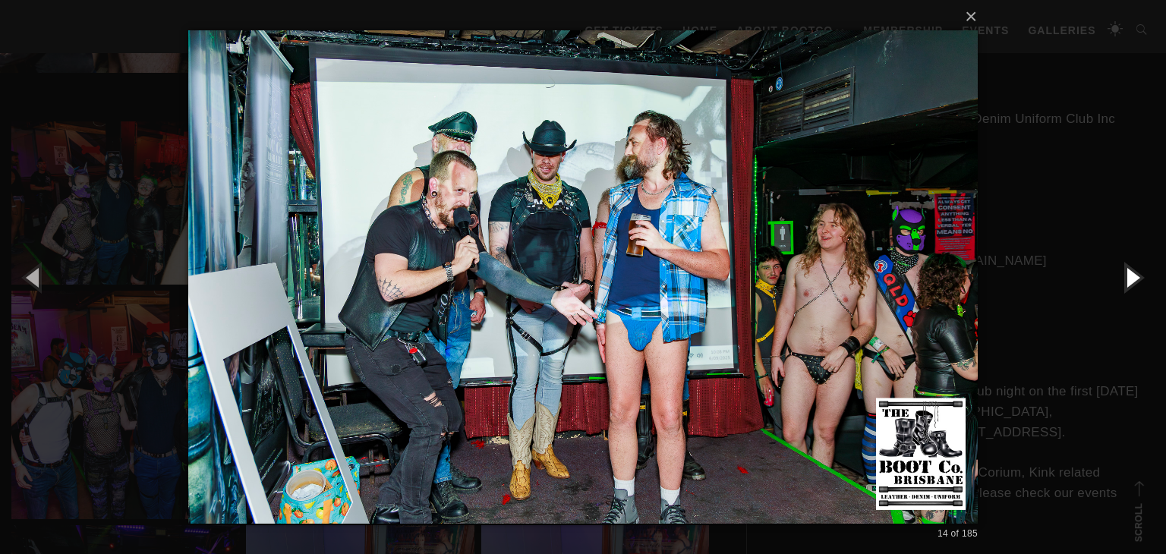
click at [1126, 269] on button "button" at bounding box center [1132, 277] width 68 height 84
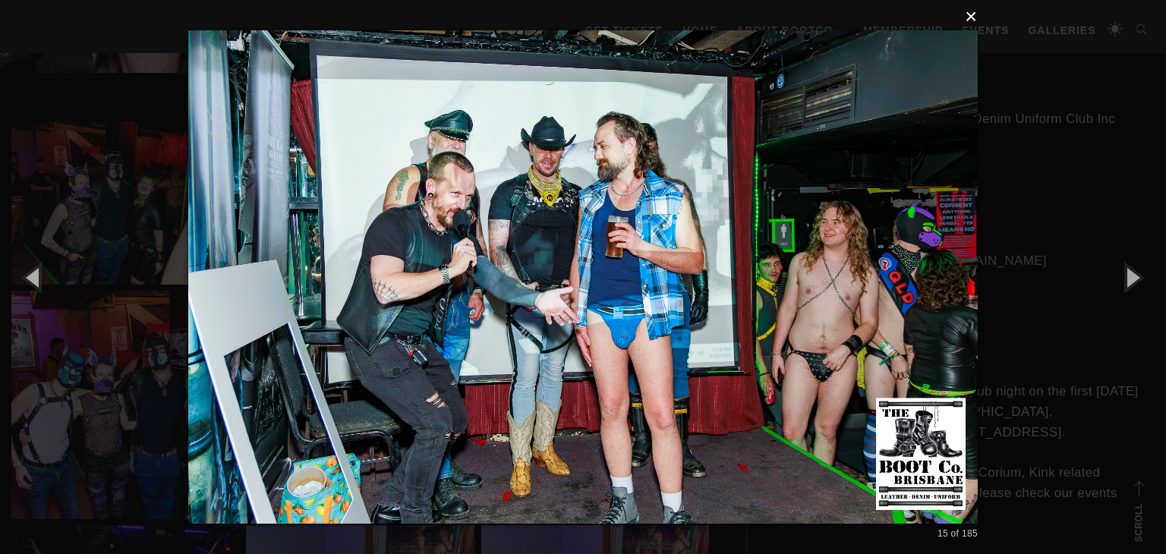
click at [967, 17] on button "×" at bounding box center [588, 16] width 790 height 33
